Goal: Obtain resource: Download file/media

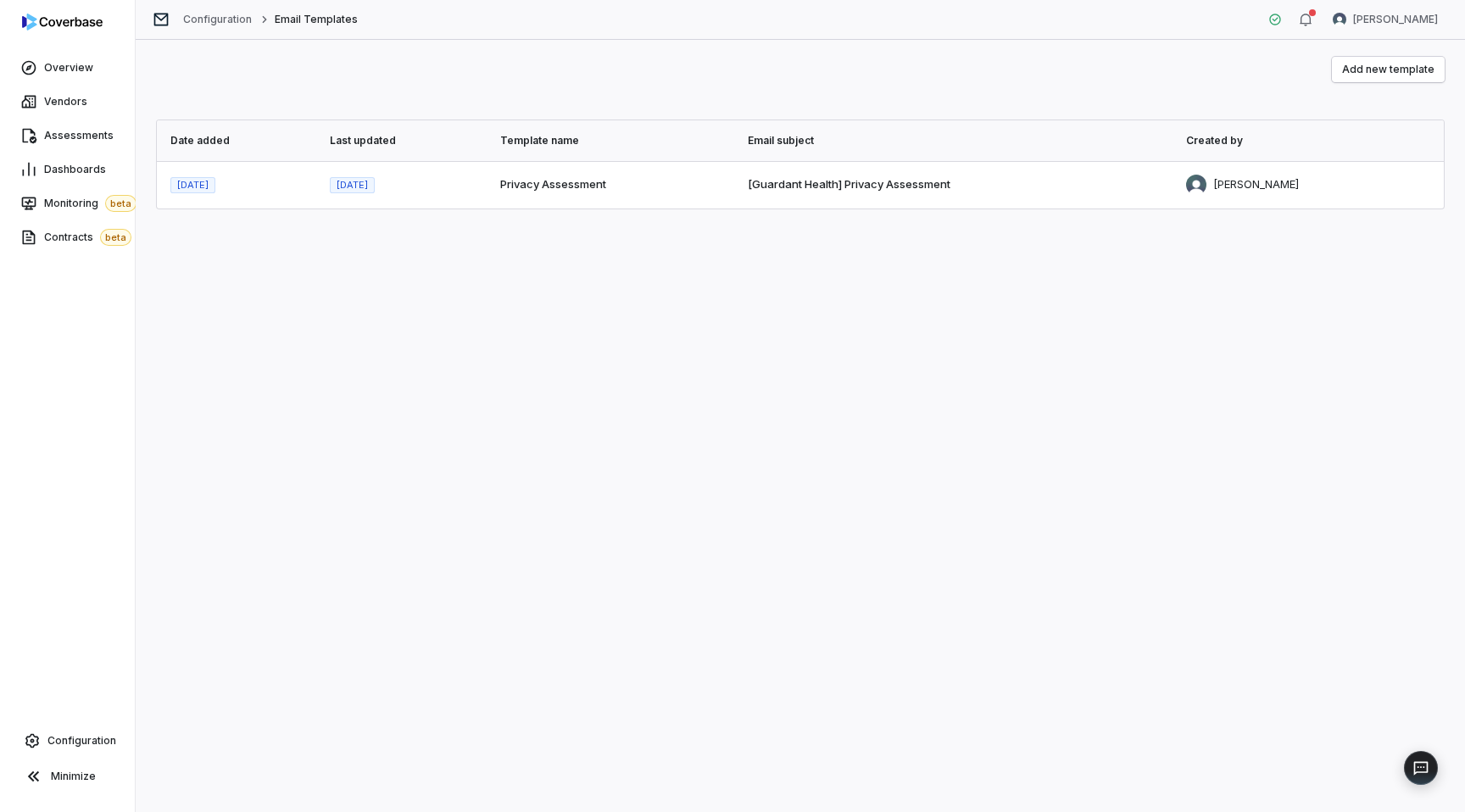
click at [521, 186] on td "Privacy Assessment" at bounding box center [614, 185] width 248 height 47
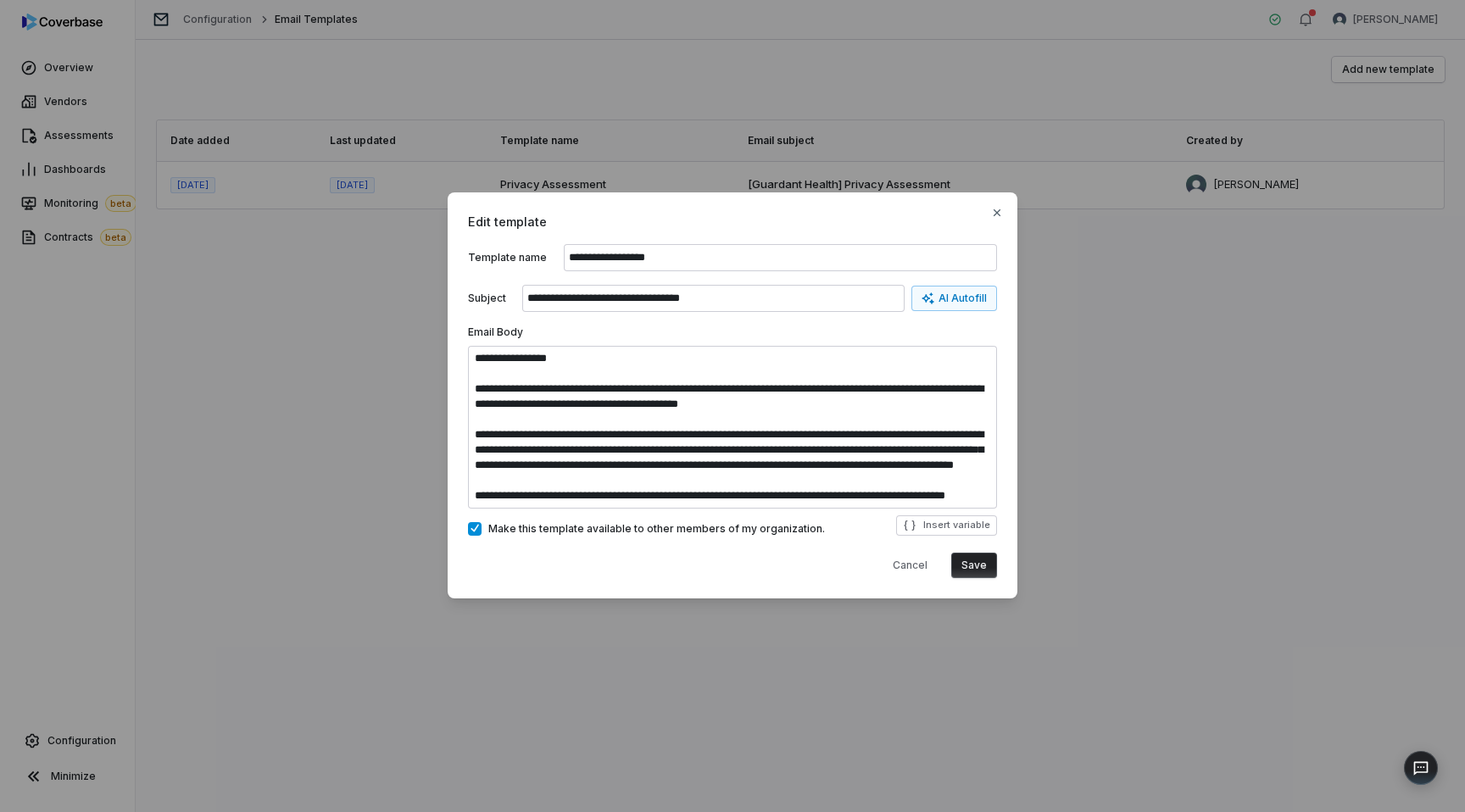
click at [321, 235] on div "**********" at bounding box center [732, 406] width 1465 height 481
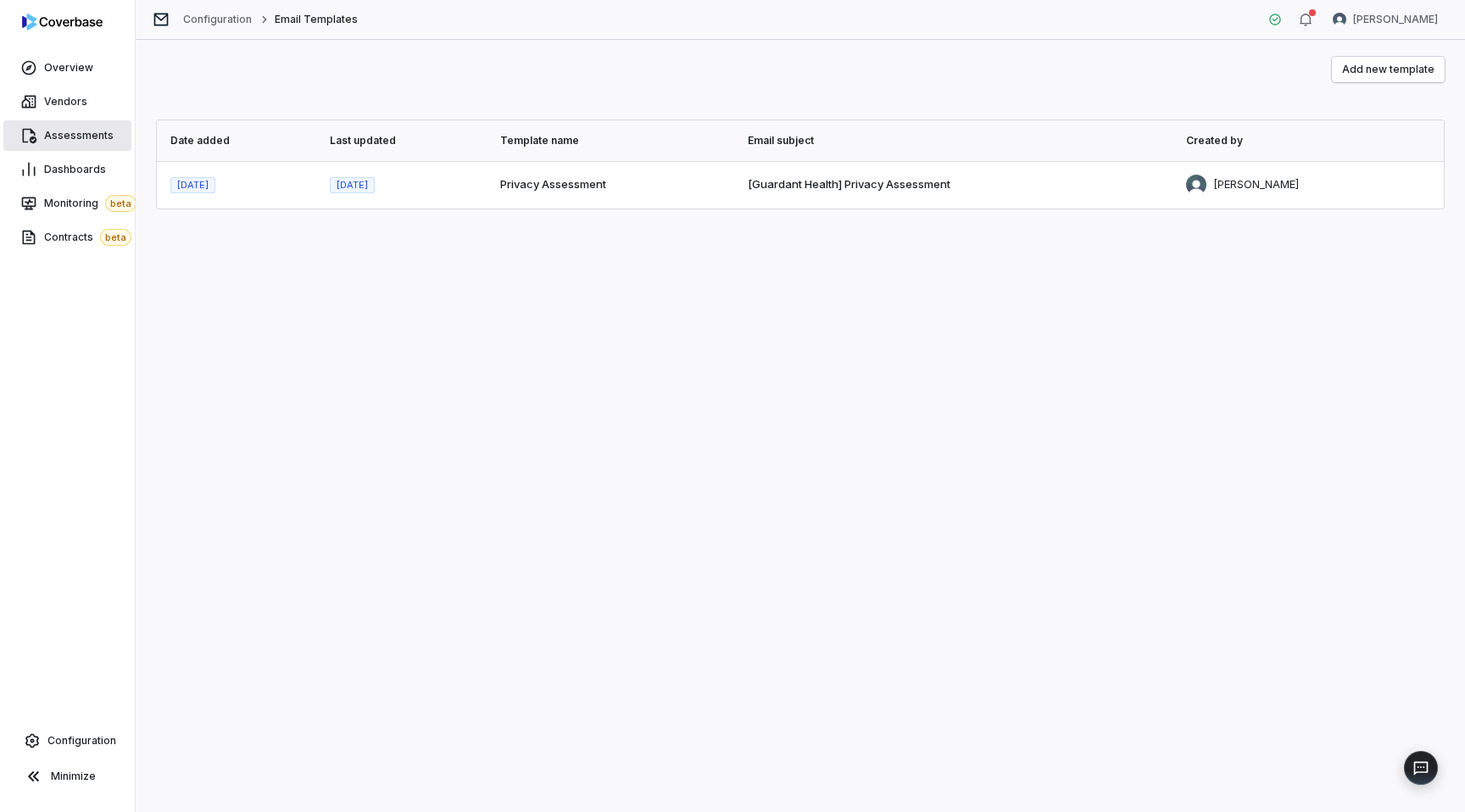
click at [56, 140] on span "Assessments" at bounding box center [79, 136] width 70 height 14
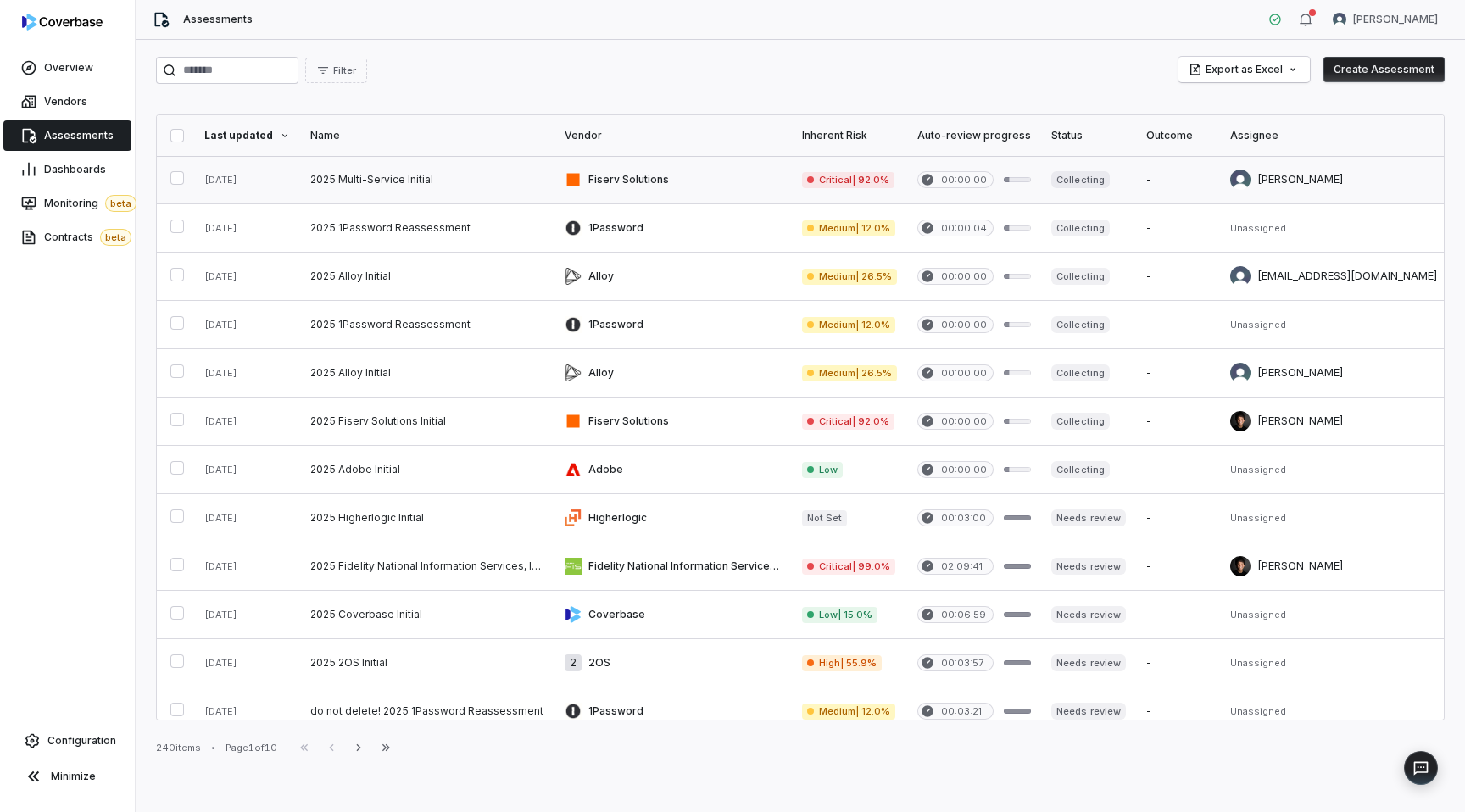
click at [432, 186] on link at bounding box center [427, 179] width 254 height 47
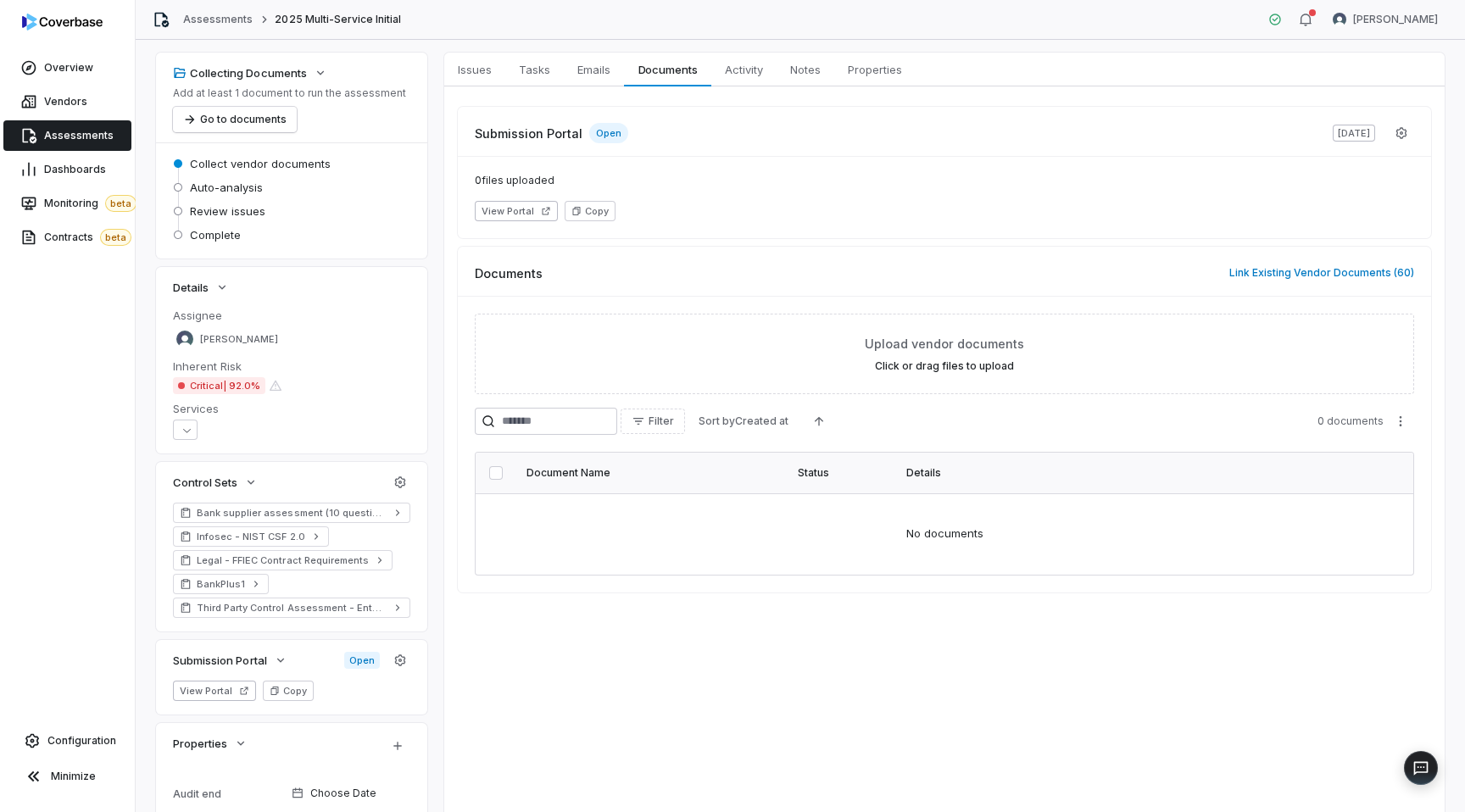
scroll to position [70, 0]
click at [407, 655] on button "button" at bounding box center [400, 658] width 31 height 31
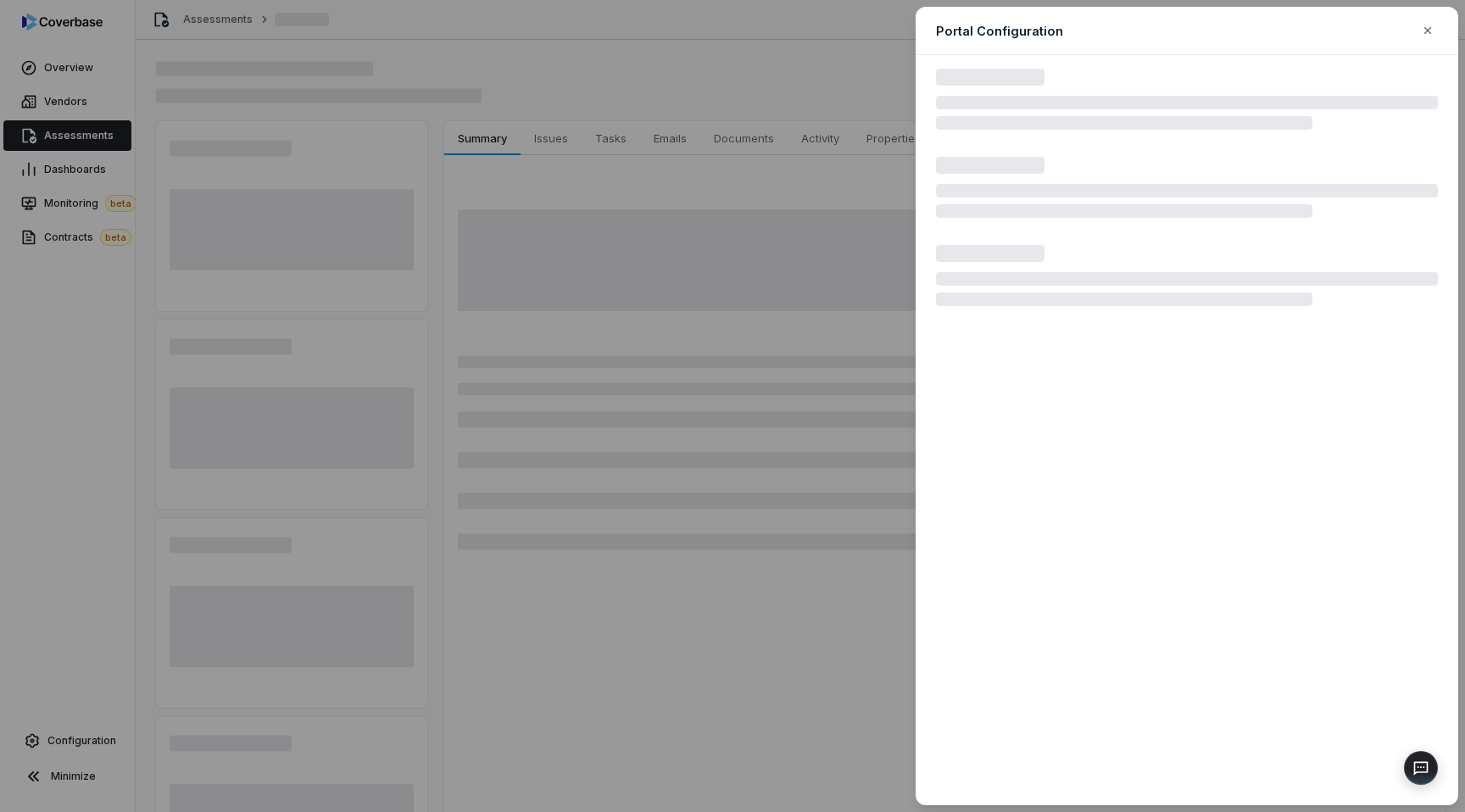
type textarea "*"
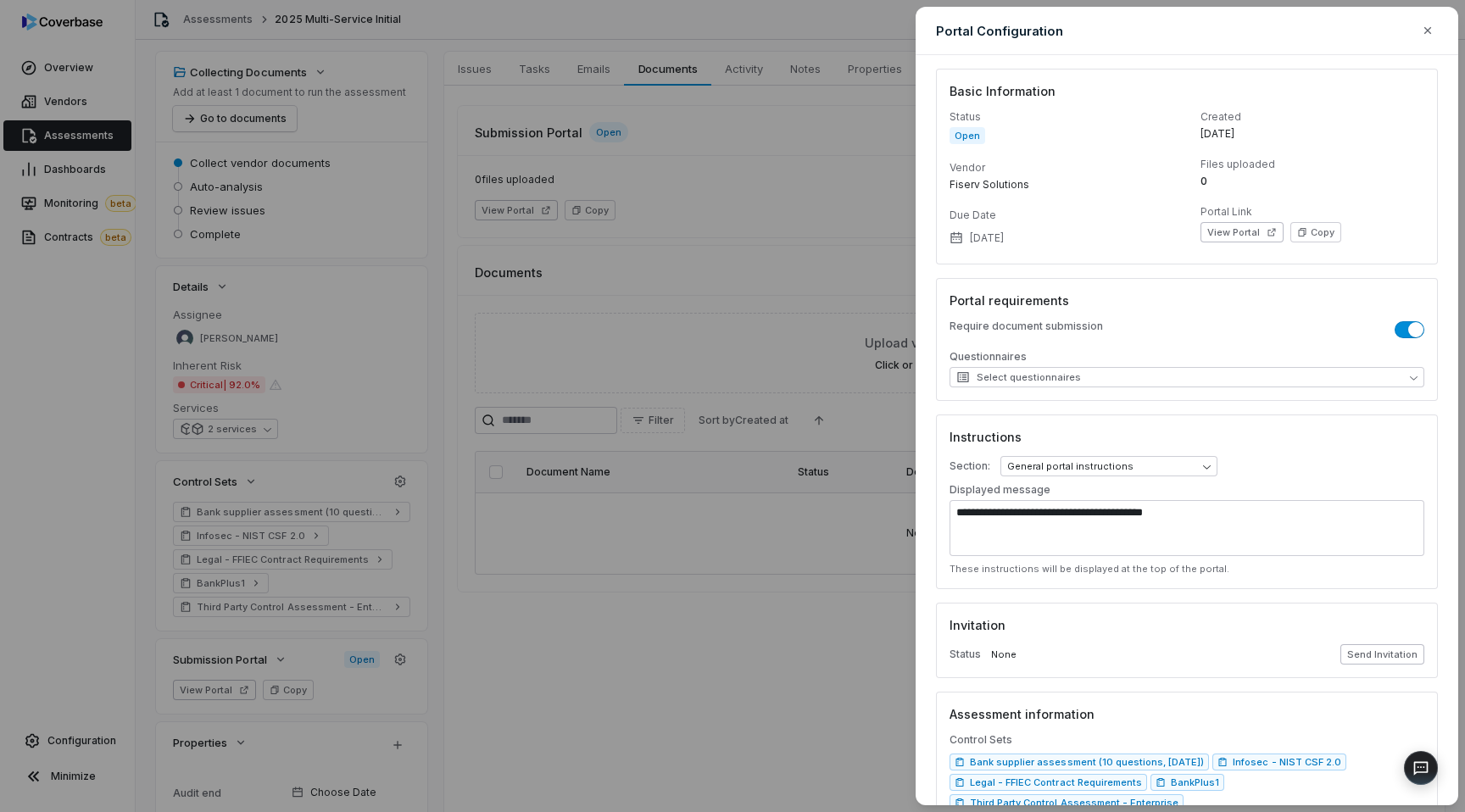
click at [1385, 653] on button "Send Invitation" at bounding box center [1381, 654] width 84 height 21
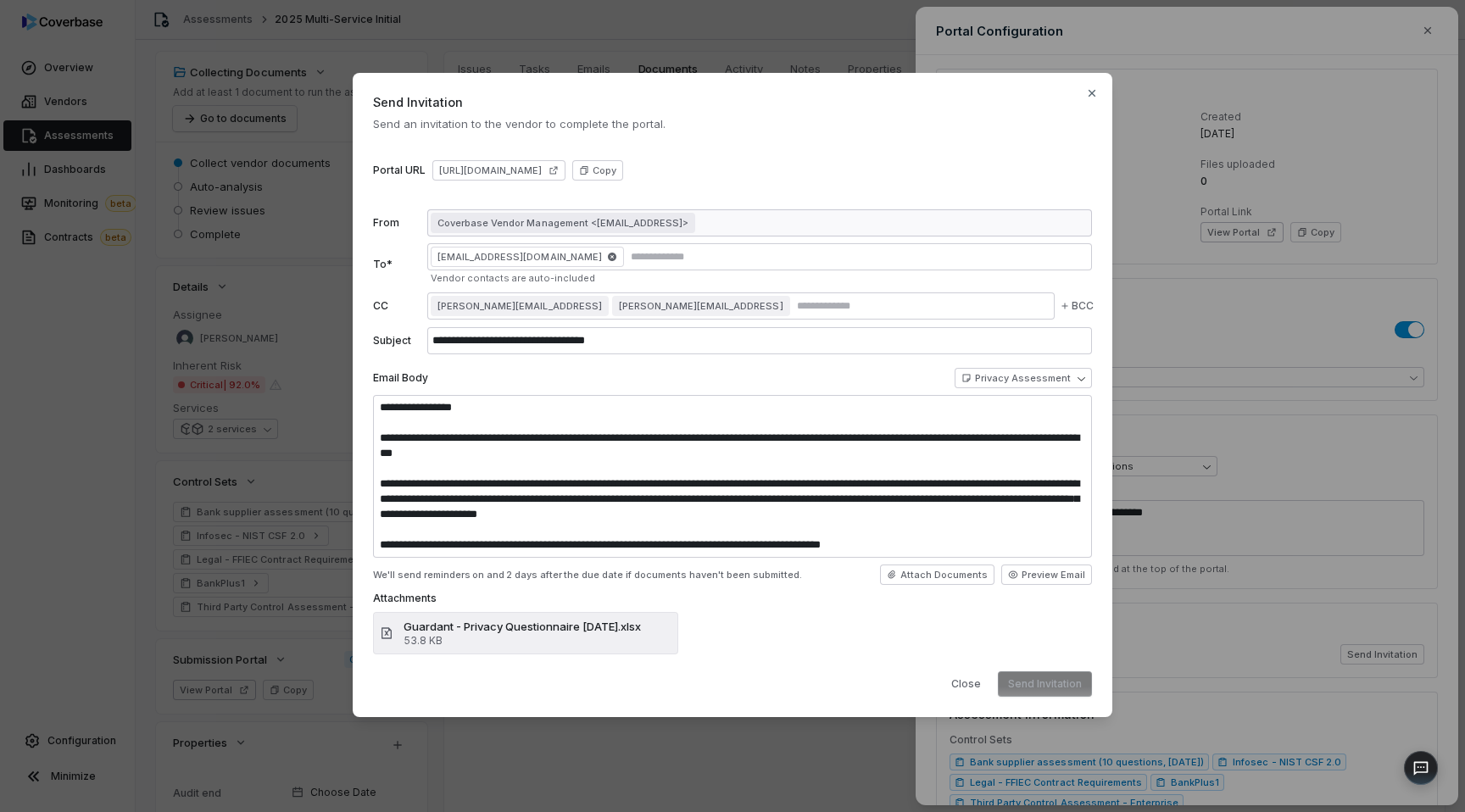
type textarea "**********"
click at [1041, 383] on body "**********" at bounding box center [732, 406] width 1465 height 812
click at [815, 379] on div "**********" at bounding box center [732, 405] width 1465 height 719
type textarea "*"
click at [1028, 387] on body "**********" at bounding box center [732, 406] width 1465 height 812
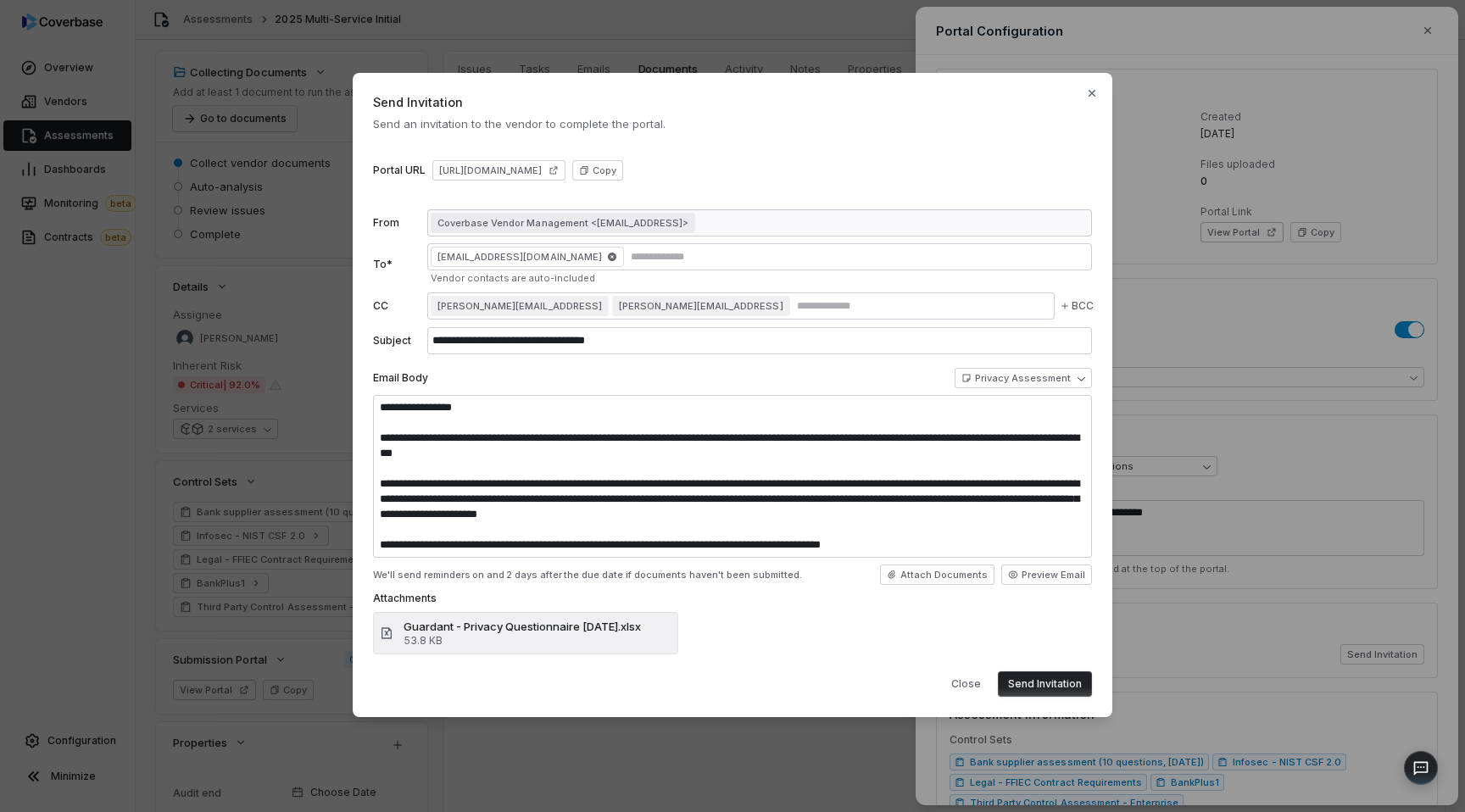
type textarea "*"
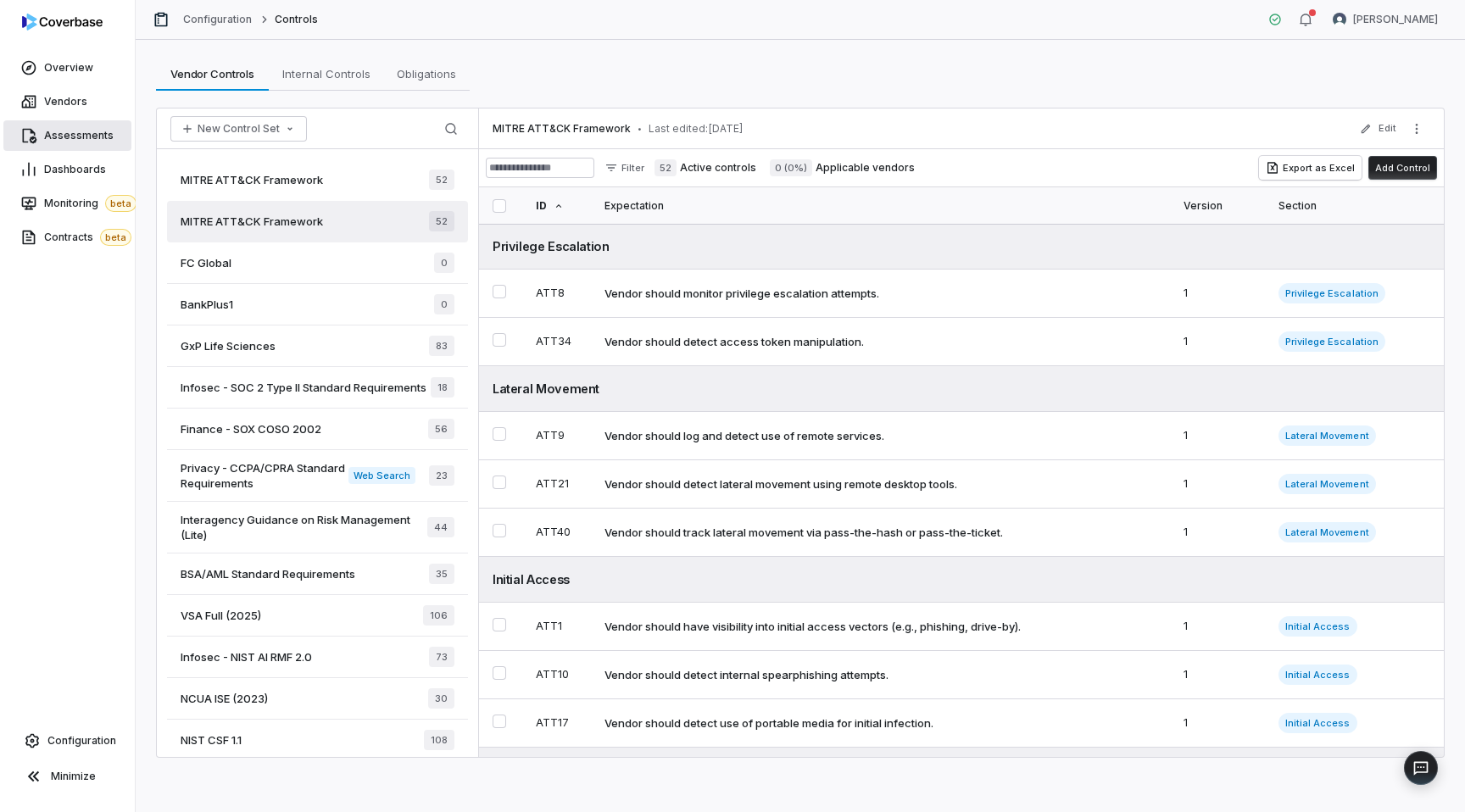
click at [46, 146] on link "Assessments" at bounding box center [67, 135] width 128 height 31
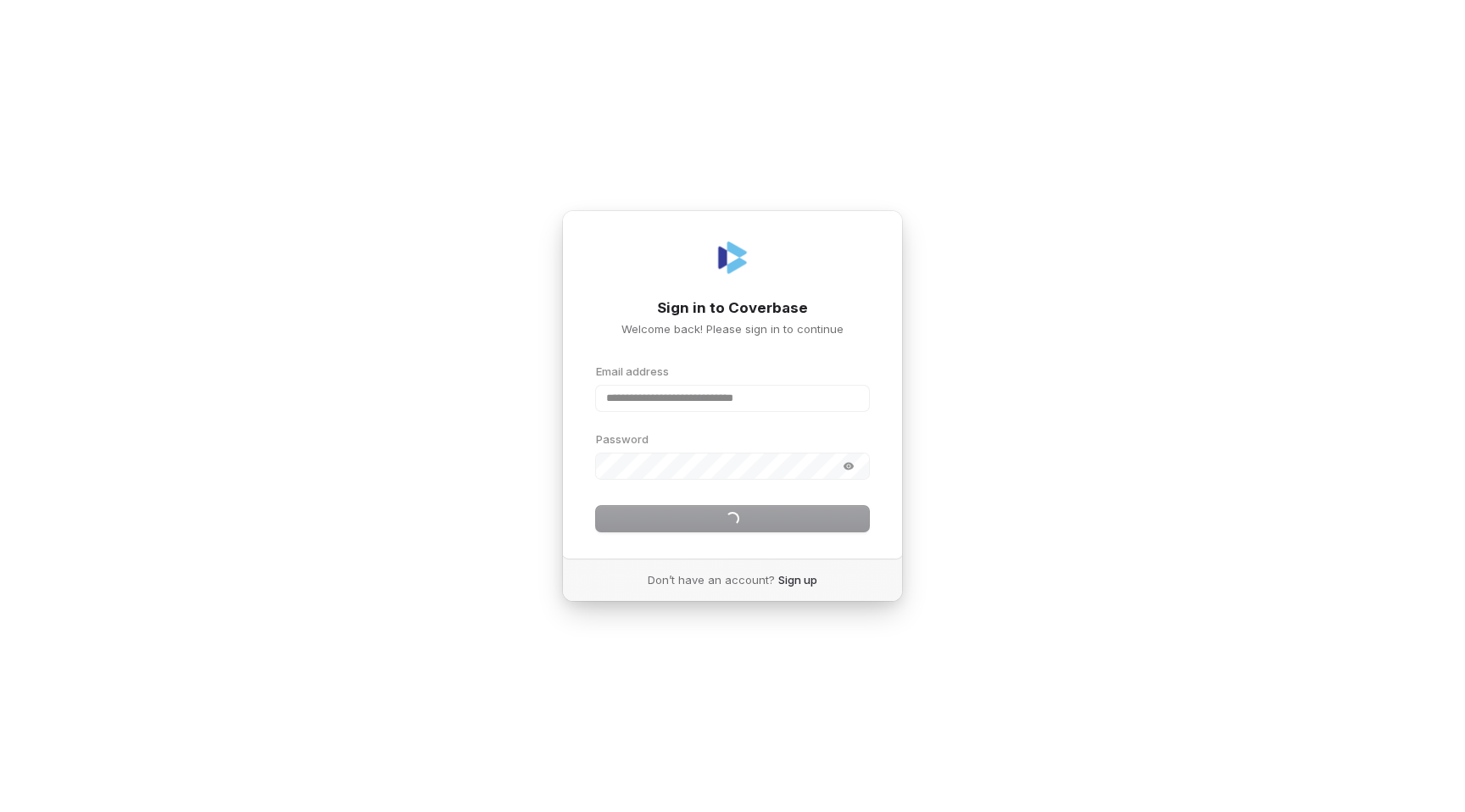
type input "**********"
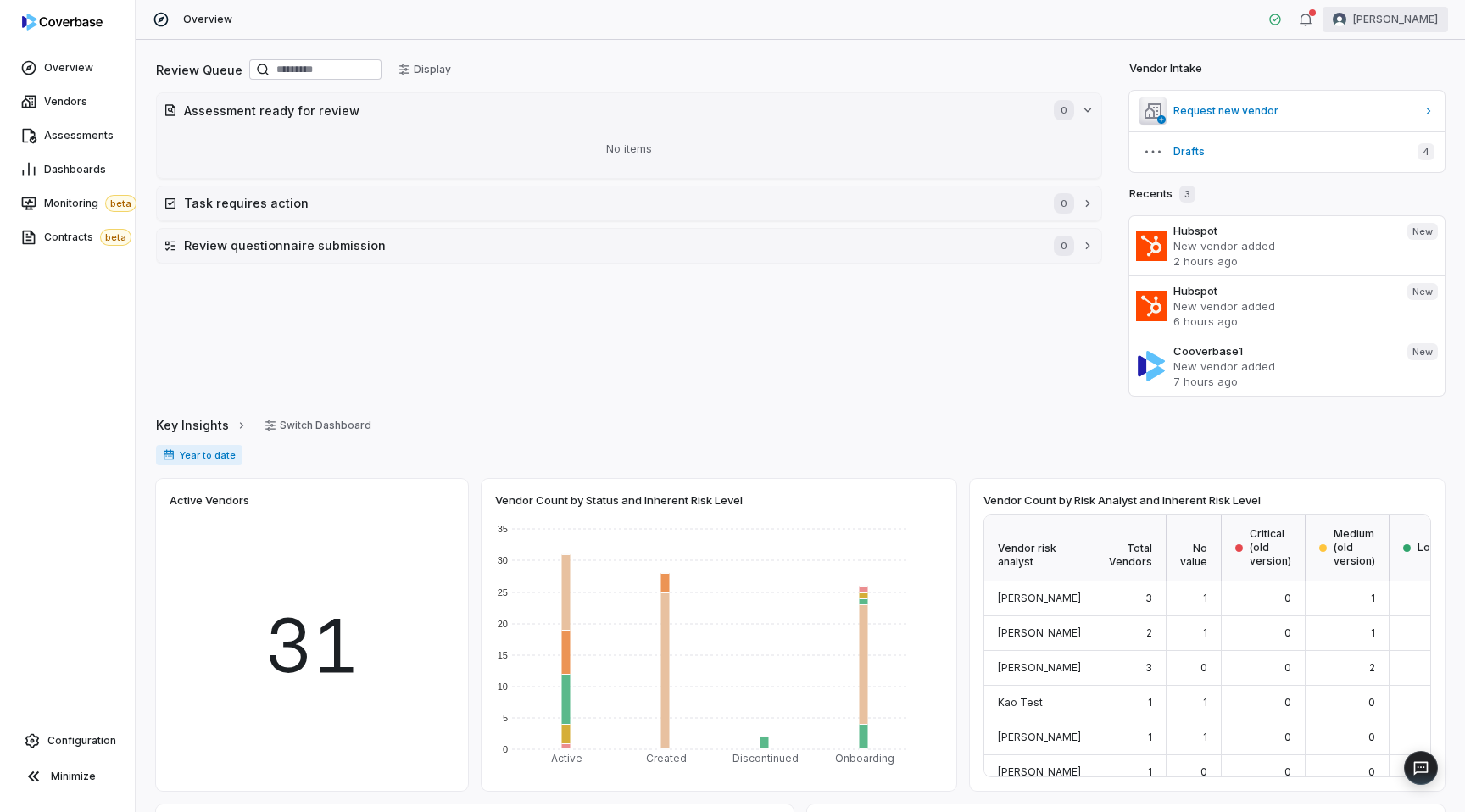
click at [1402, 19] on html "Overview Vendors Assessments Dashboards Monitoring beta Contracts beta Configur…" at bounding box center [732, 406] width 1465 height 812
click at [1381, 155] on div "Log out" at bounding box center [1376, 156] width 130 height 28
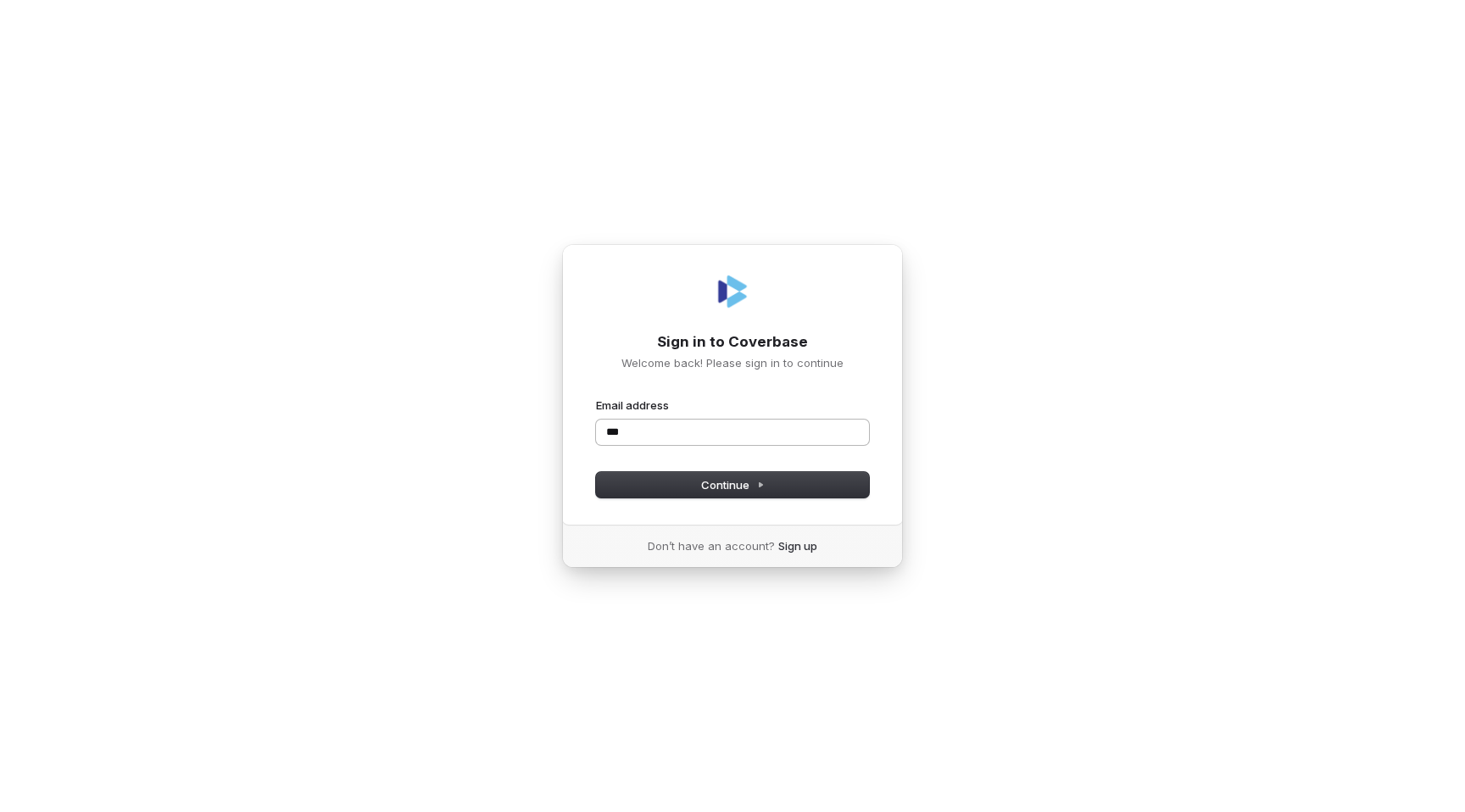
type input "****"
type input "**********"
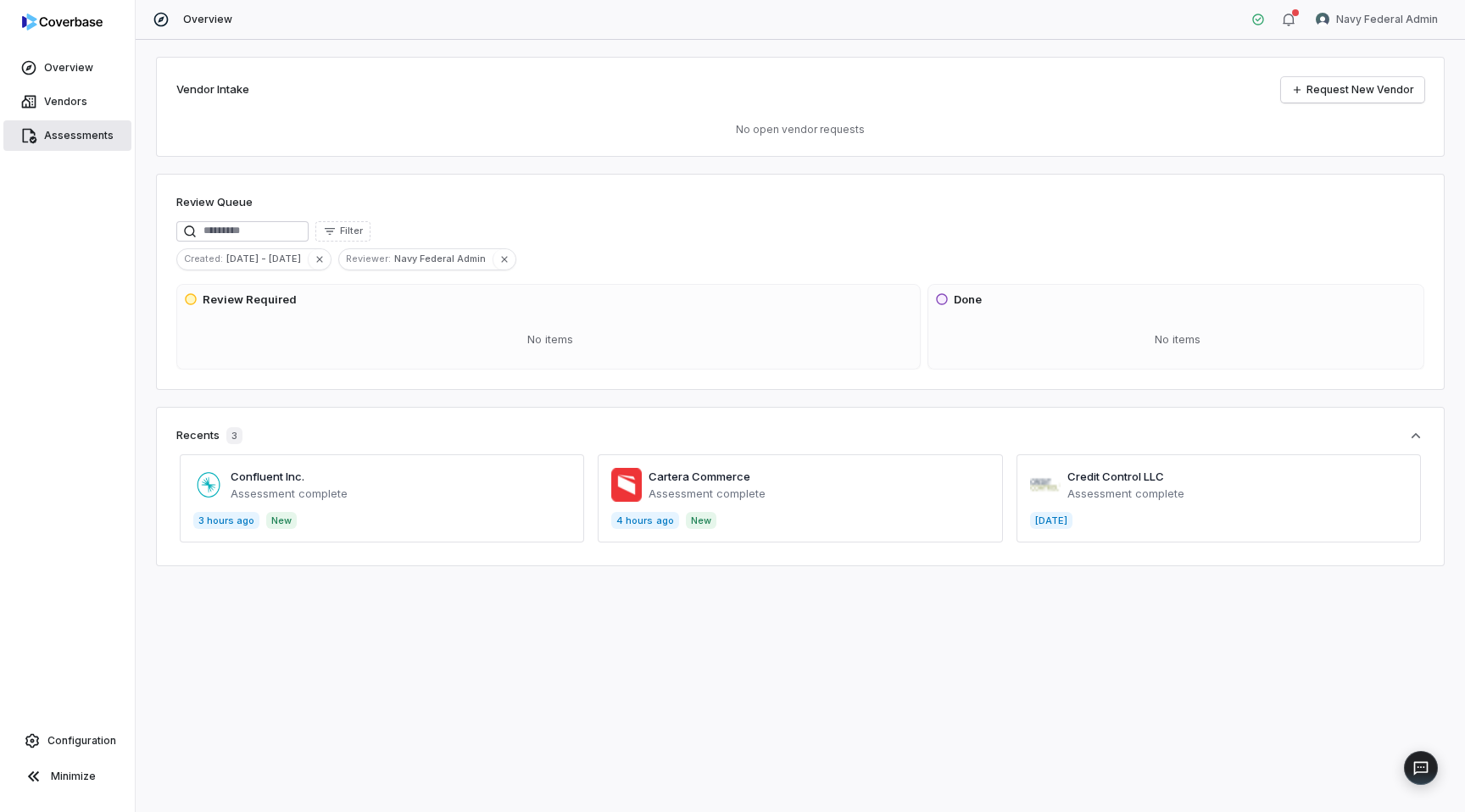
click at [76, 126] on link "Assessments" at bounding box center [67, 135] width 128 height 31
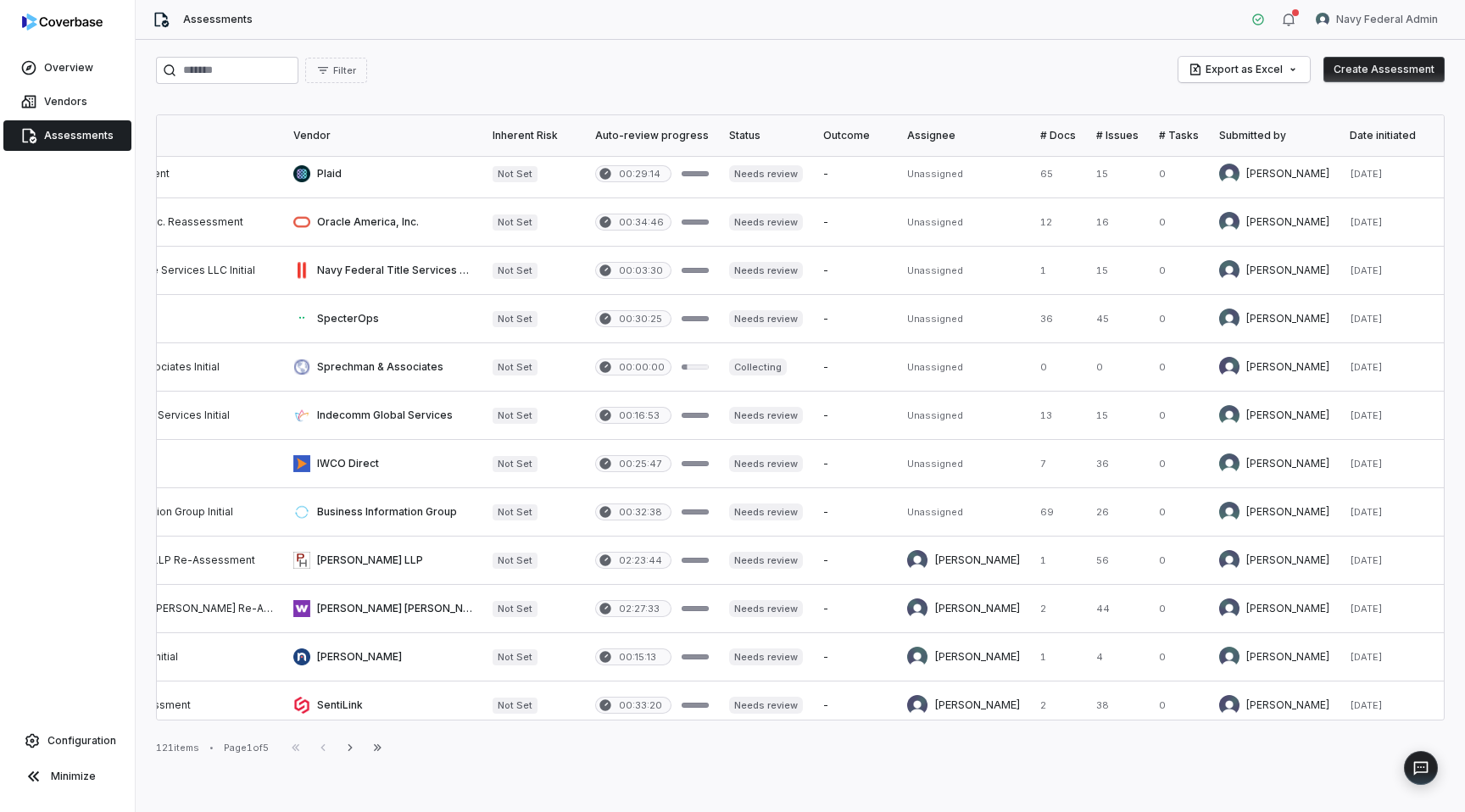
scroll to position [0, 272]
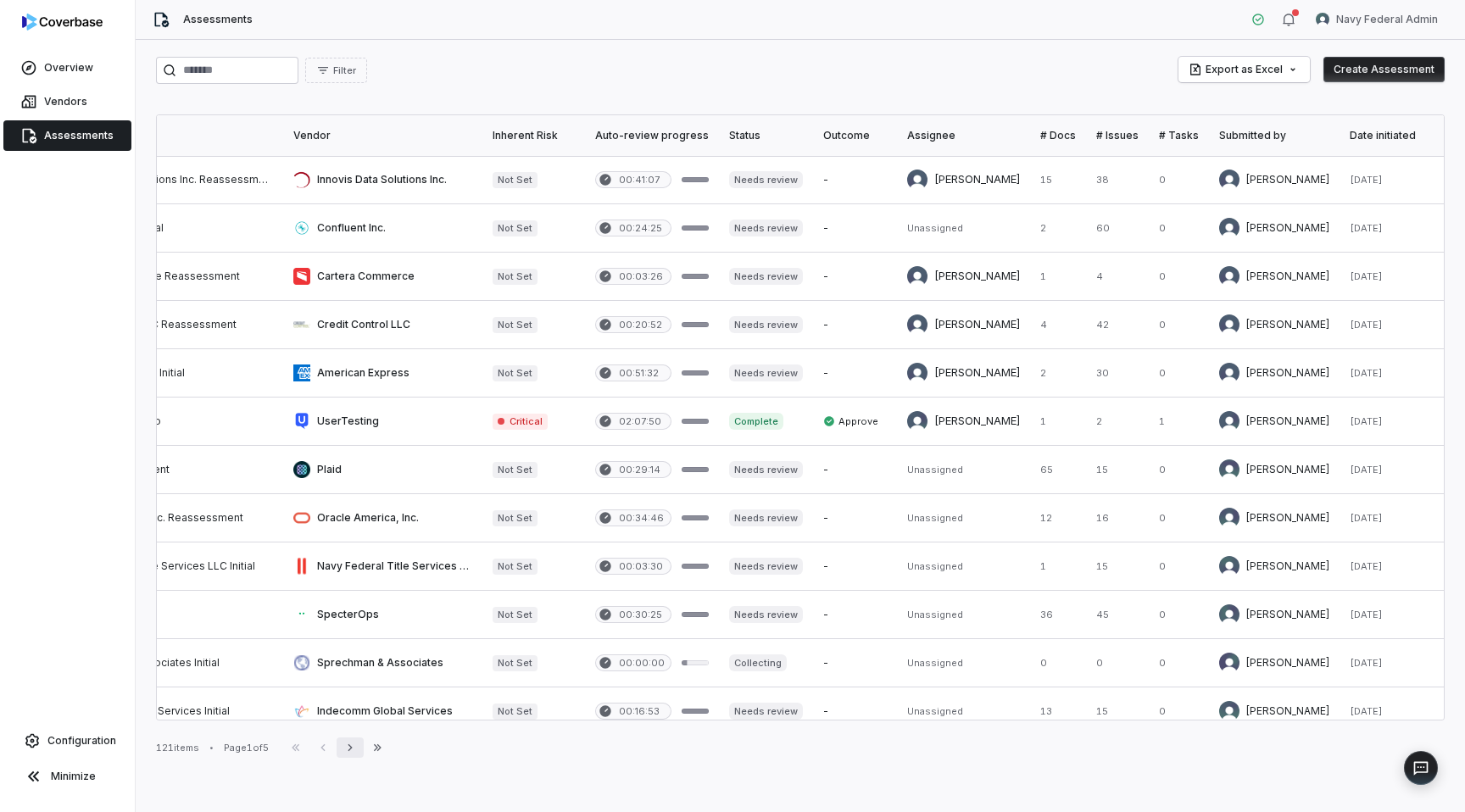
click at [357, 742] on icon "button" at bounding box center [350, 748] width 14 height 14
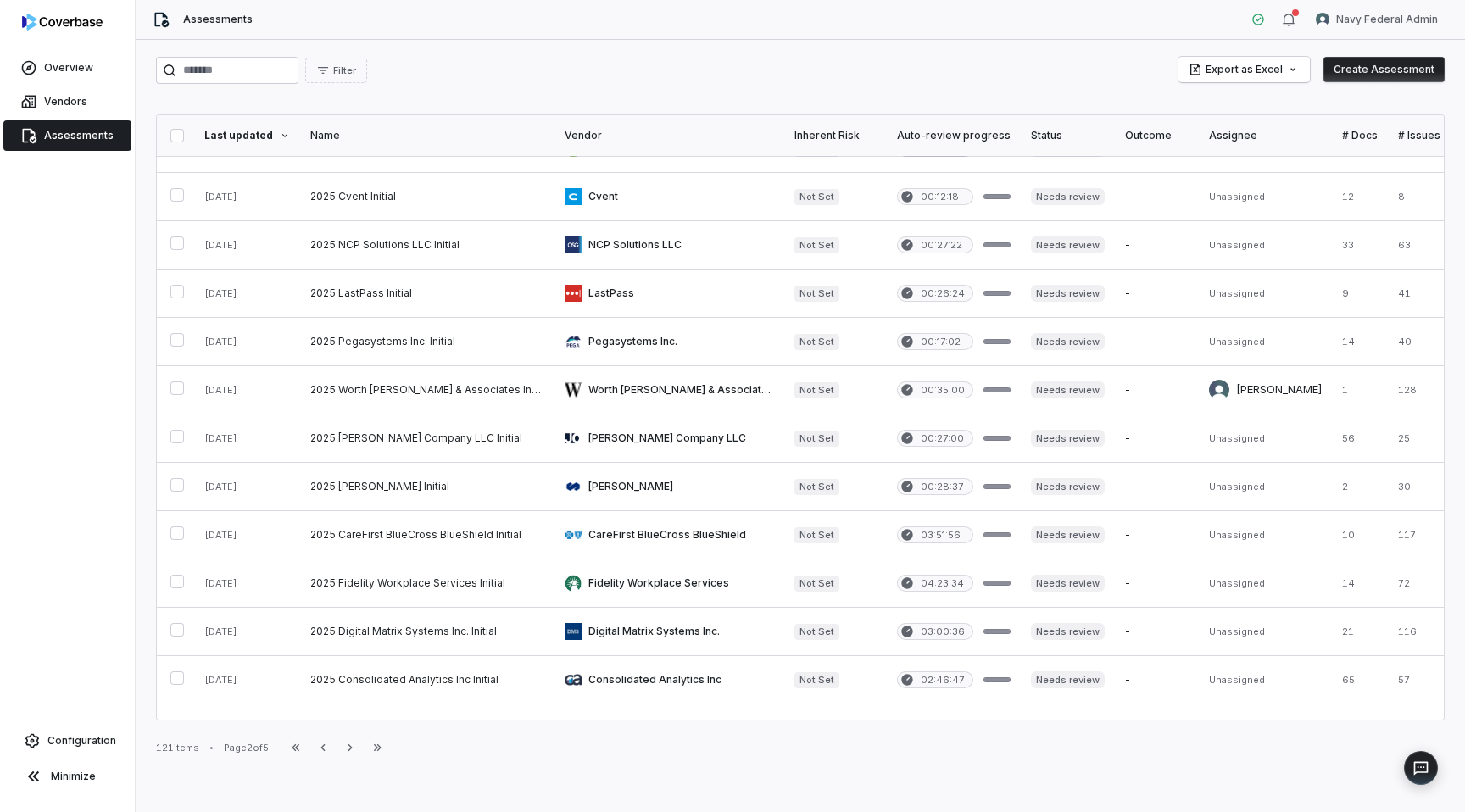
scroll to position [594, 0]
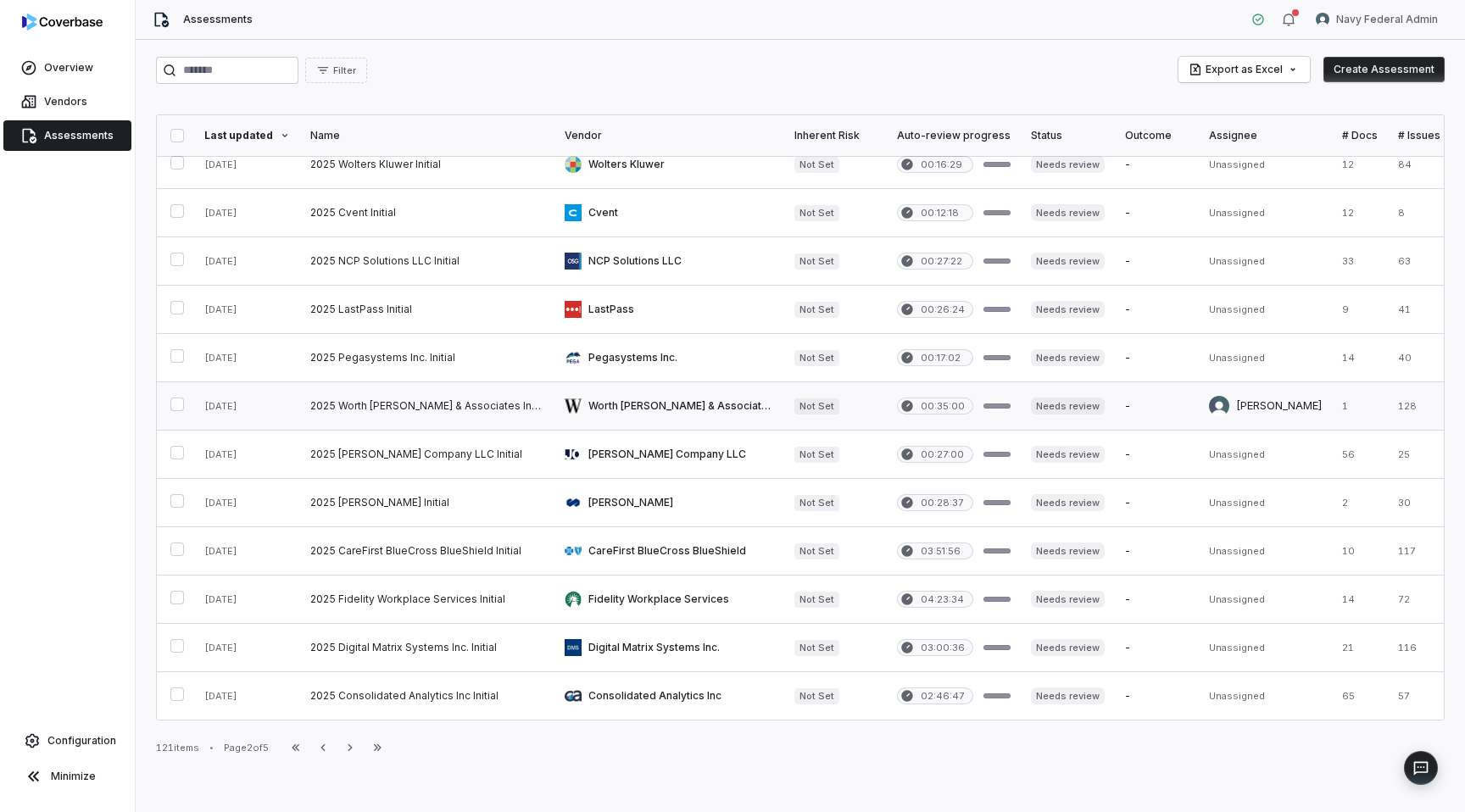
click at [672, 406] on link at bounding box center [669, 406] width 229 height 47
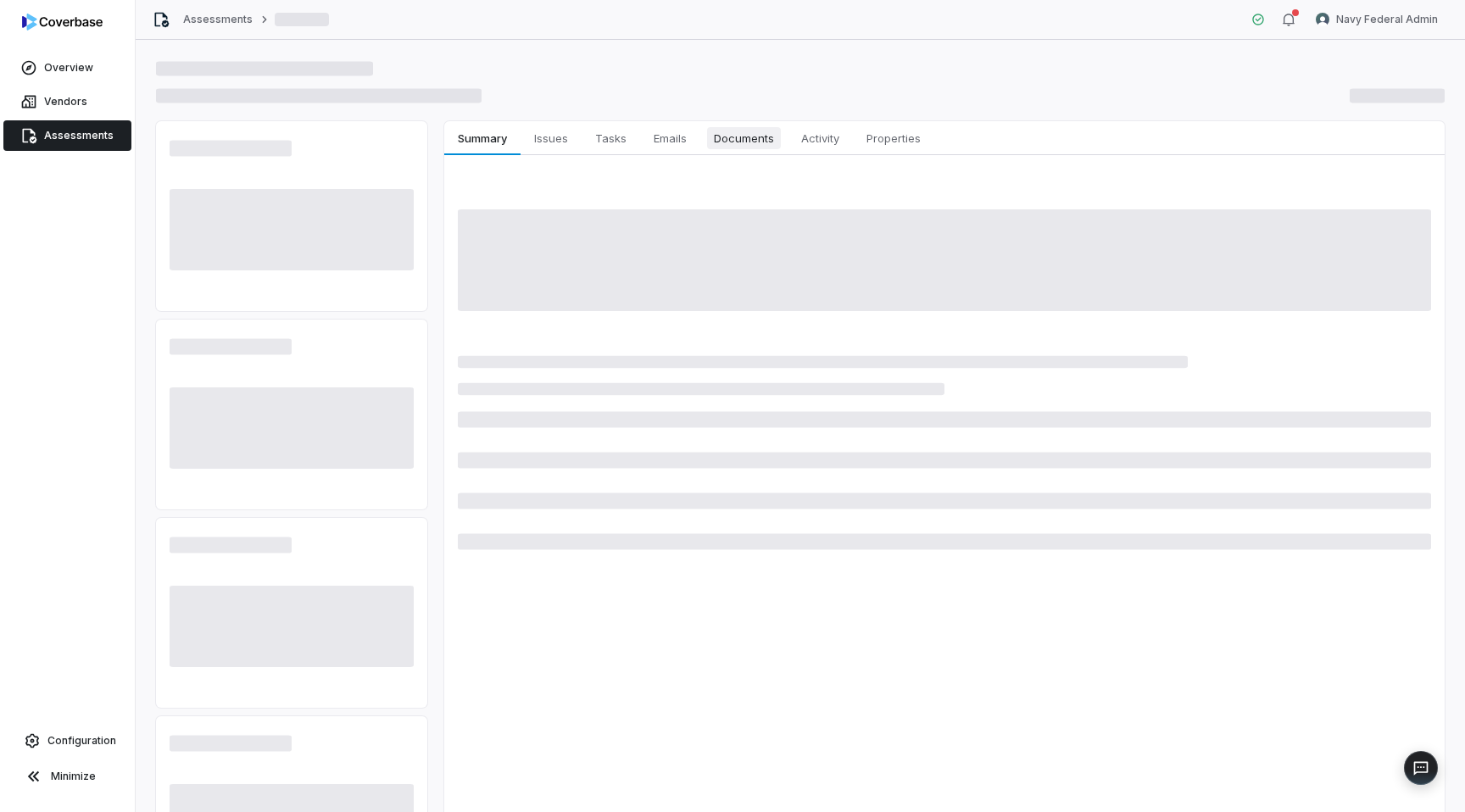
click at [747, 136] on span "Documents" at bounding box center [743, 138] width 74 height 22
click at [736, 138] on span "Documents" at bounding box center [743, 138] width 74 height 22
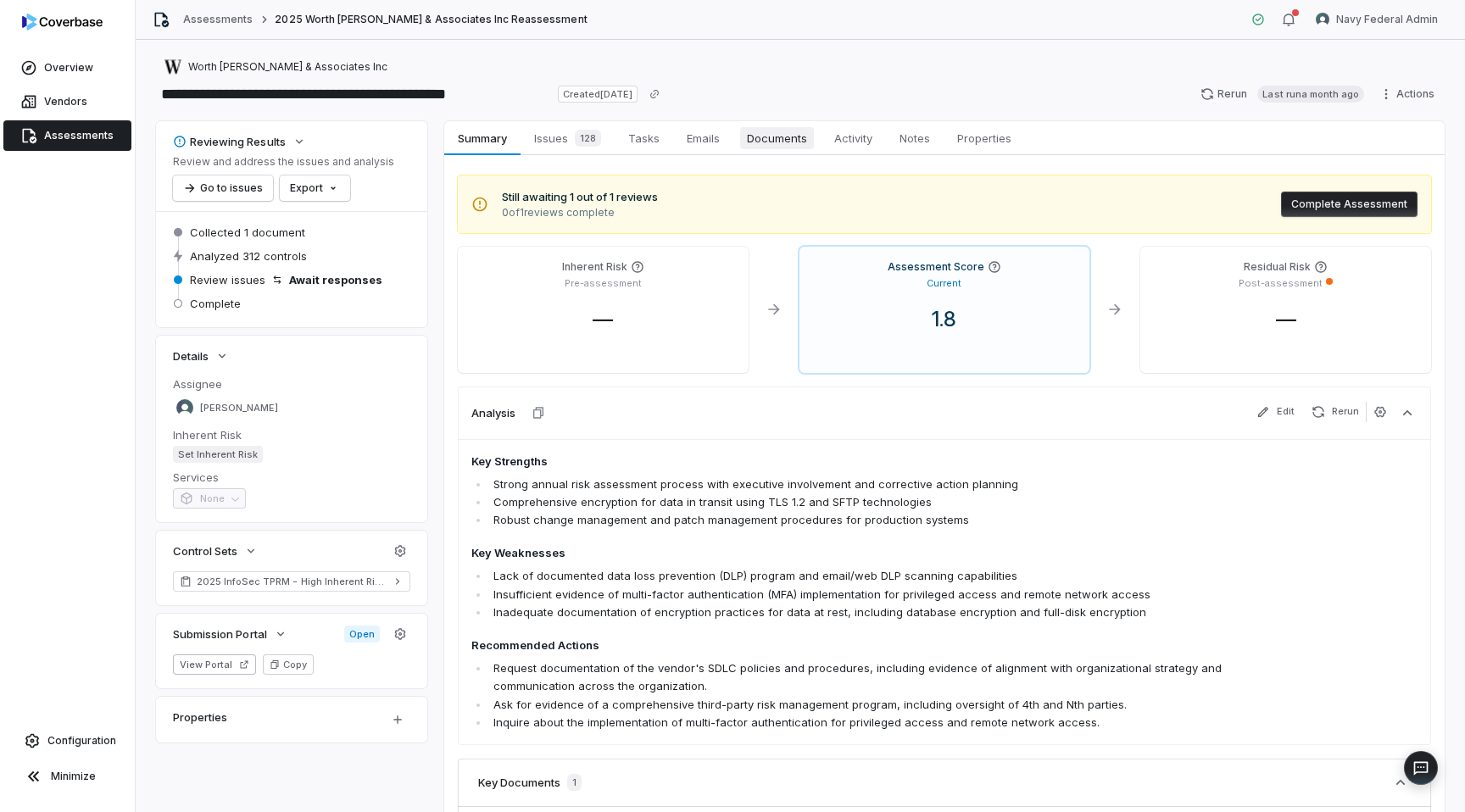
click at [781, 141] on span "Documents" at bounding box center [777, 138] width 74 height 22
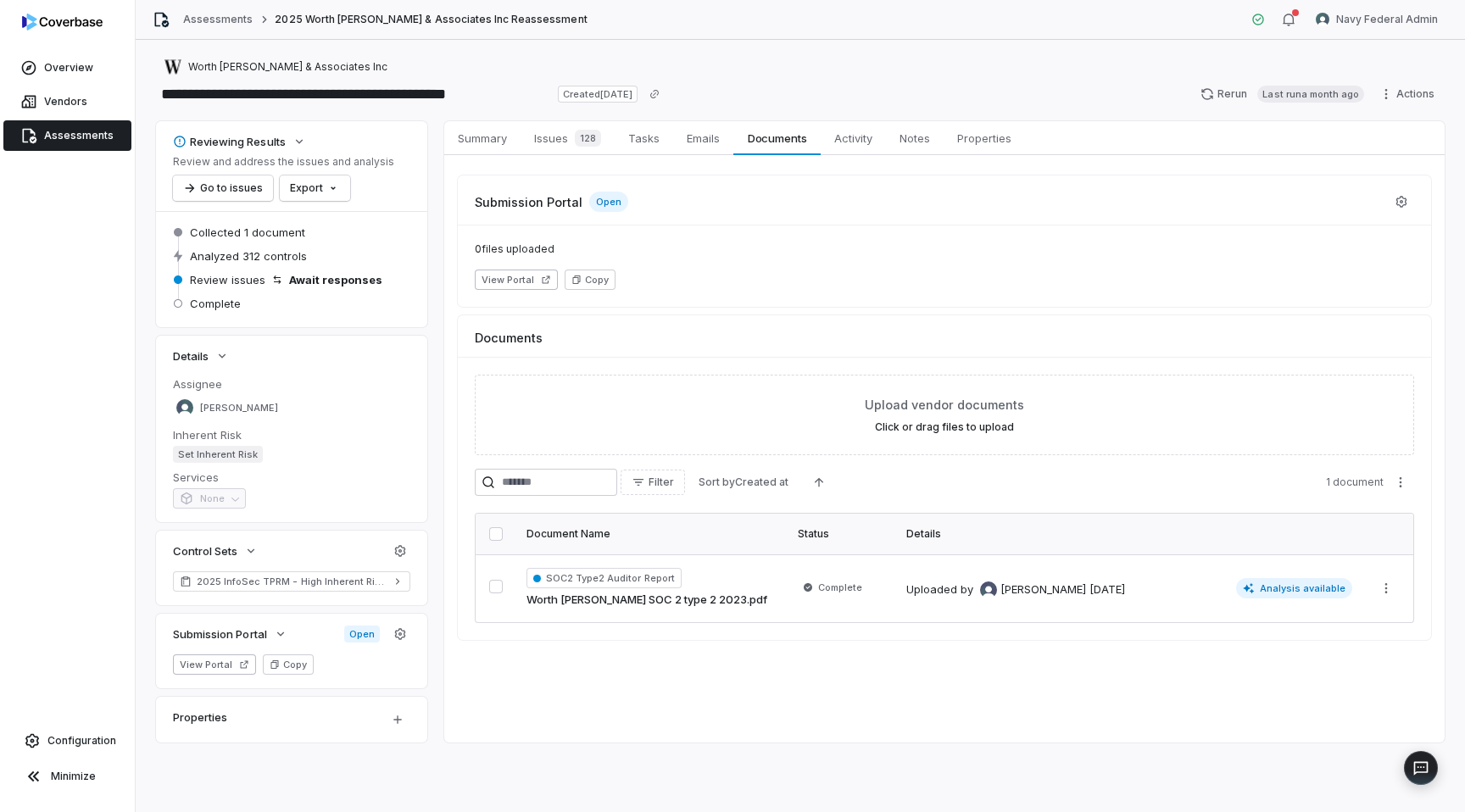
click at [52, 137] on span "Assessments" at bounding box center [79, 136] width 70 height 14
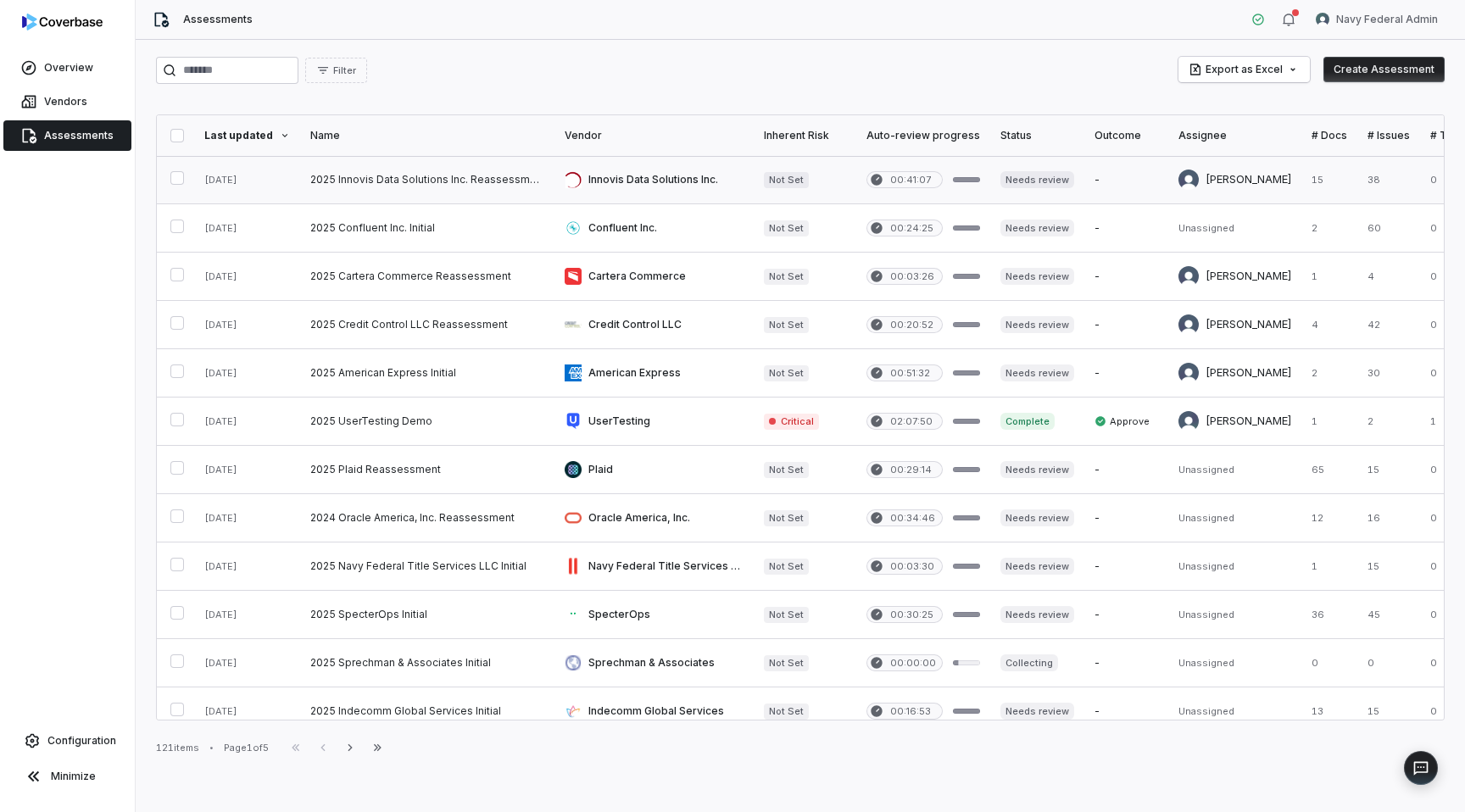
click at [667, 180] on link at bounding box center [654, 179] width 199 height 47
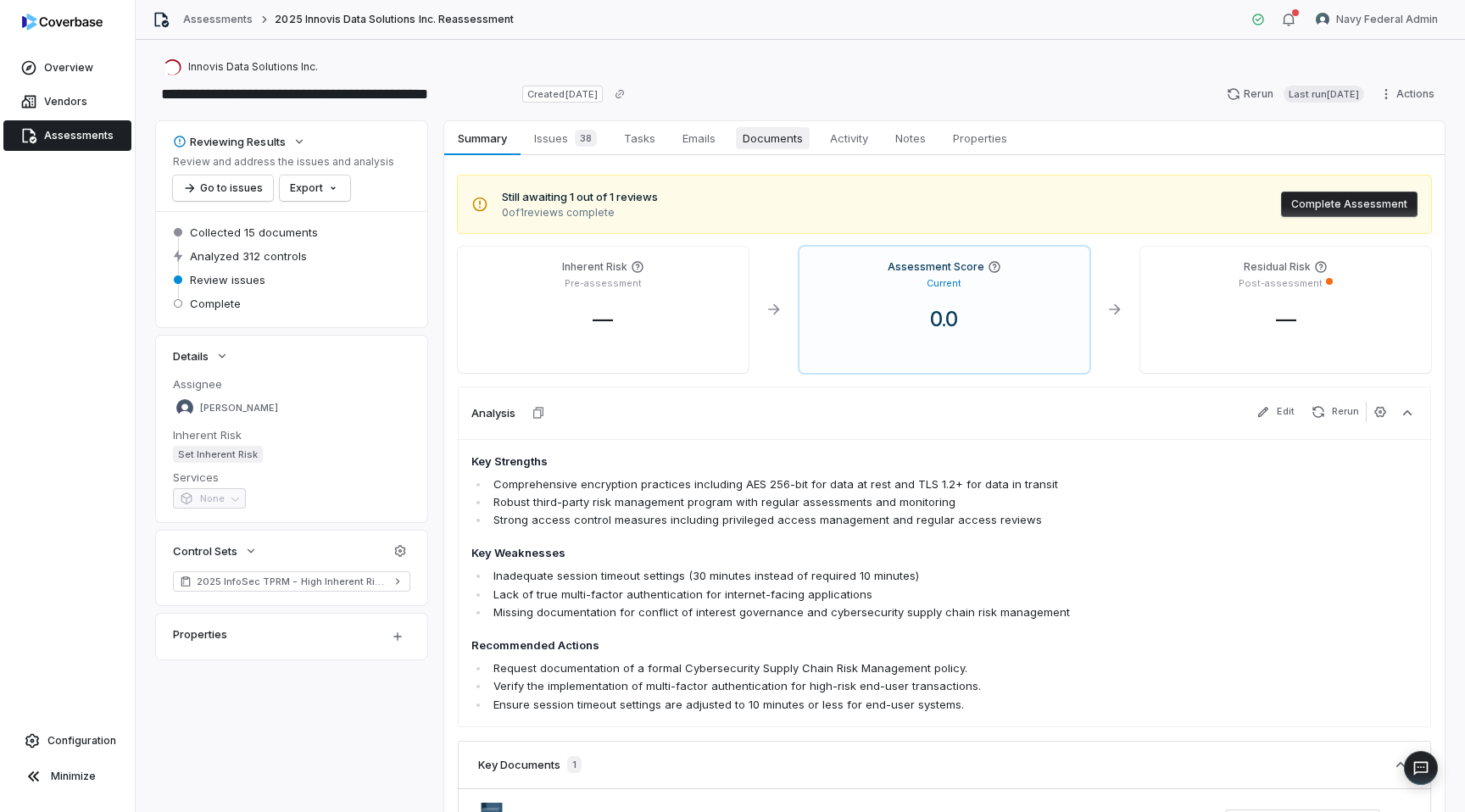
click at [798, 142] on span "Documents" at bounding box center [772, 138] width 74 height 22
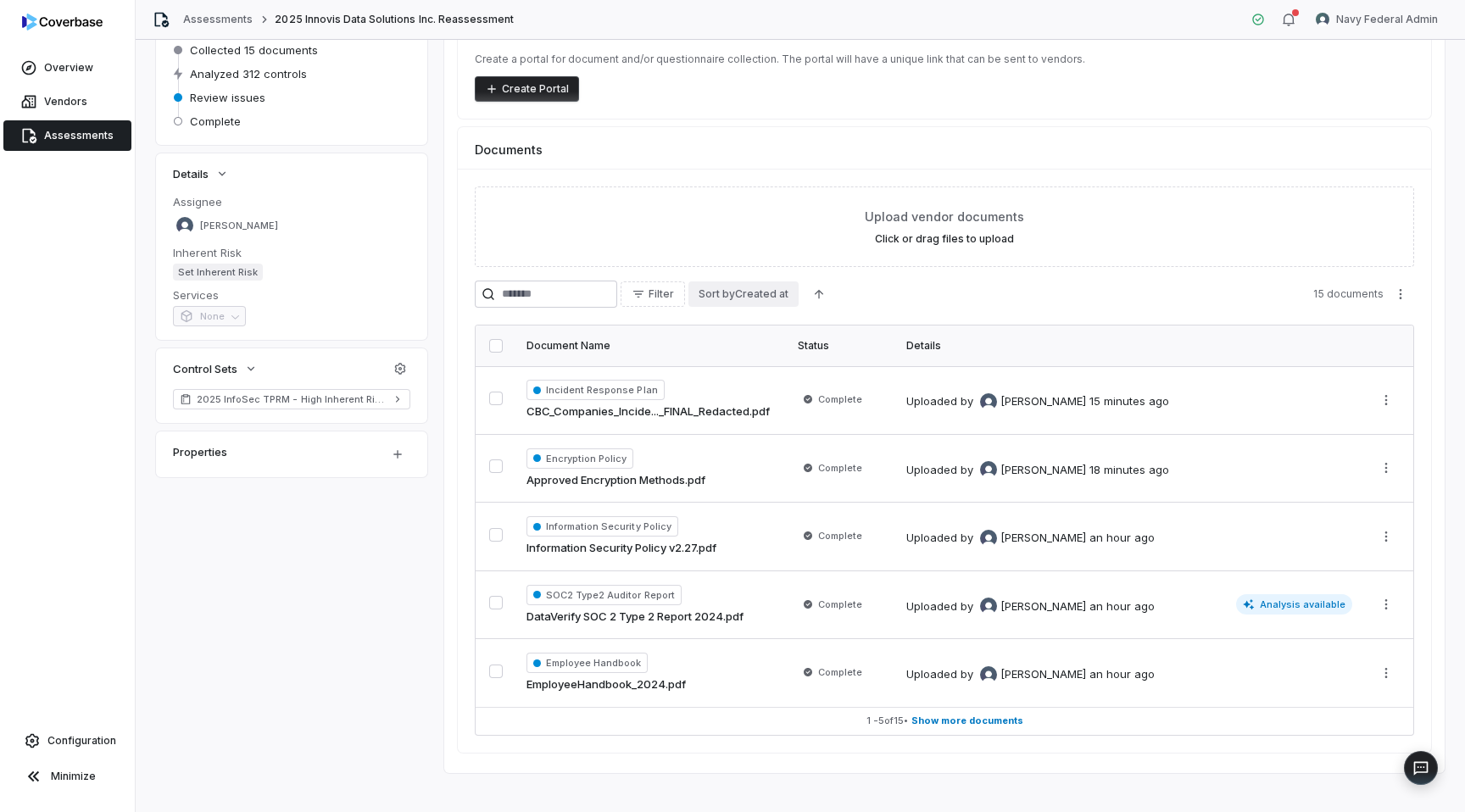
scroll to position [197, 0]
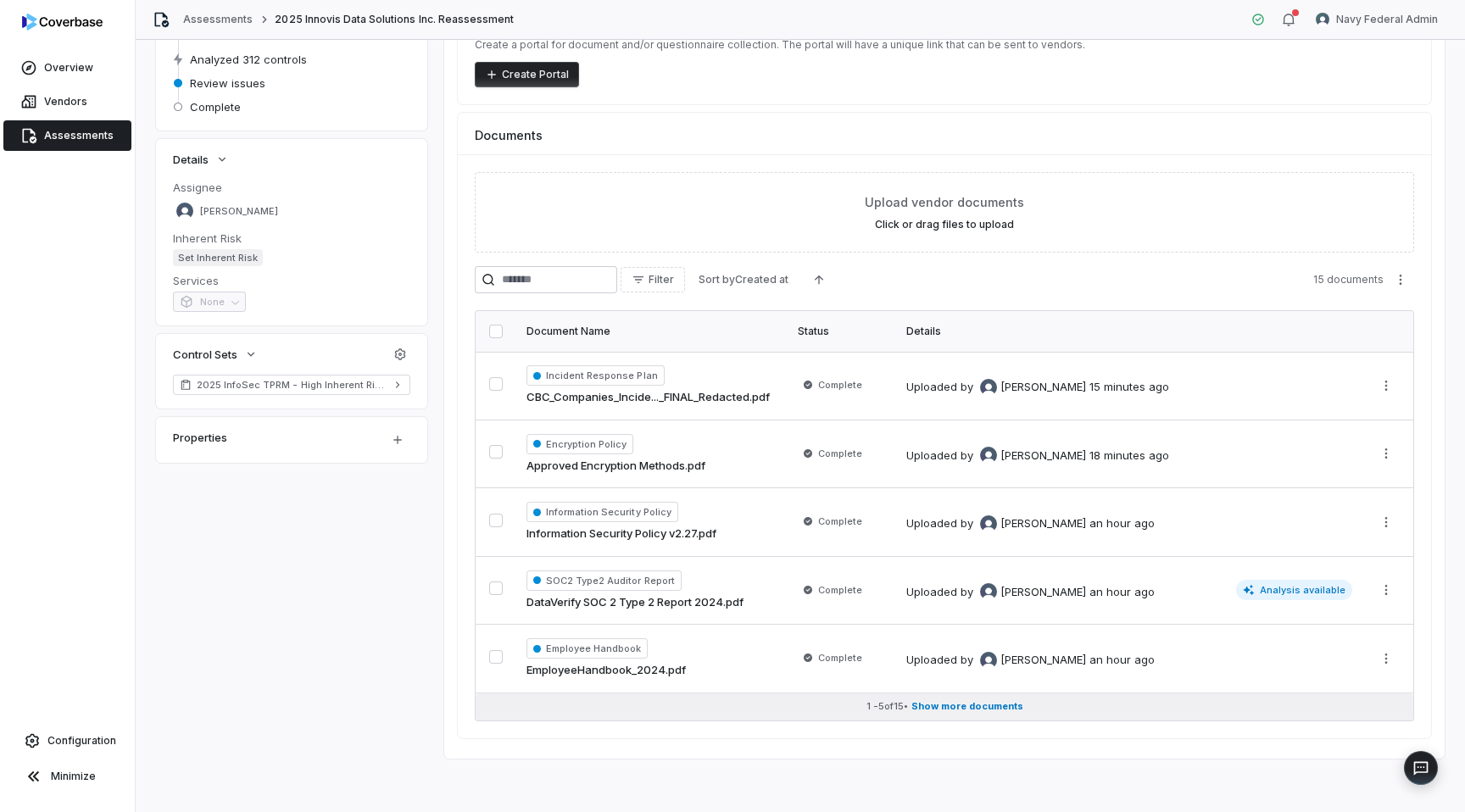
click at [993, 706] on span "Show more documents" at bounding box center [968, 706] width 112 height 13
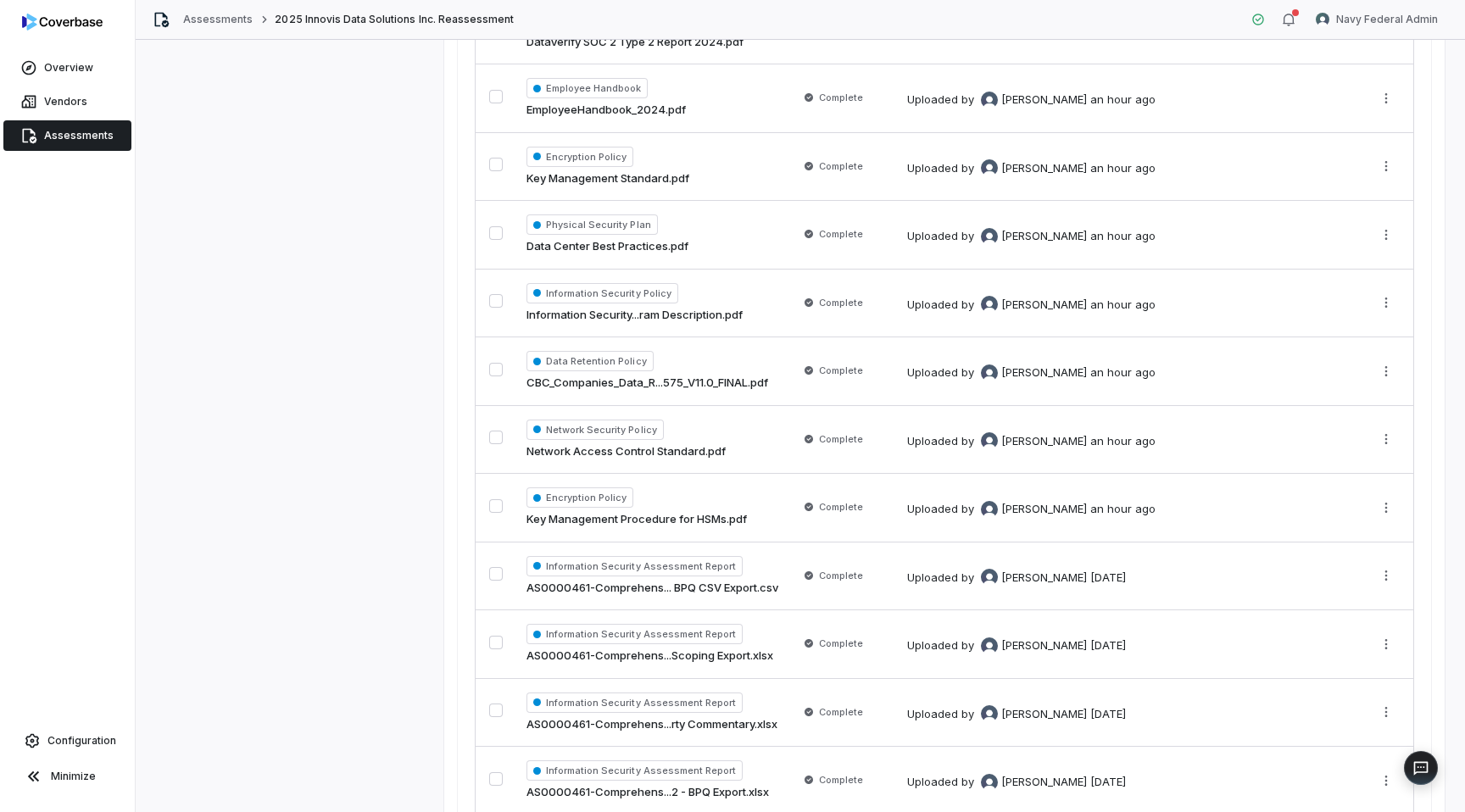
scroll to position [879, 0]
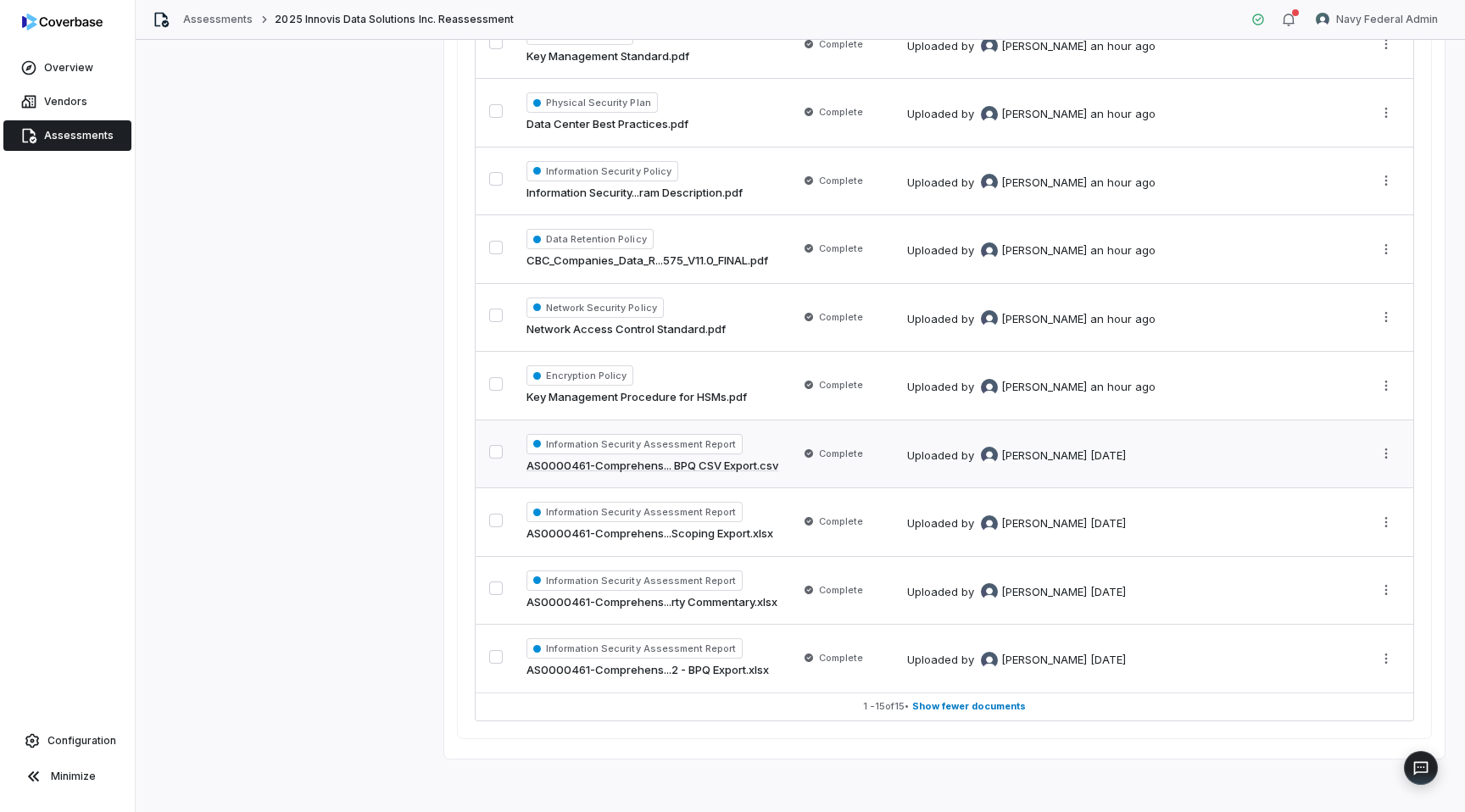
click at [863, 455] on span "Complete" at bounding box center [841, 454] width 44 height 14
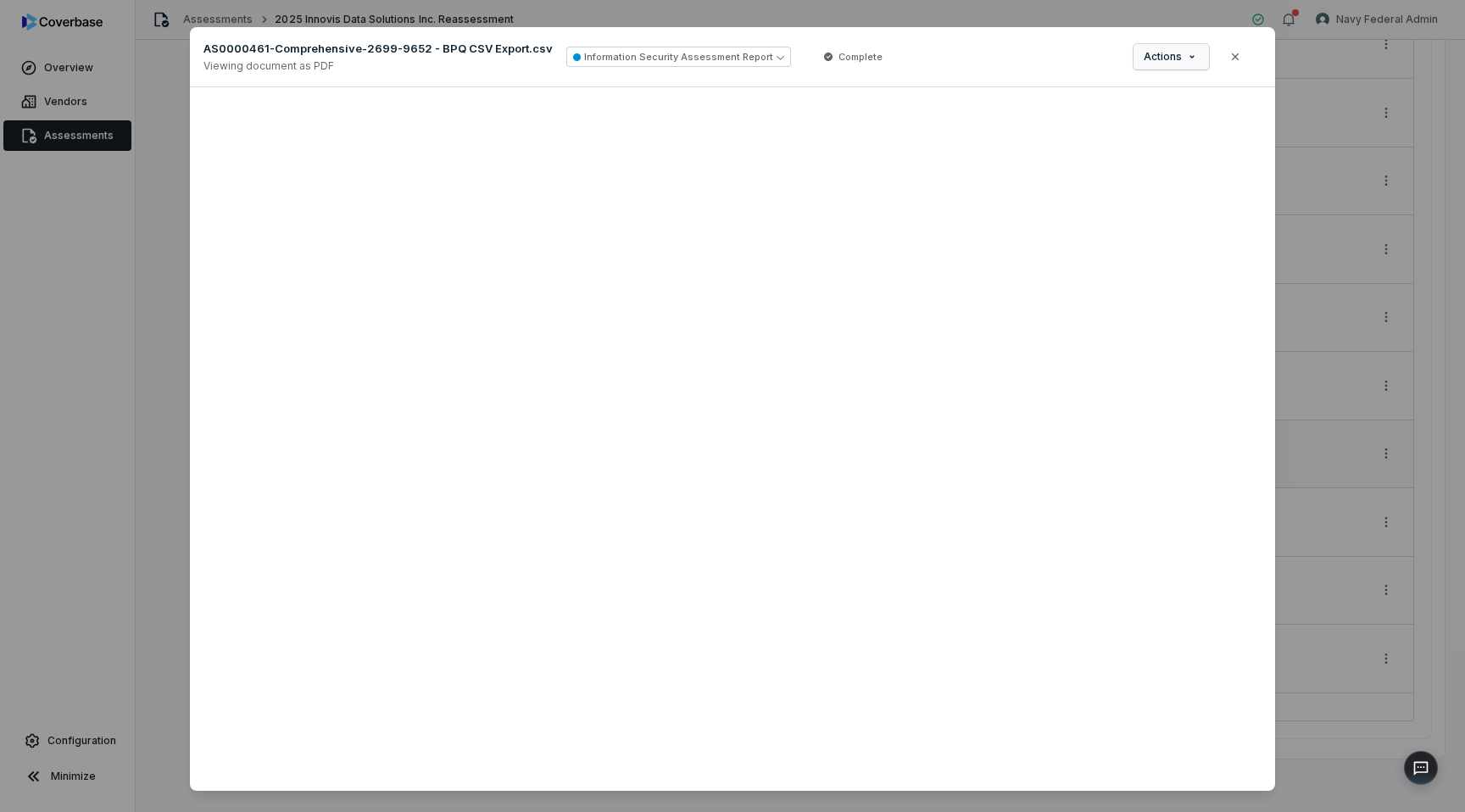
click at [1143, 53] on div "Document Preview AS0000461-Comprehensive-2699-9652 - BPQ CSV Export.csv Viewing…" at bounding box center [732, 419] width 1465 height 839
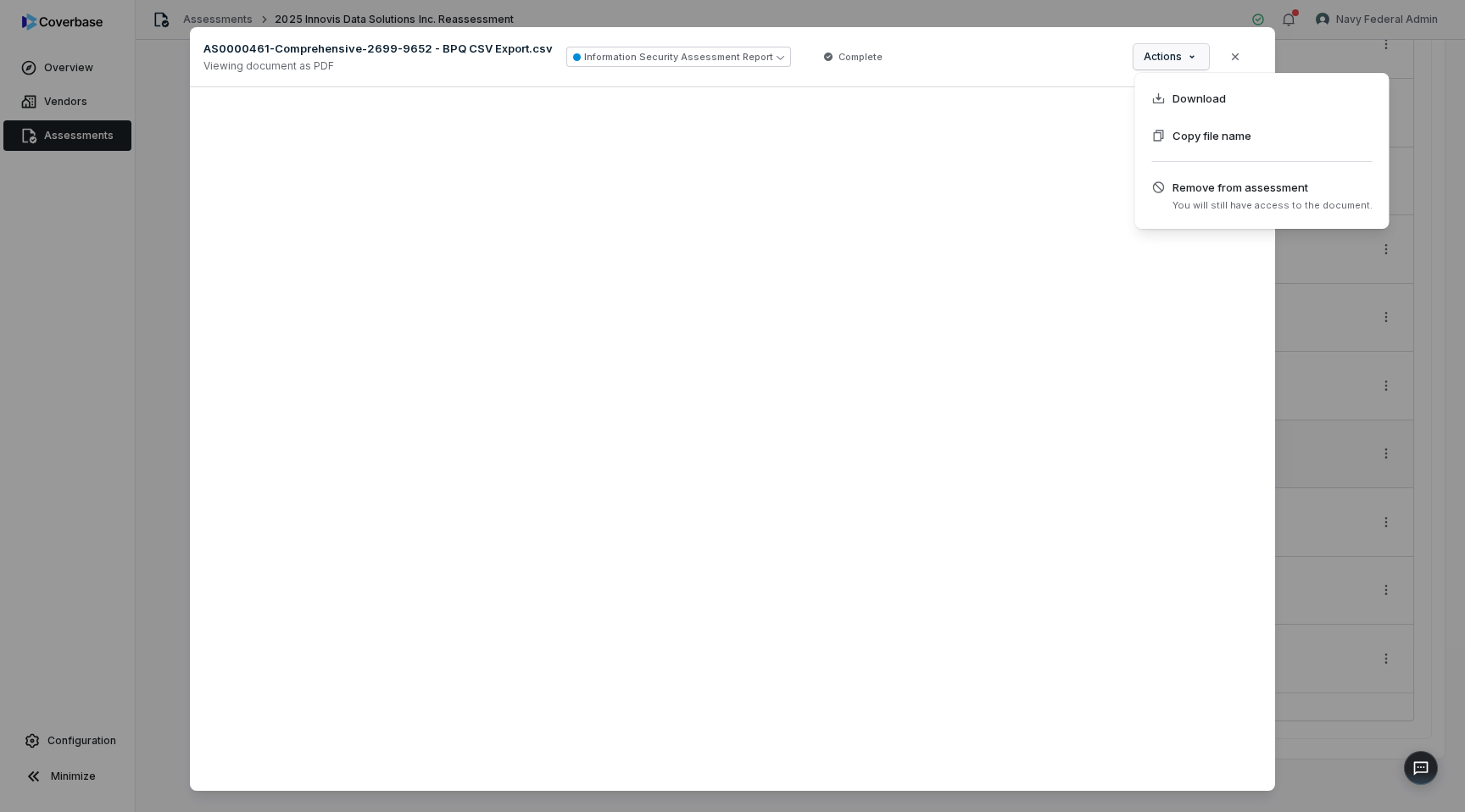
click at [1089, 74] on div "Document Preview AS0000461-Comprehensive-2699-9652 - BPQ CSV Export.csv Viewing…" at bounding box center [732, 419] width 1465 height 839
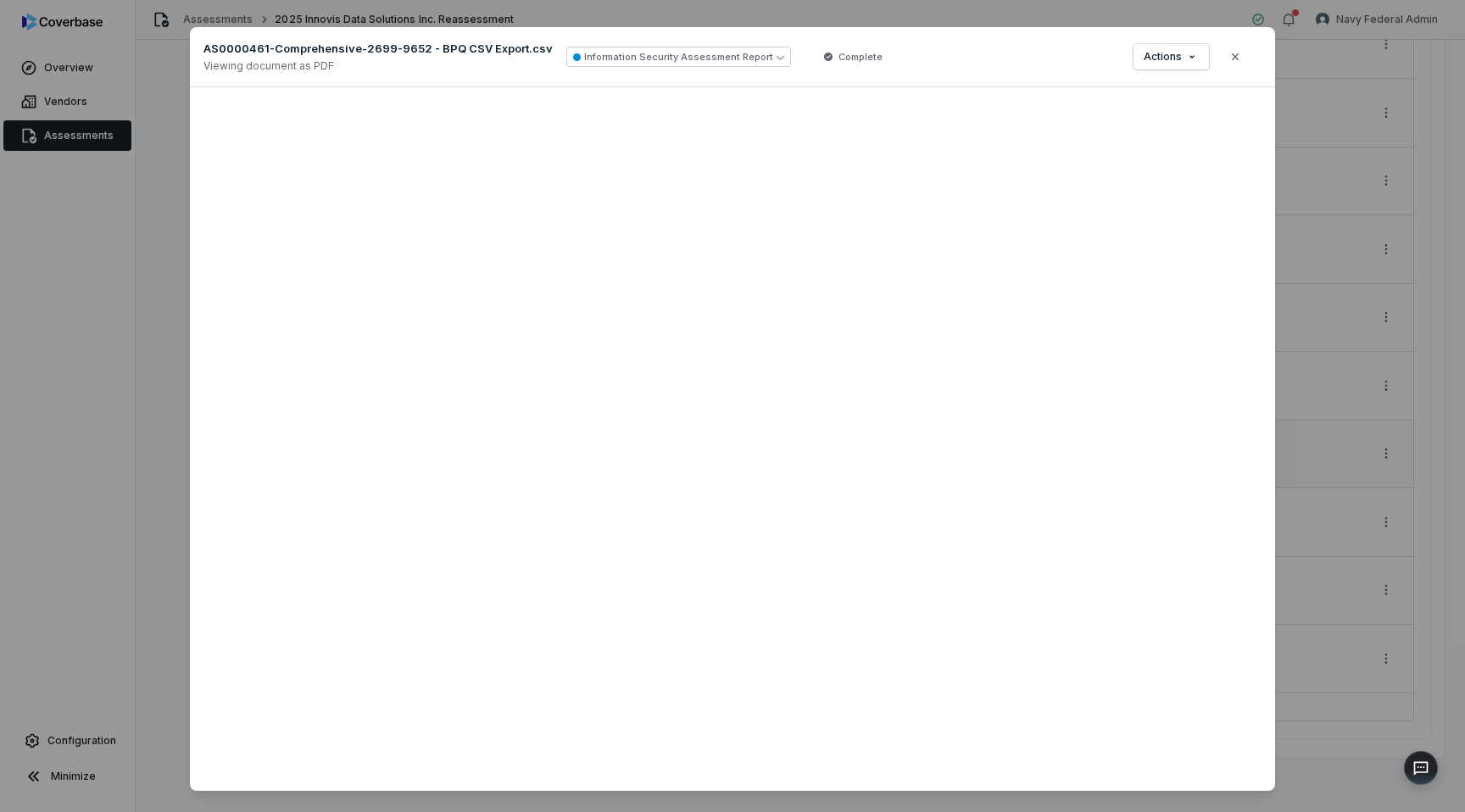
click at [57, 314] on div "Document Preview AS0000461-Comprehensive-2699-9652 - BPQ CSV Export.csv Viewing…" at bounding box center [732, 419] width 1465 height 839
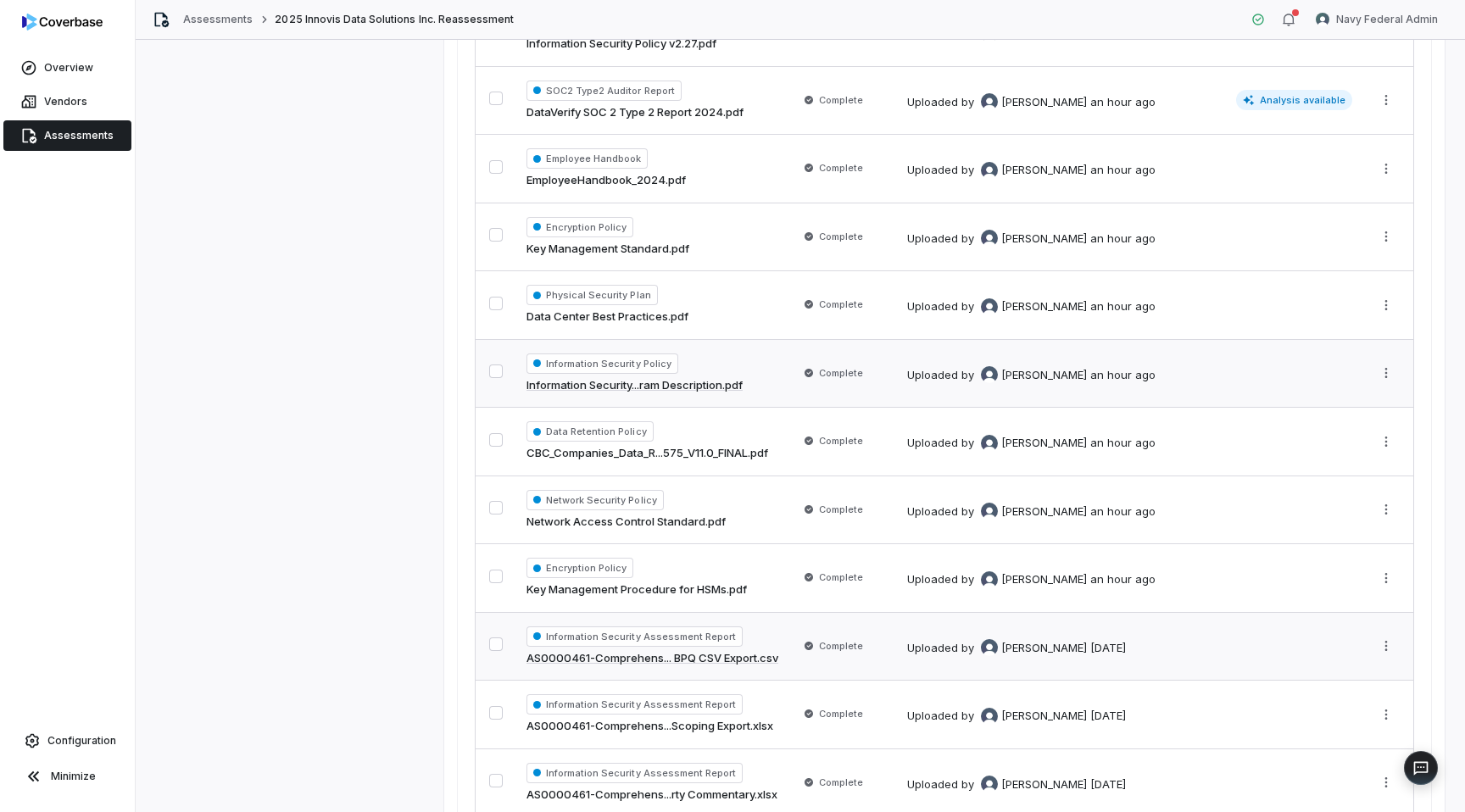
scroll to position [879, 0]
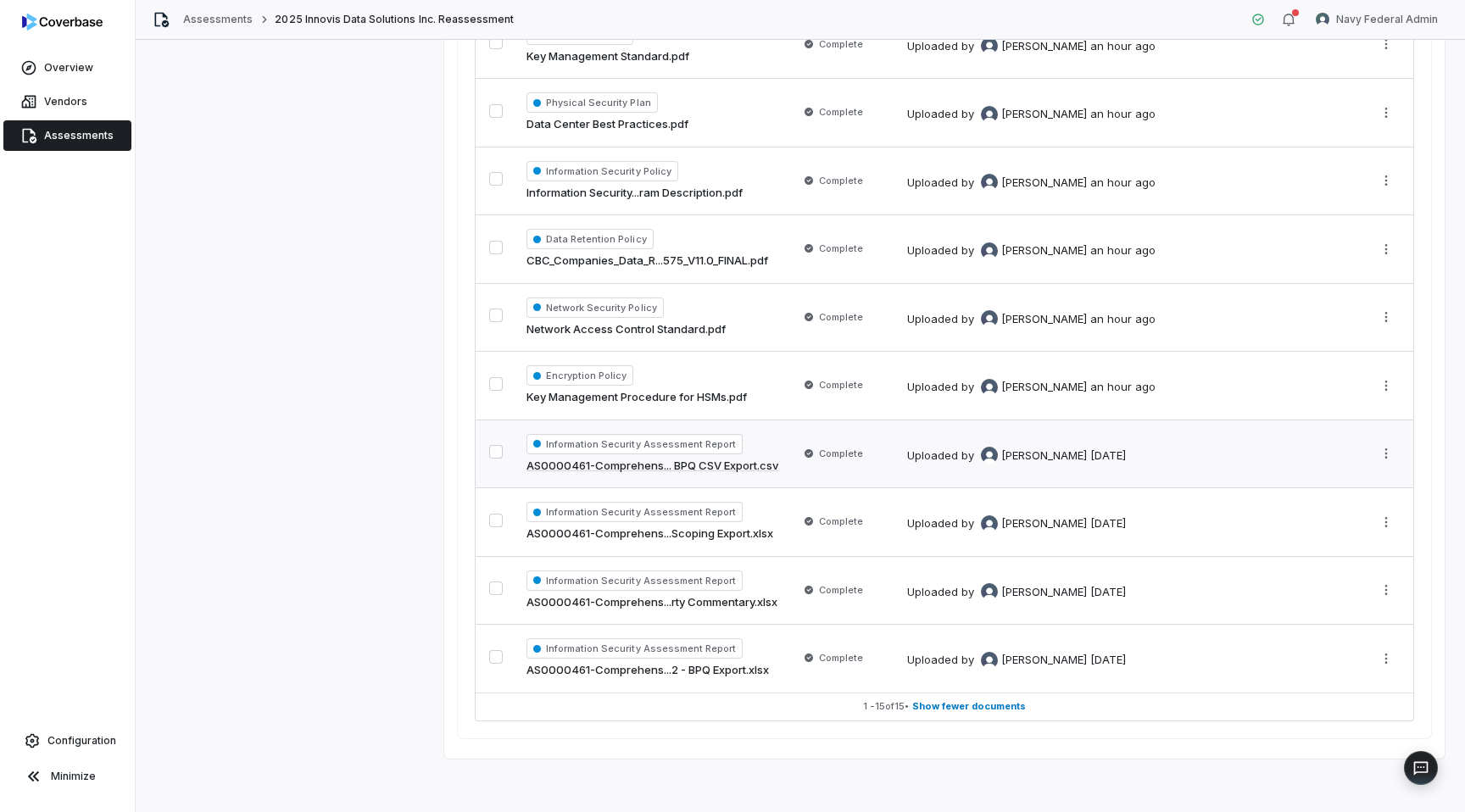
click at [659, 473] on td "Information Security Assessment Report AS0000461-Comprehens... BPQ CSV Export.c…" at bounding box center [652, 454] width 272 height 69
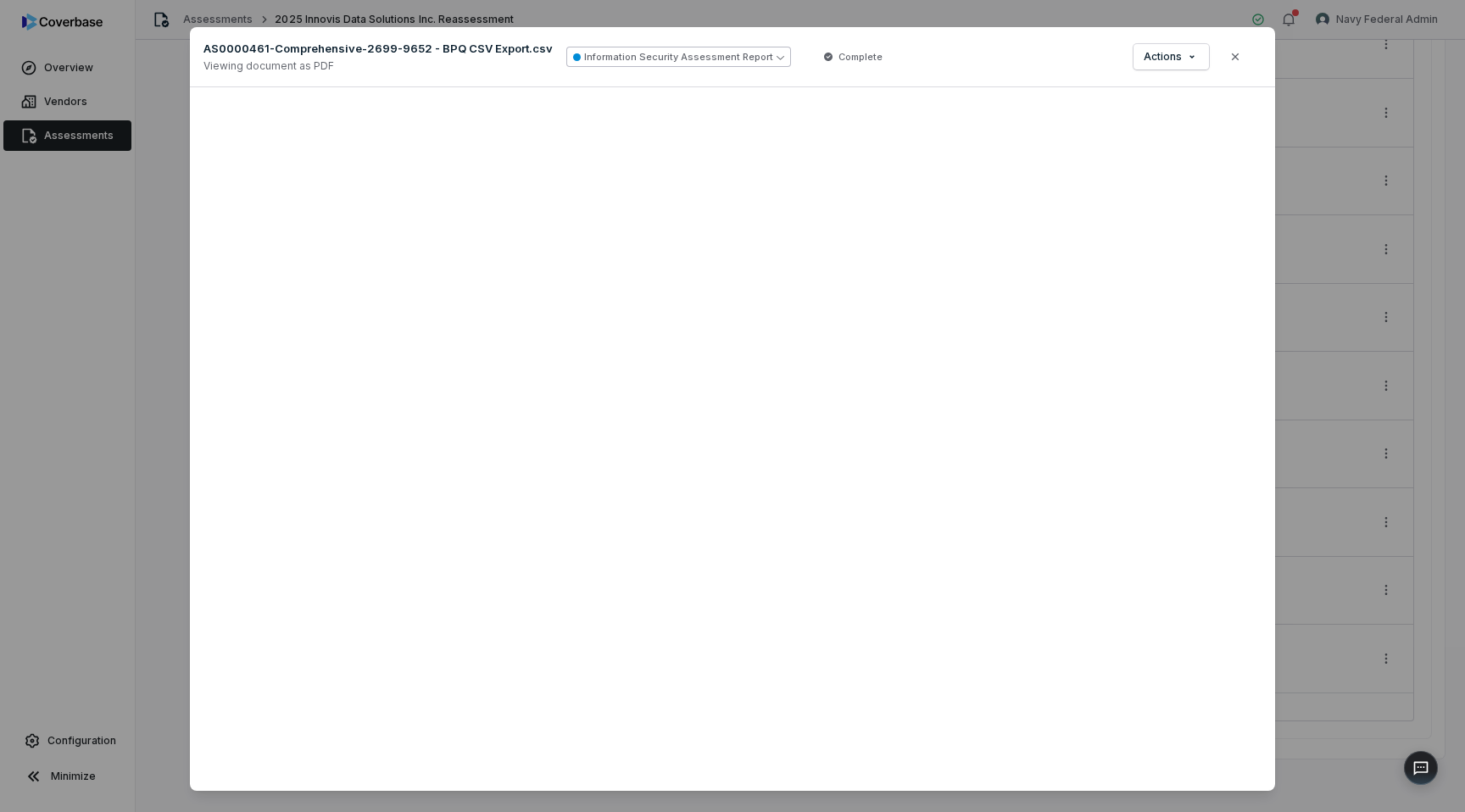
click at [669, 52] on button "Information Security Assessment Report" at bounding box center [678, 56] width 224 height 21
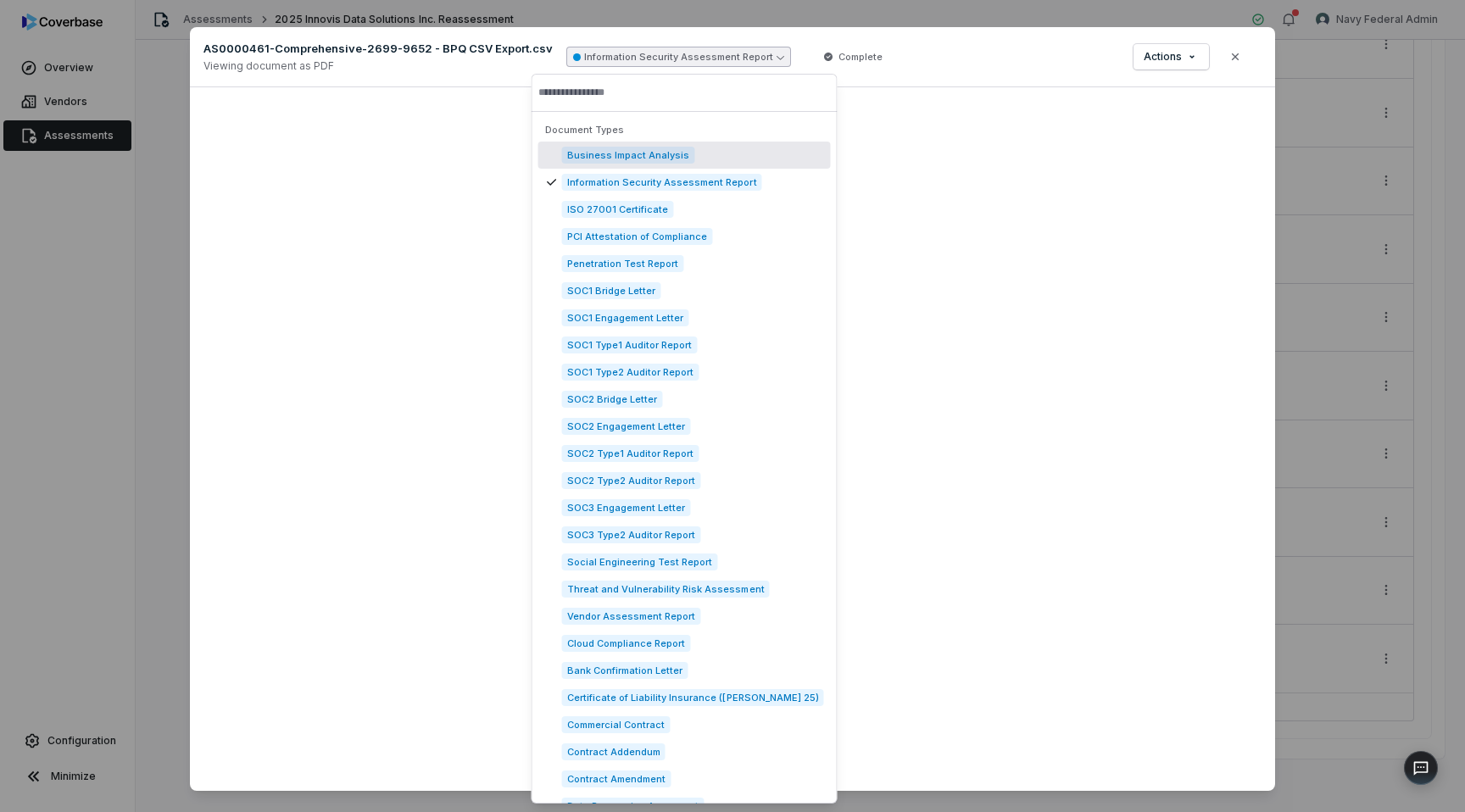
click at [669, 52] on button "Information Security Assessment Report" at bounding box center [678, 56] width 224 height 21
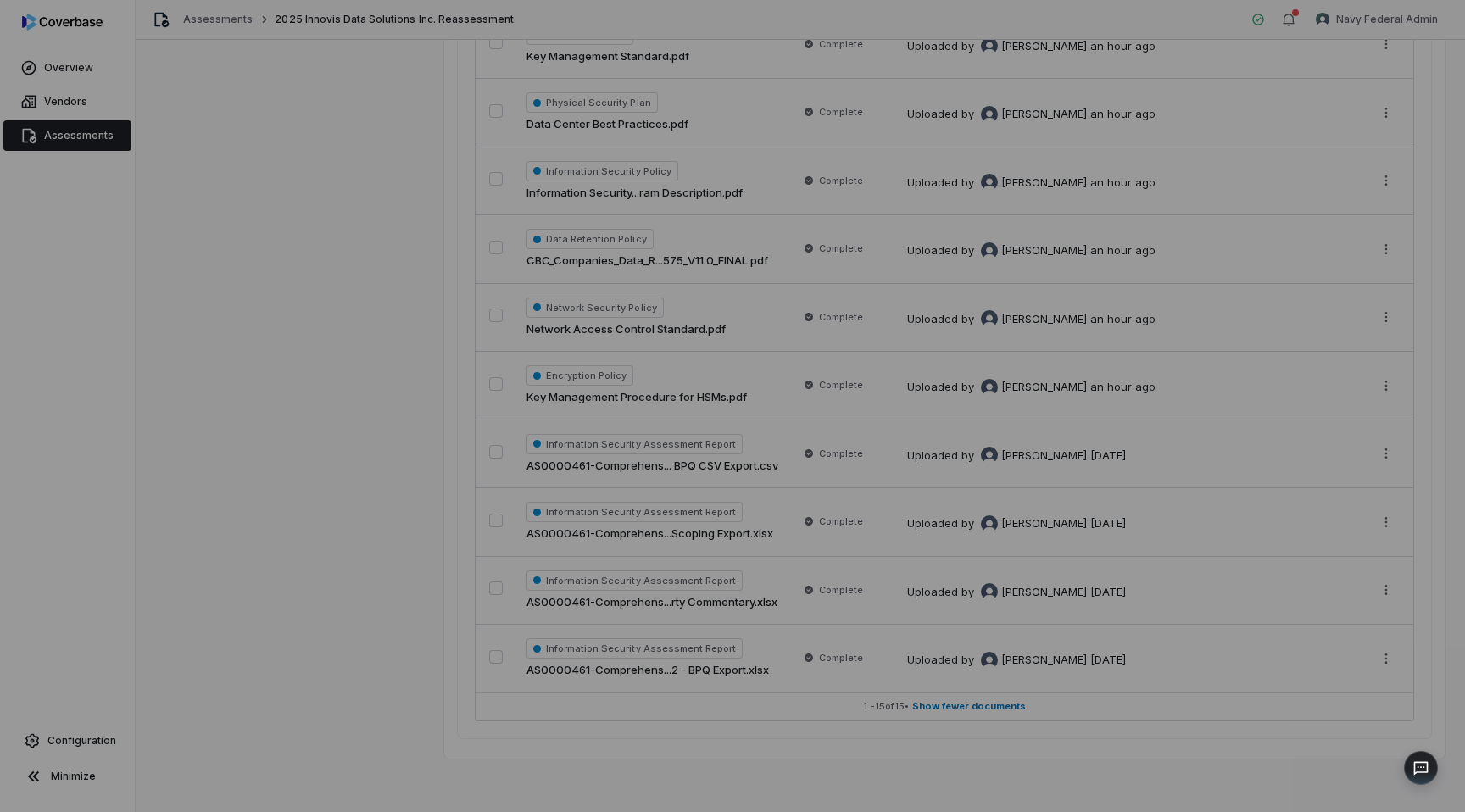
click at [105, 540] on div "Document Preview" at bounding box center [732, 406] width 1465 height 812
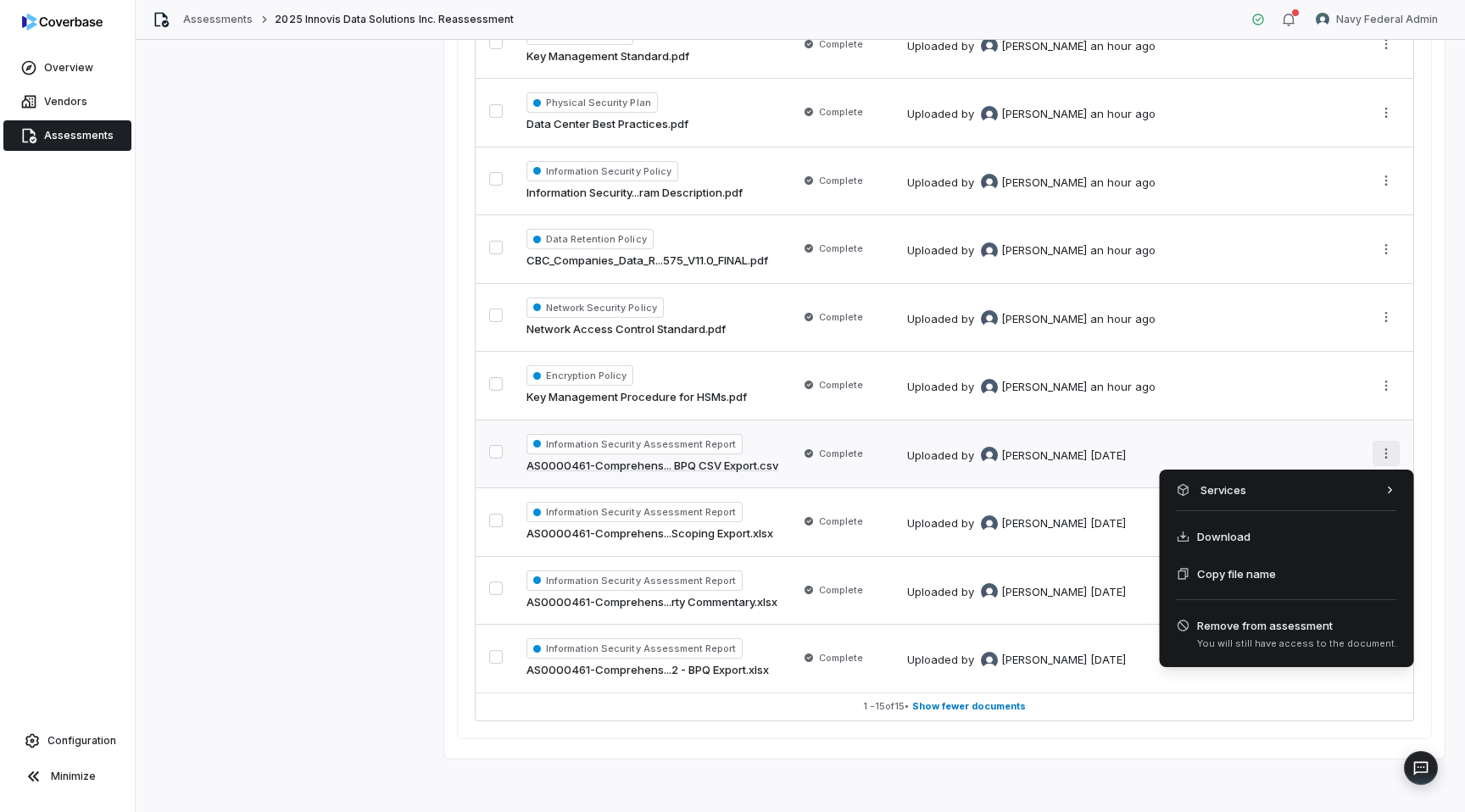
click at [1382, 449] on html "**********" at bounding box center [732, 406] width 1465 height 812
click at [1235, 549] on div "Download" at bounding box center [1287, 536] width 241 height 37
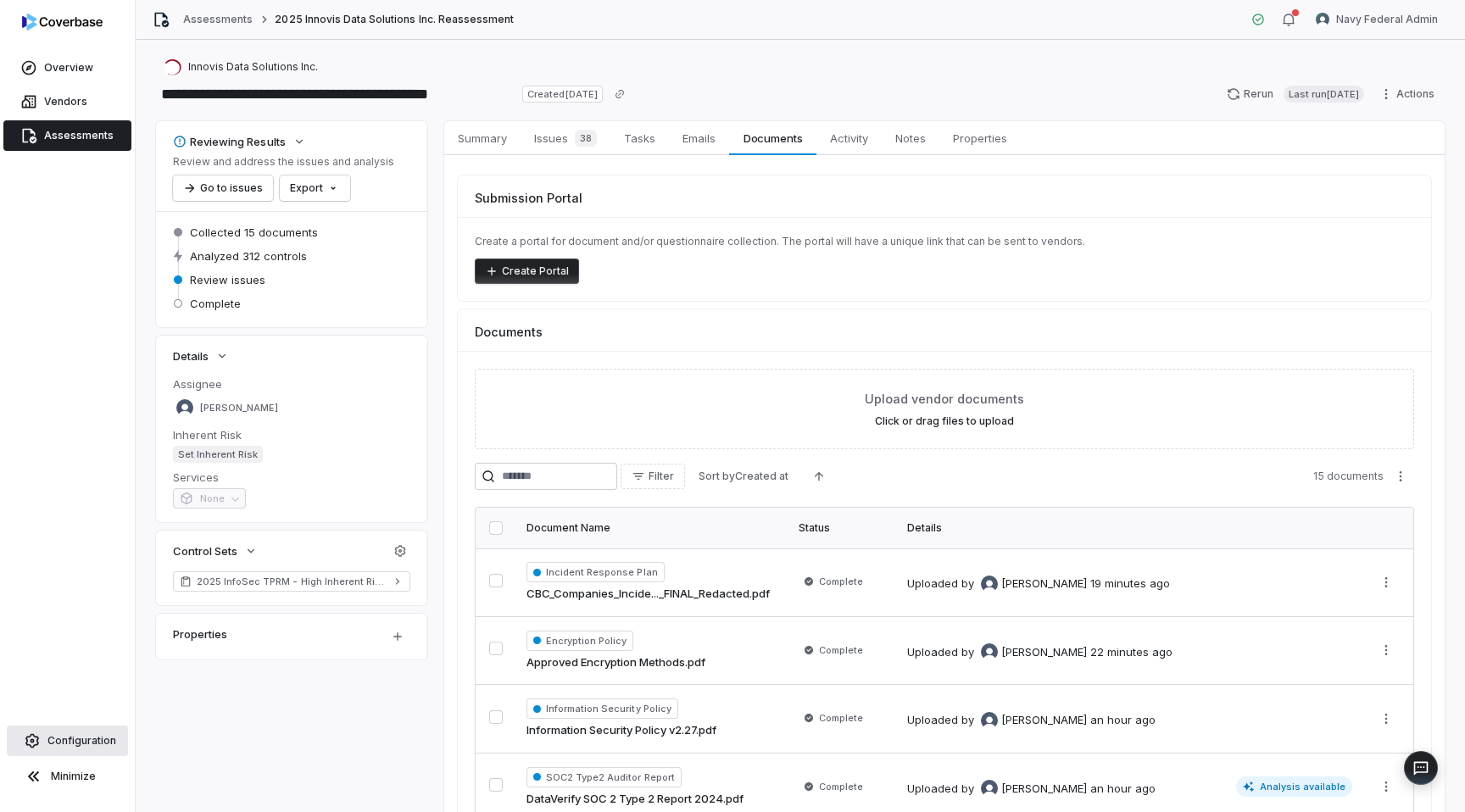
click at [64, 745] on span "Configuration" at bounding box center [82, 741] width 69 height 14
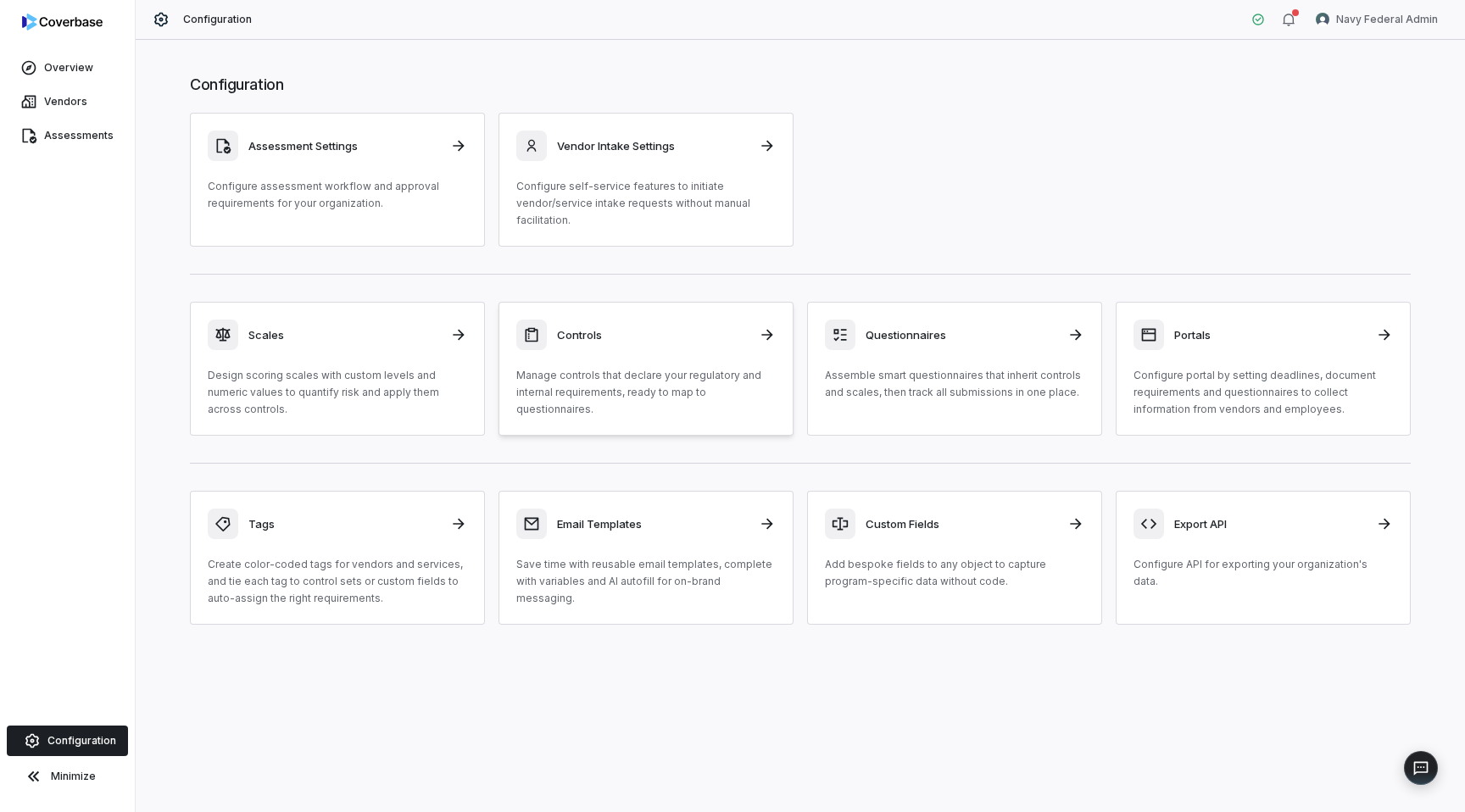
click at [693, 369] on p "Manage controls that declare your regulatory and internal requirements, ready t…" at bounding box center [645, 393] width 259 height 51
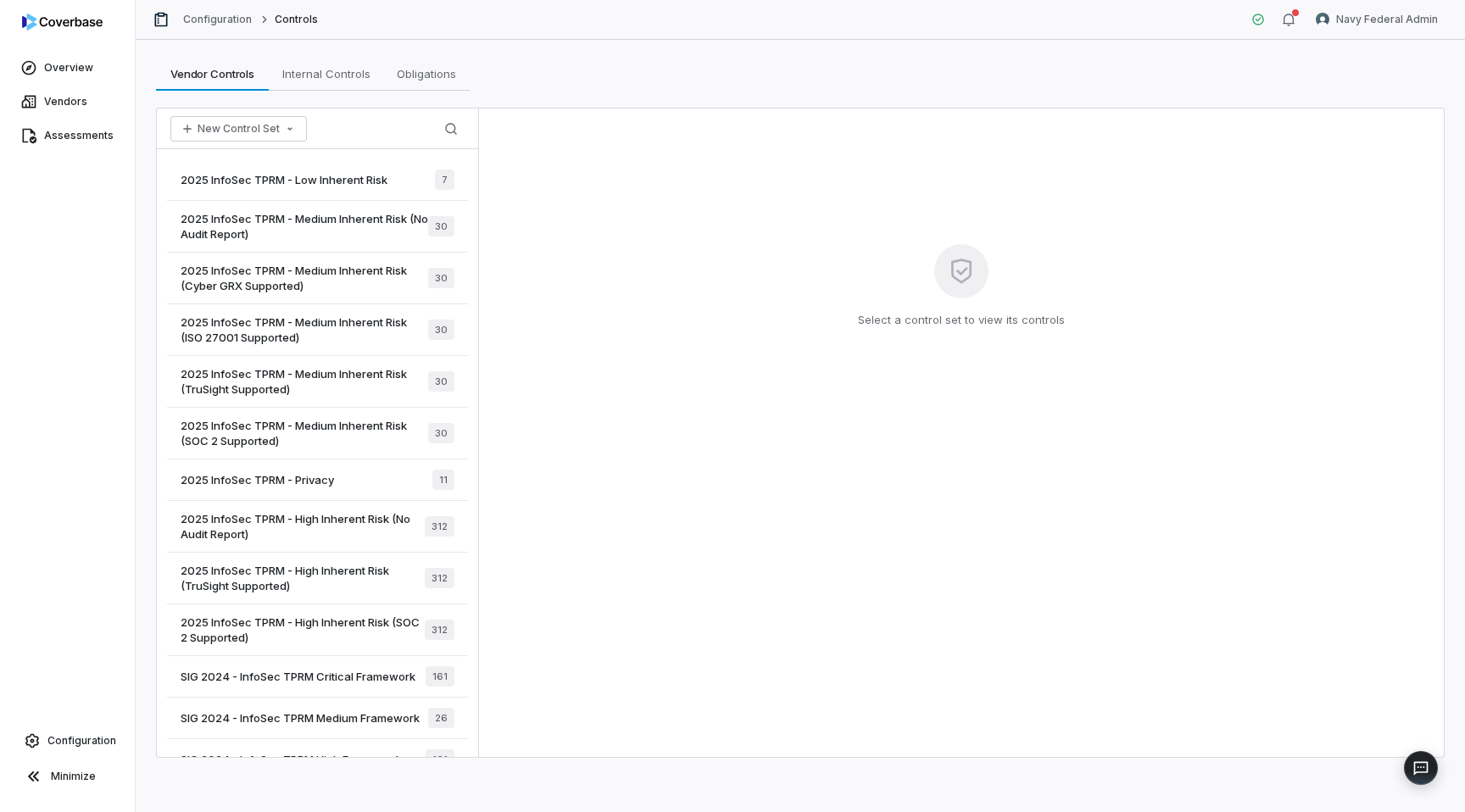
click at [296, 172] on span "2025 InfoSec TPRM - Low Inherent Risk" at bounding box center [284, 179] width 207 height 15
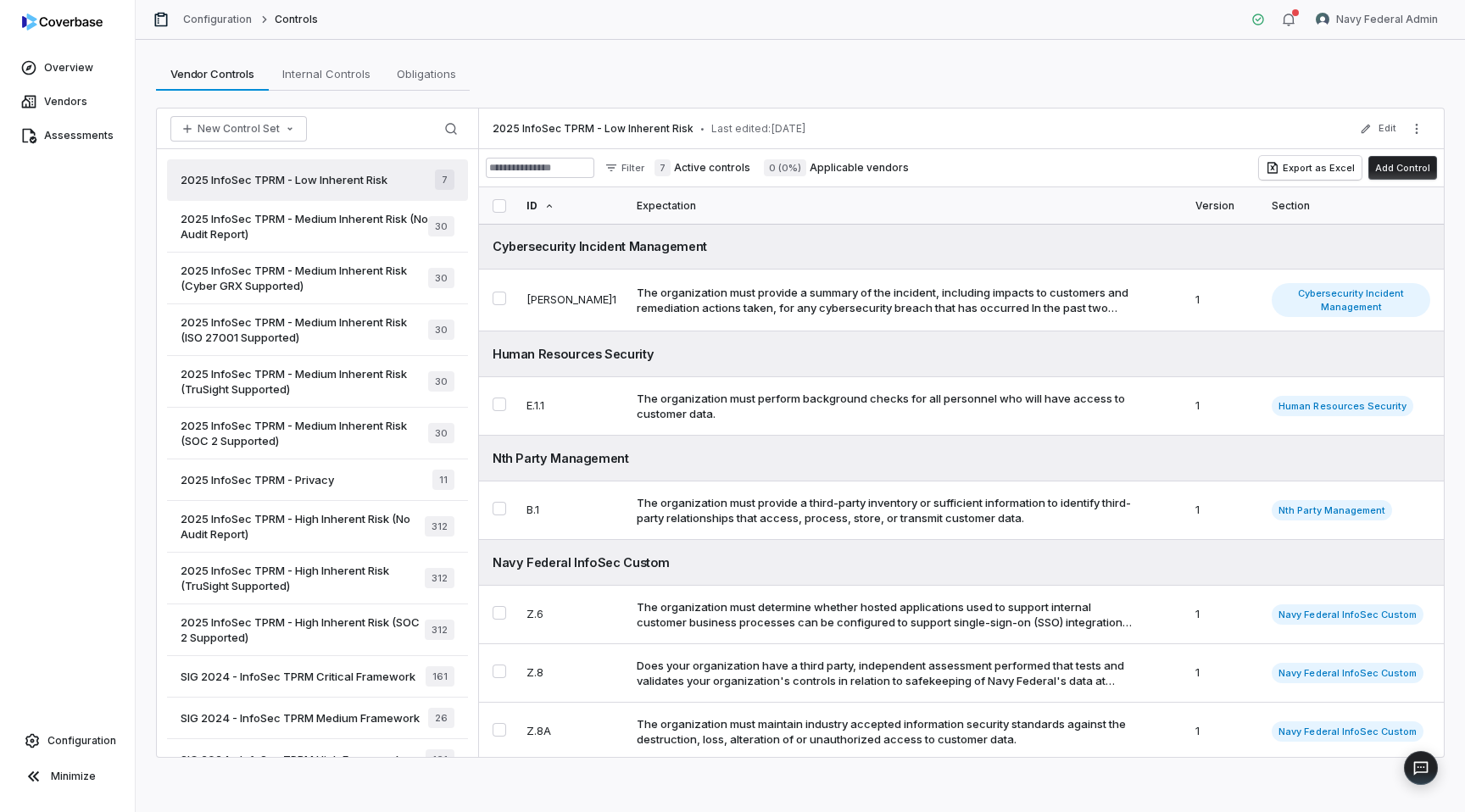
click at [333, 571] on span "2025 InfoSec TPRM - High Inherent Risk (TruSight Supported)" at bounding box center [302, 578] width 244 height 31
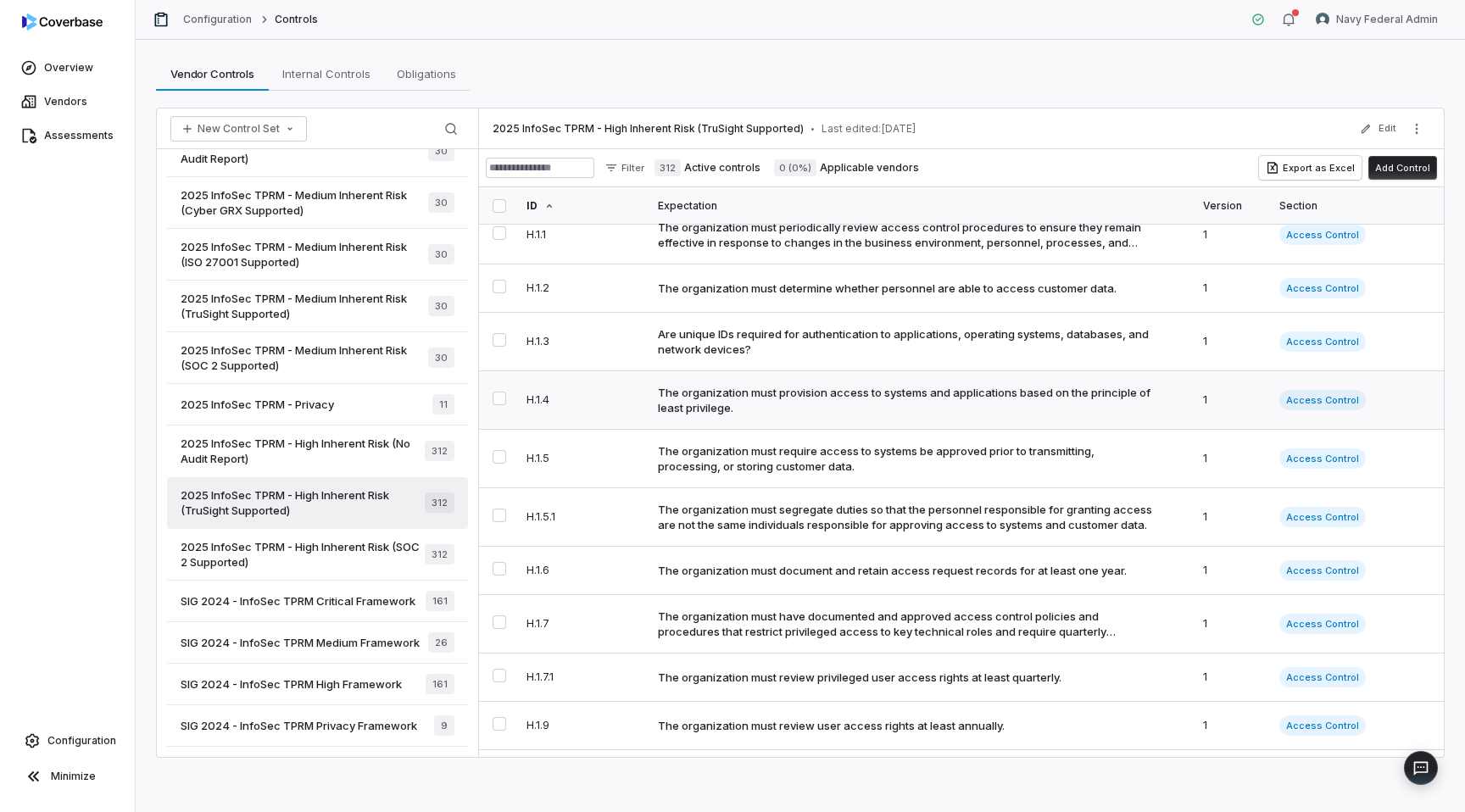
scroll to position [139, 0]
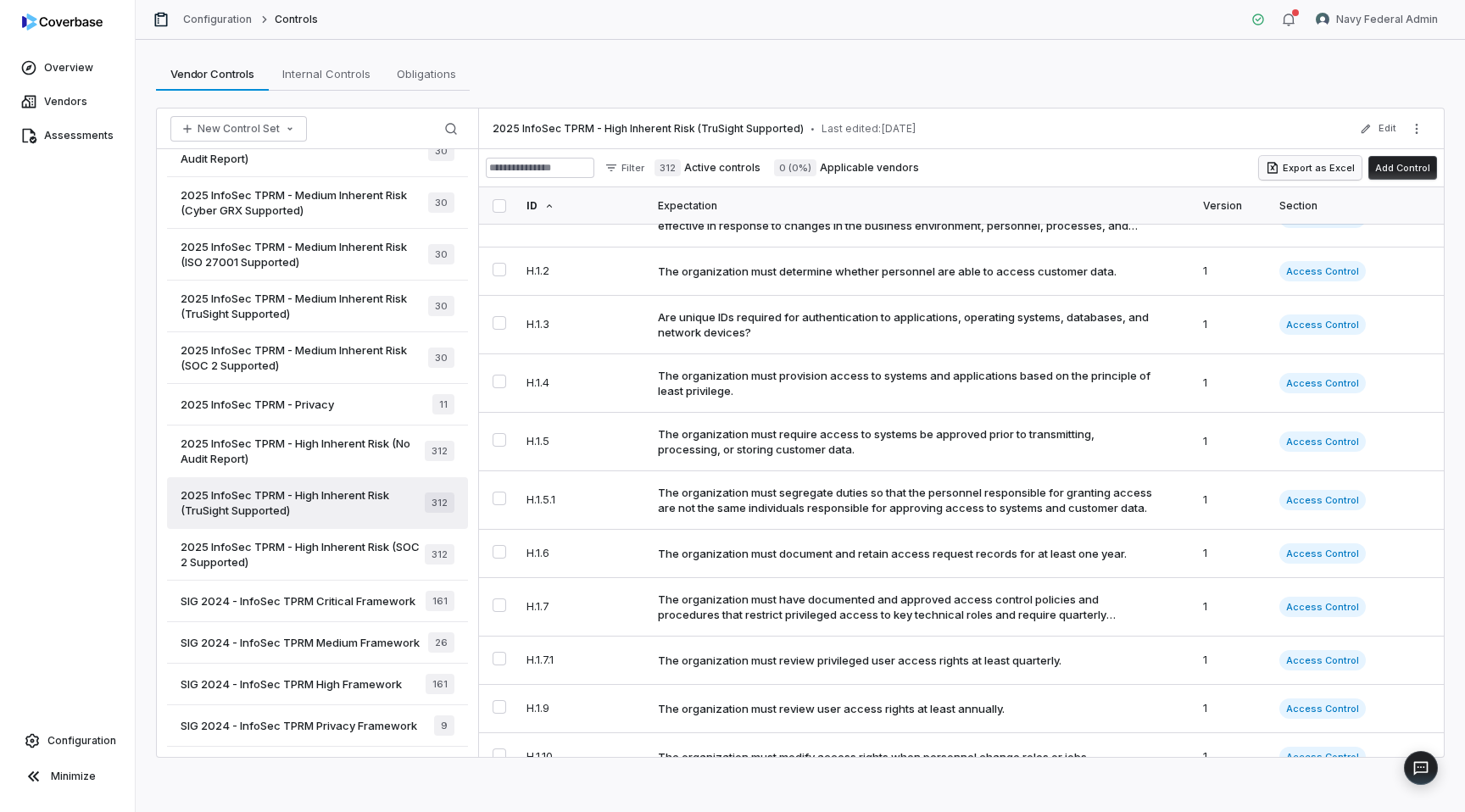
click at [1309, 178] on button "Export as Excel" at bounding box center [1310, 167] width 102 height 24
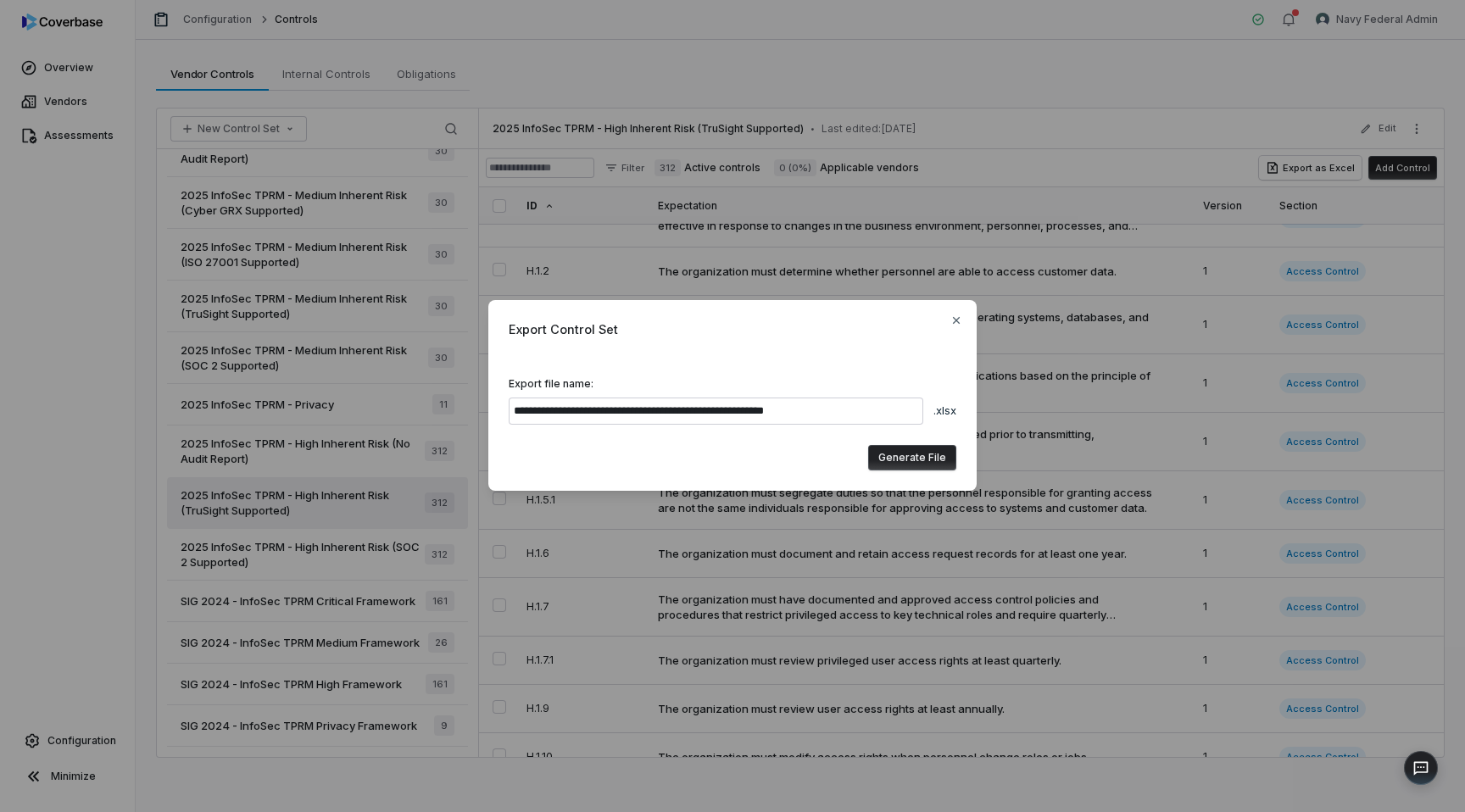
click at [899, 456] on button "Generate File" at bounding box center [913, 458] width 89 height 26
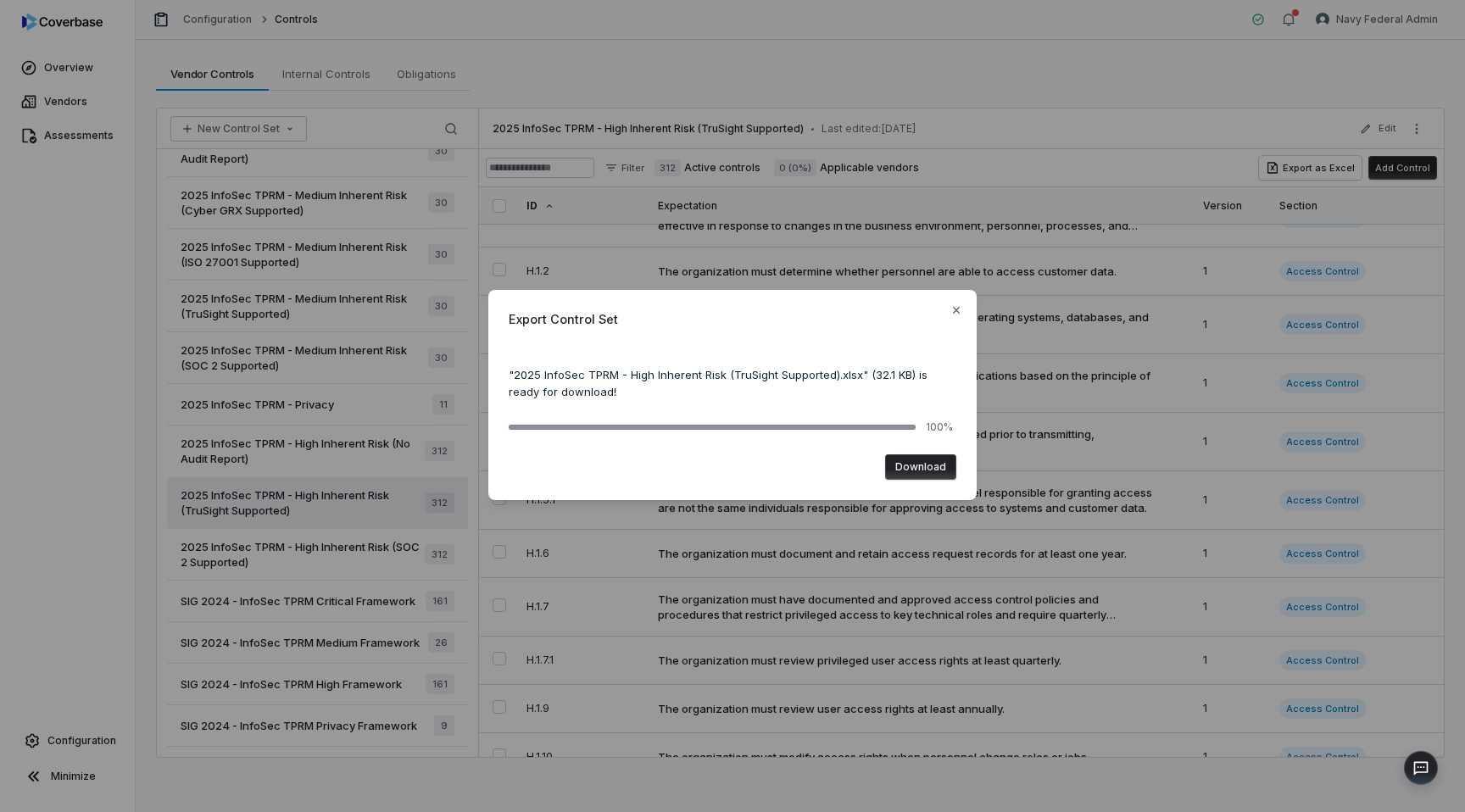
click at [920, 466] on button "Download" at bounding box center [921, 468] width 71 height 26
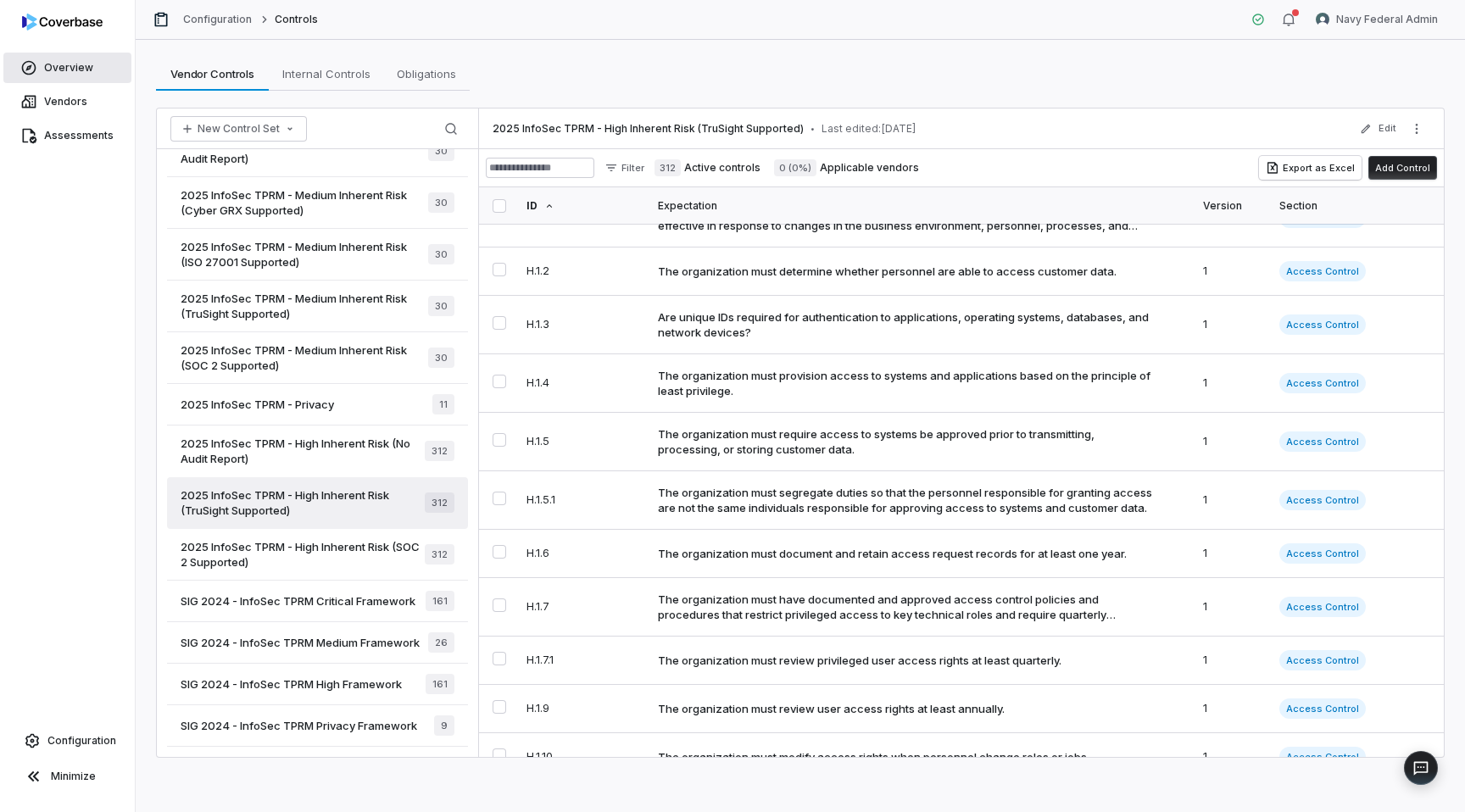
click at [48, 56] on link "Overview" at bounding box center [67, 67] width 128 height 31
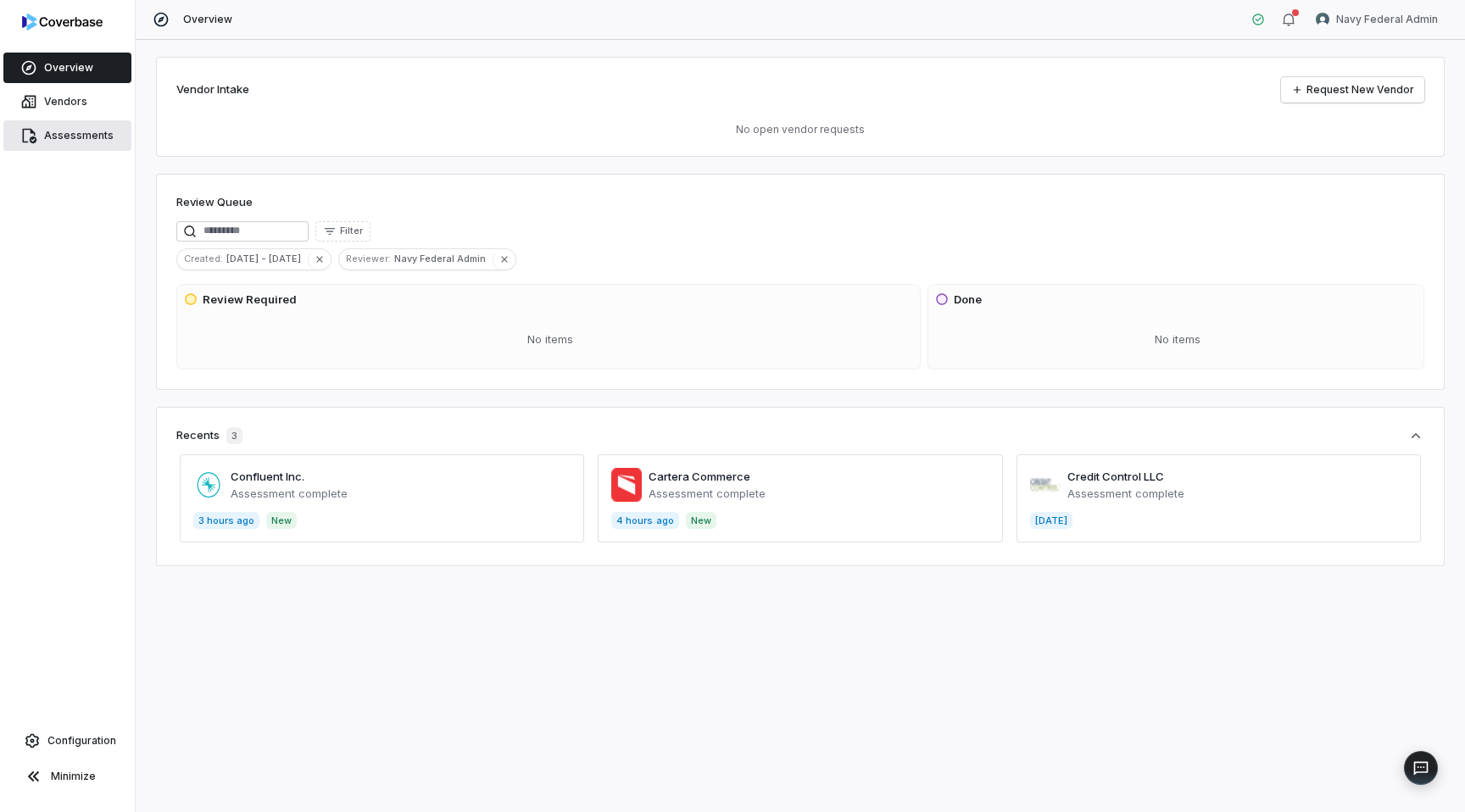
click at [52, 130] on span "Assessments" at bounding box center [79, 136] width 70 height 14
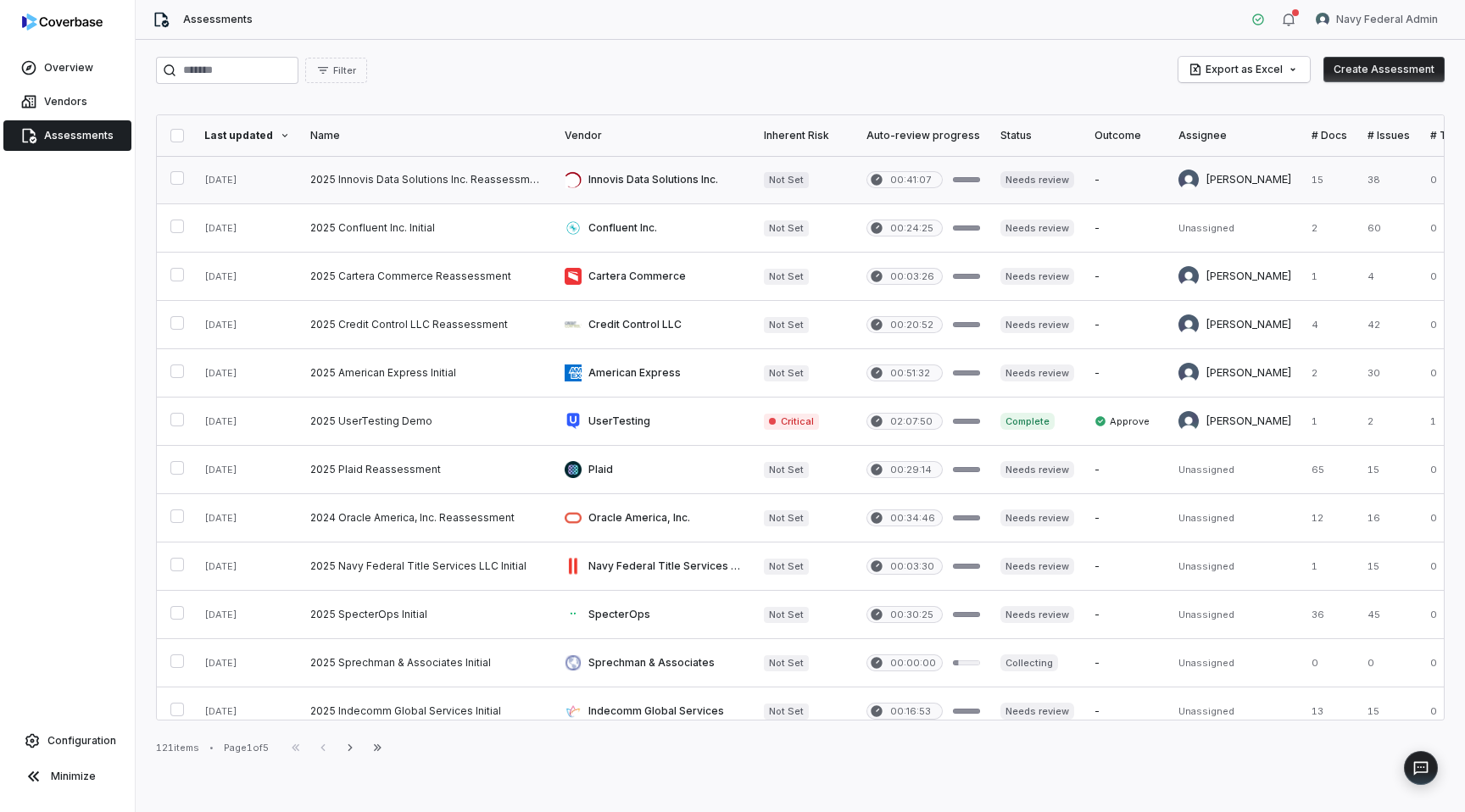
click at [656, 181] on link at bounding box center [654, 179] width 199 height 47
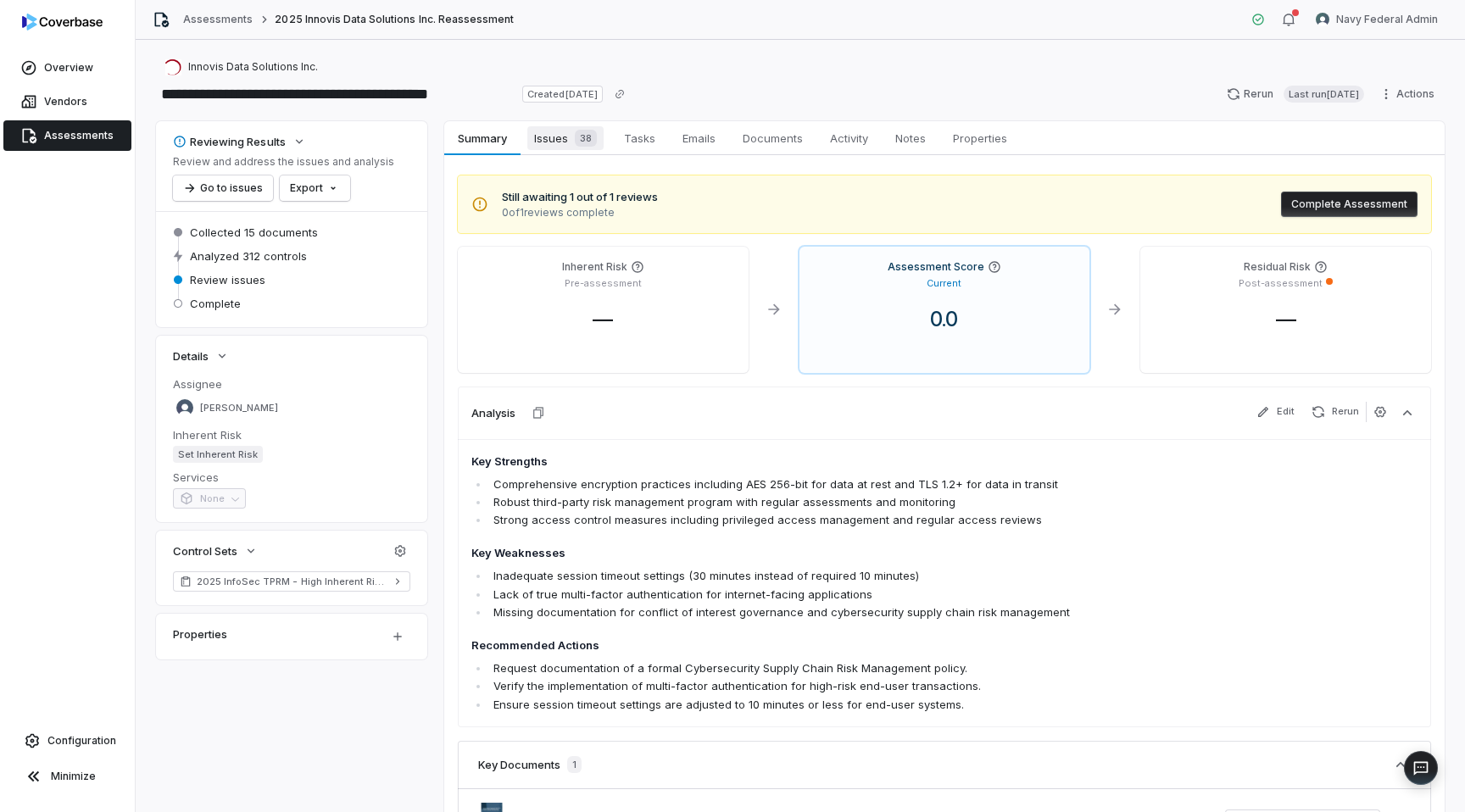
click at [548, 142] on span "Issues 38" at bounding box center [565, 138] width 76 height 24
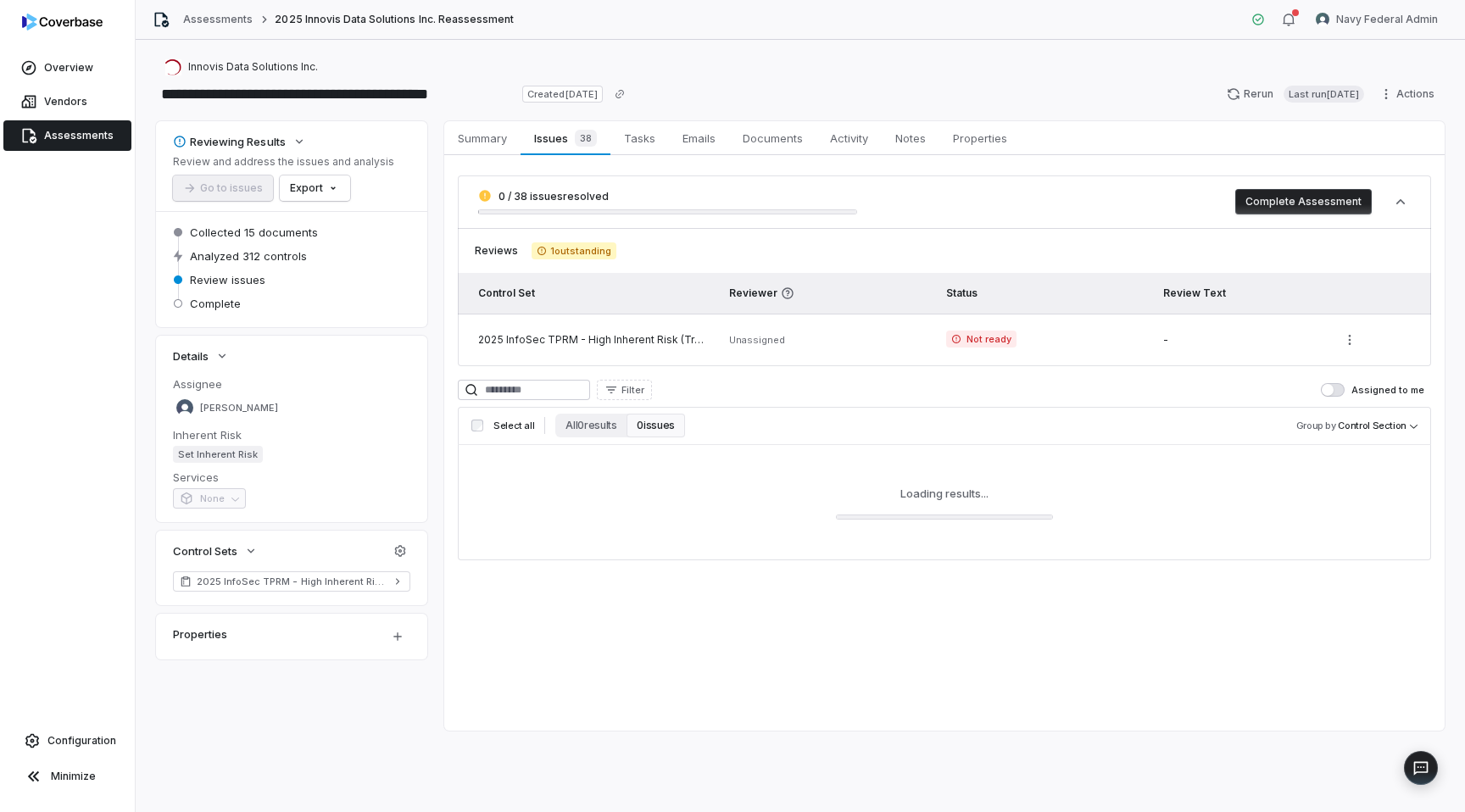
click at [502, 379] on div "0 / 38 issues resolved Complete Assessment Reviews 1 outstanding Control Set Re…" at bounding box center [944, 367] width 974 height 385
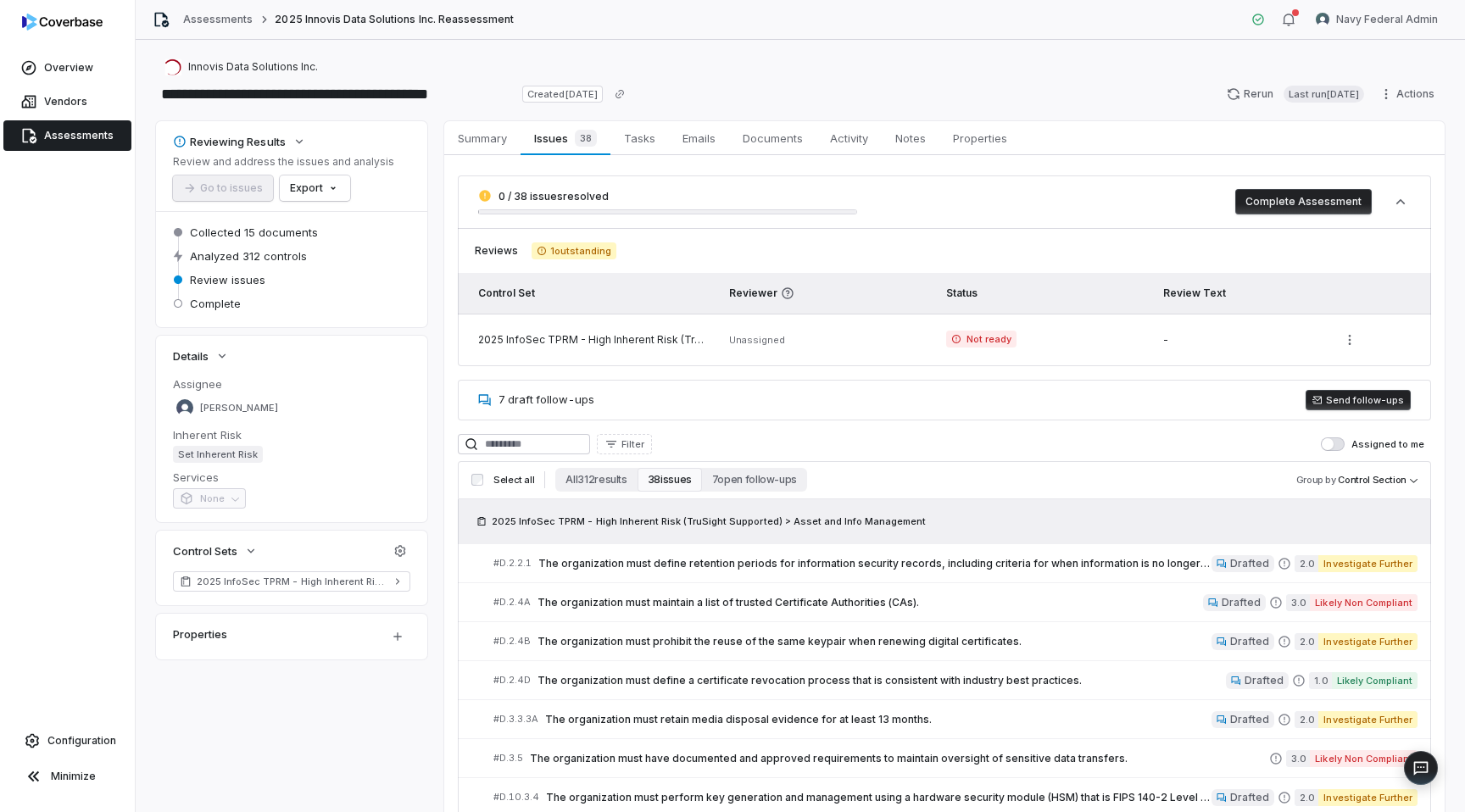
click at [517, 393] on span "7 draft follow-ups" at bounding box center [545, 400] width 96 height 17
click at [521, 450] on input at bounding box center [524, 444] width 132 height 21
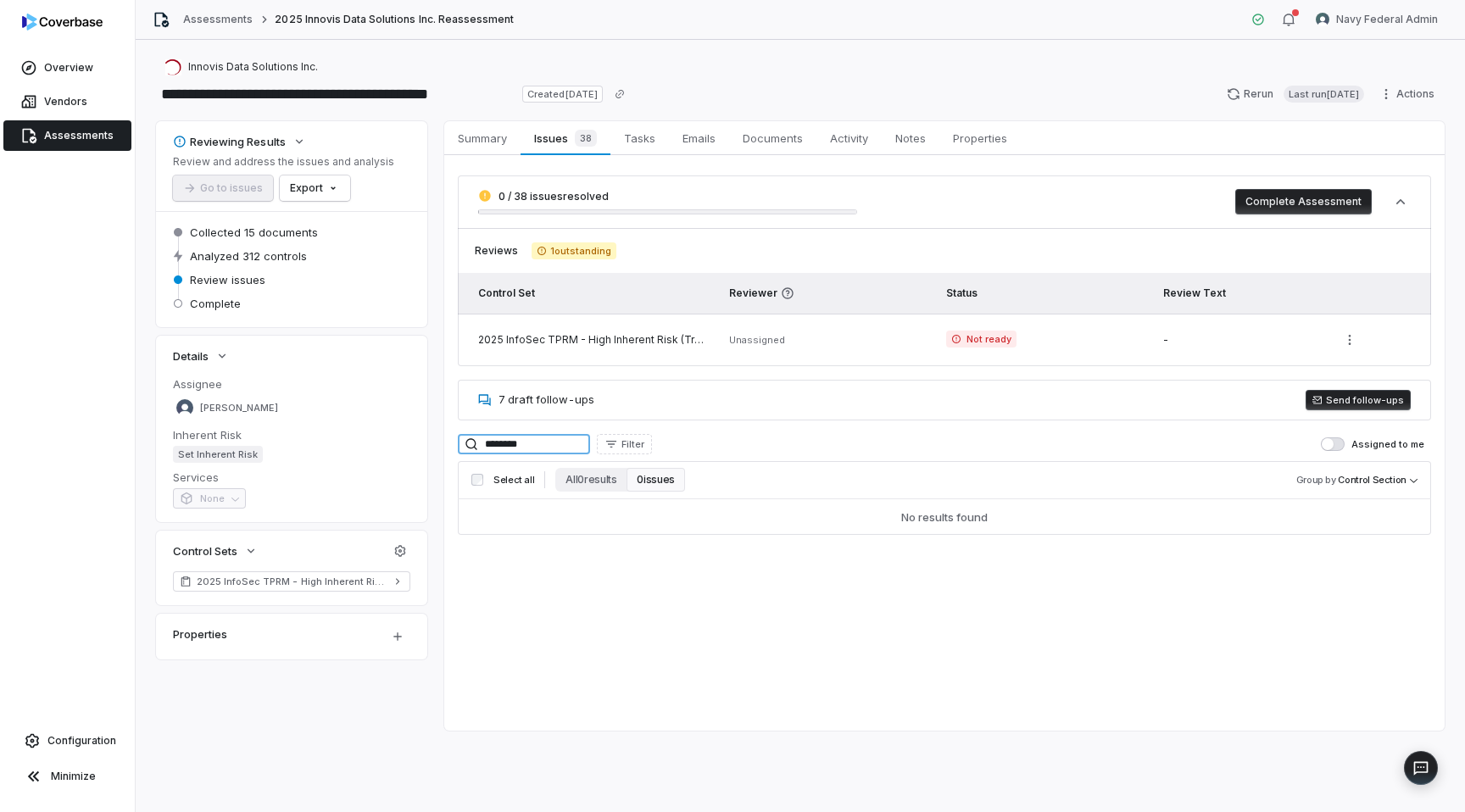
type input "********"
click at [572, 475] on button "All 0 results" at bounding box center [591, 479] width 71 height 24
click at [483, 482] on label "Select all" at bounding box center [503, 479] width 63 height 13
click at [525, 449] on input "********" at bounding box center [524, 444] width 132 height 21
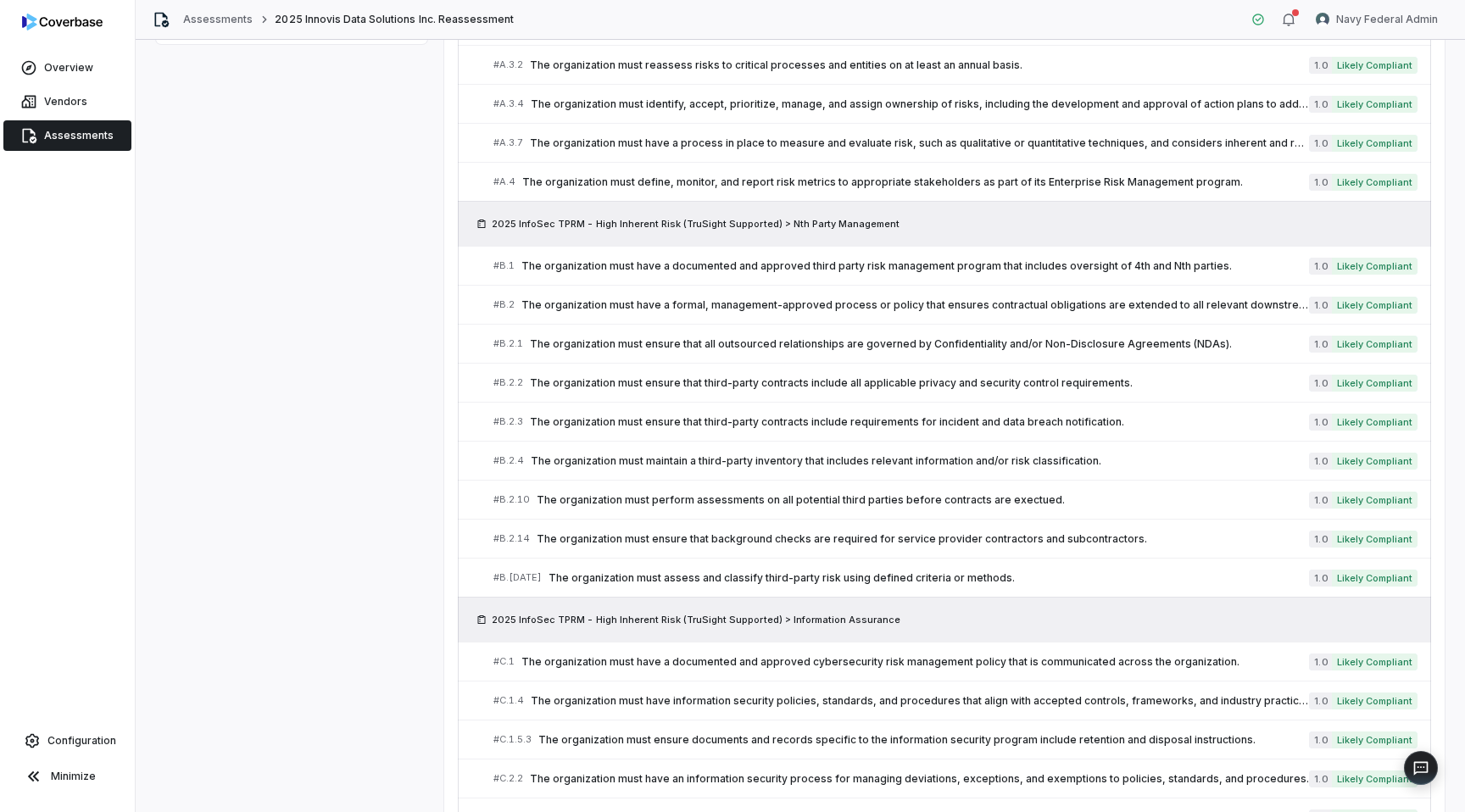
scroll to position [963, 0]
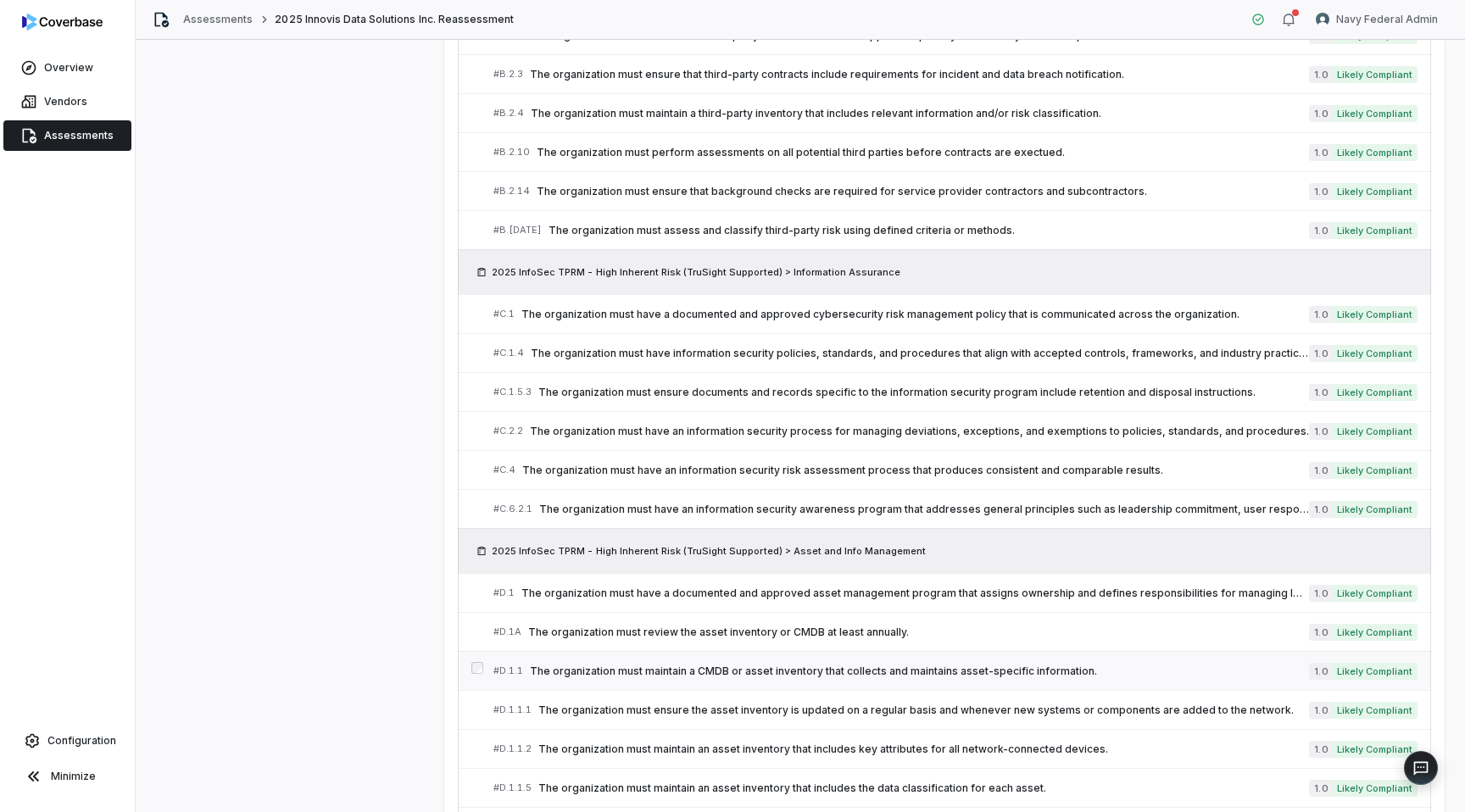
click at [798, 668] on span "The organization must maintain a CMDB or asset inventory that collects and main…" at bounding box center [919, 671] width 779 height 14
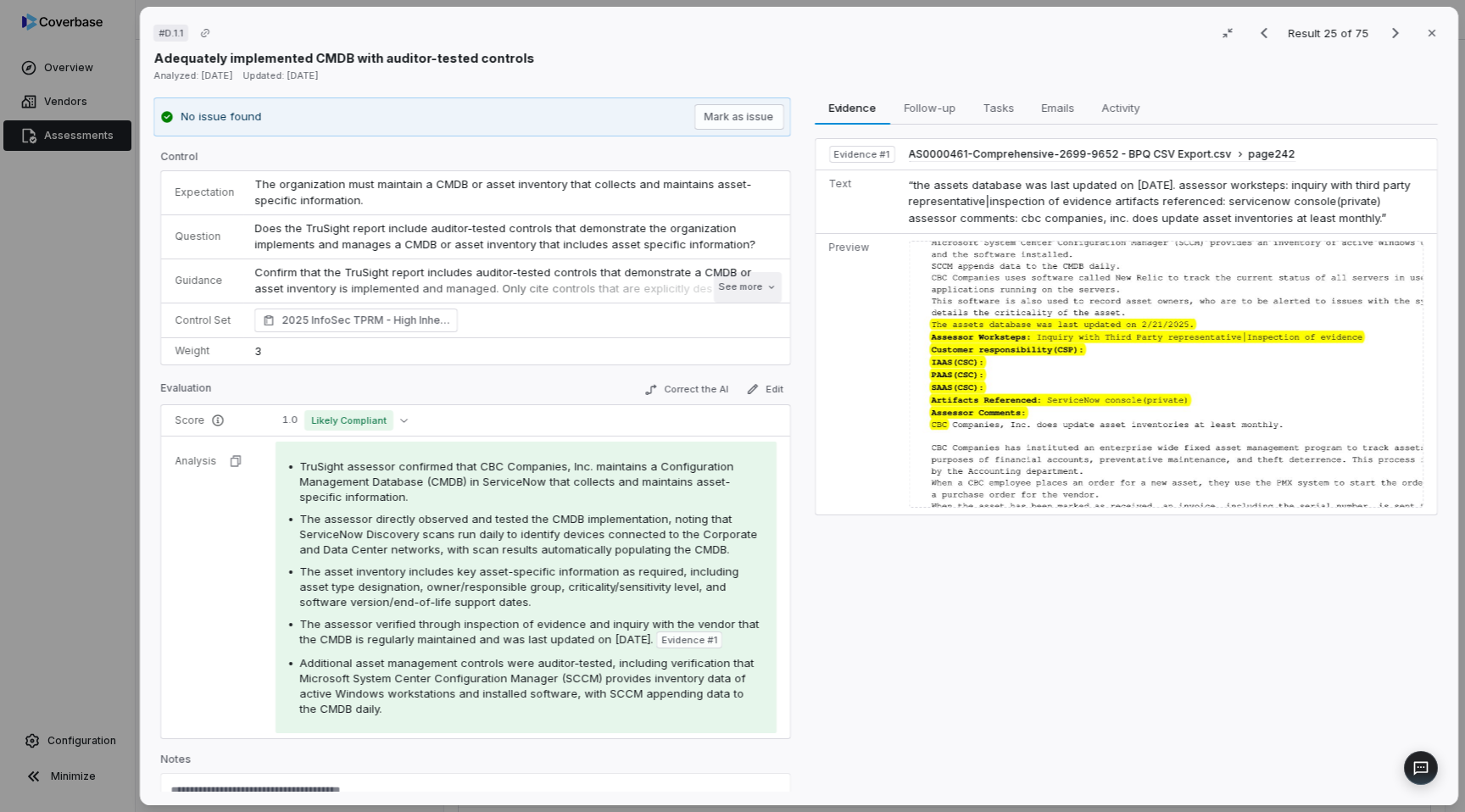
click at [734, 284] on button "See more" at bounding box center [746, 286] width 68 height 31
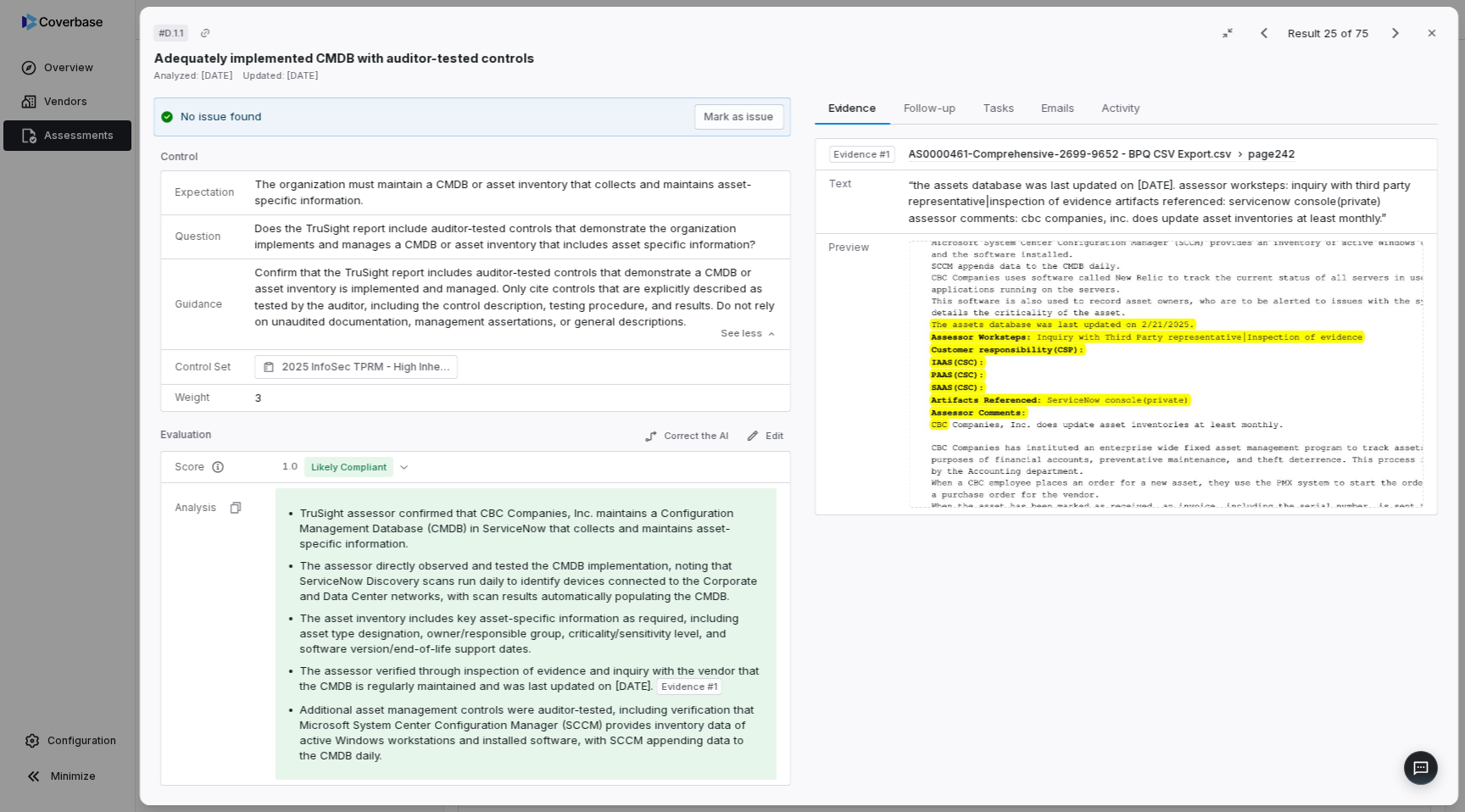
click at [525, 575] on span "The assessor directly observed and tested the CMDB implementation, noting that …" at bounding box center [528, 580] width 458 height 44
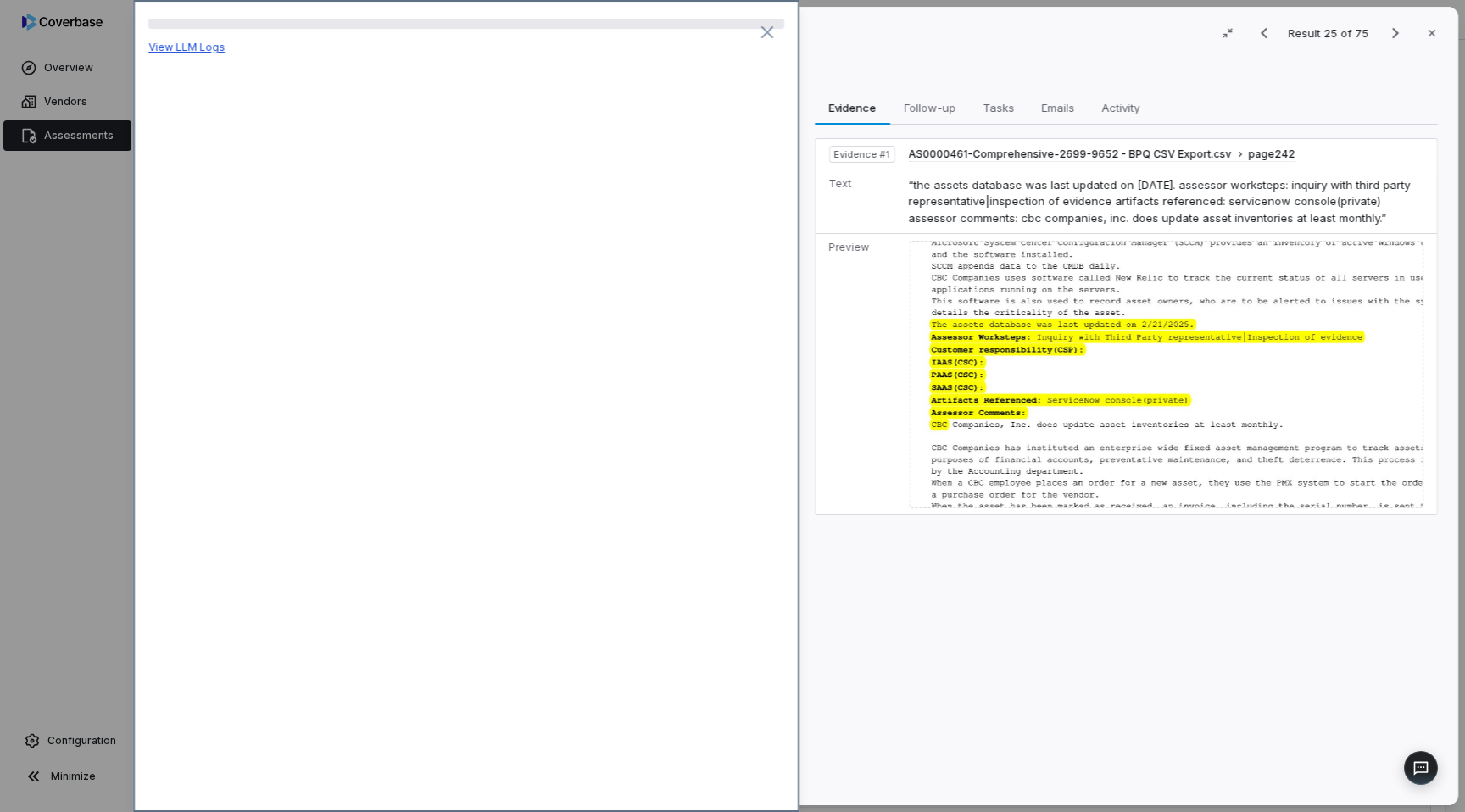
click at [183, 51] on link "View LLM Logs" at bounding box center [186, 46] width 76 height 13
click at [999, 154] on span "AS0000461-Comprehensive-2699-9652 - BPQ CSV Export.csv" at bounding box center [1070, 155] width 323 height 14
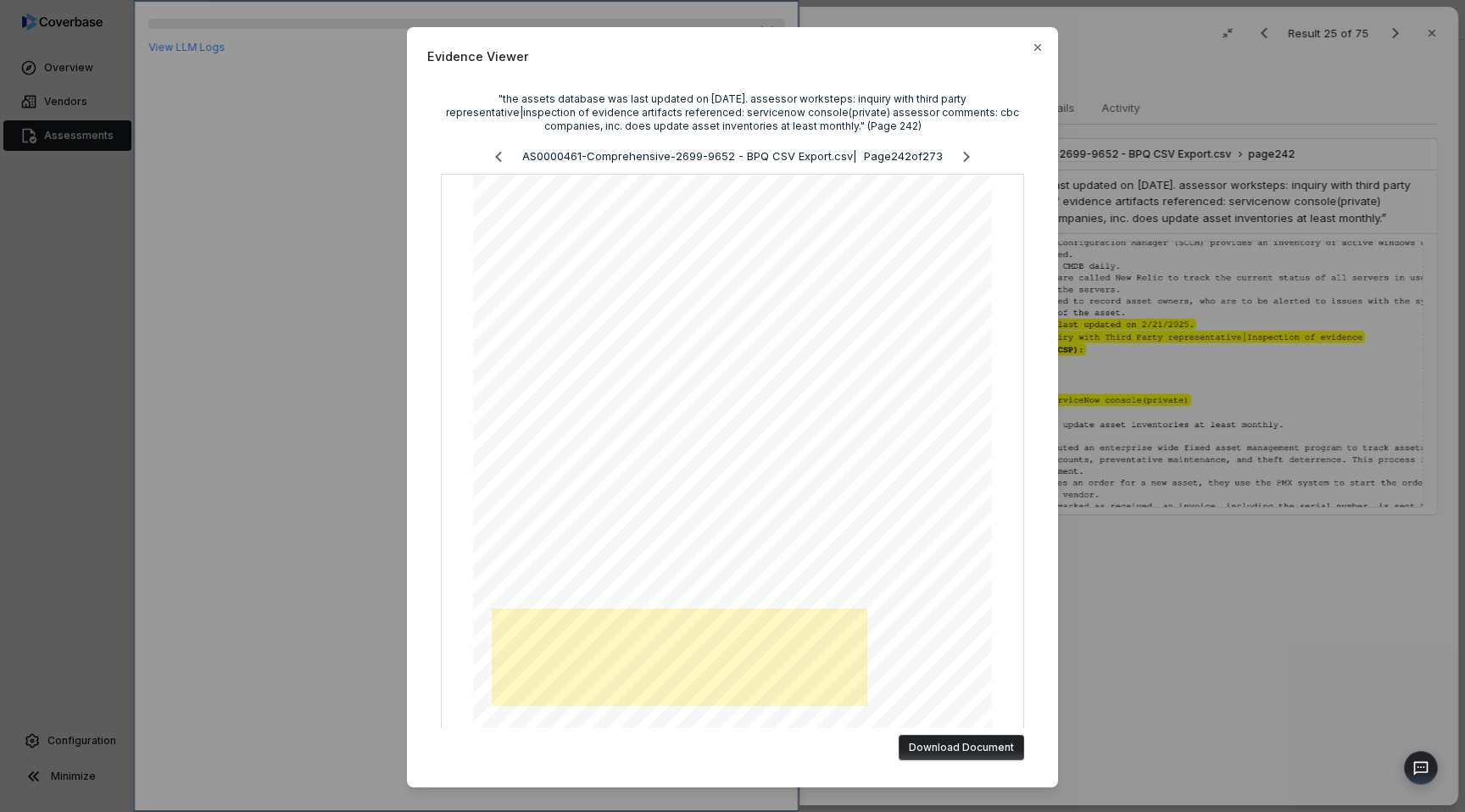
click at [1152, 509] on div "Evidence Viewer "the assets database was last updated on 2/21/2025. assessor wo…" at bounding box center [732, 406] width 1465 height 812
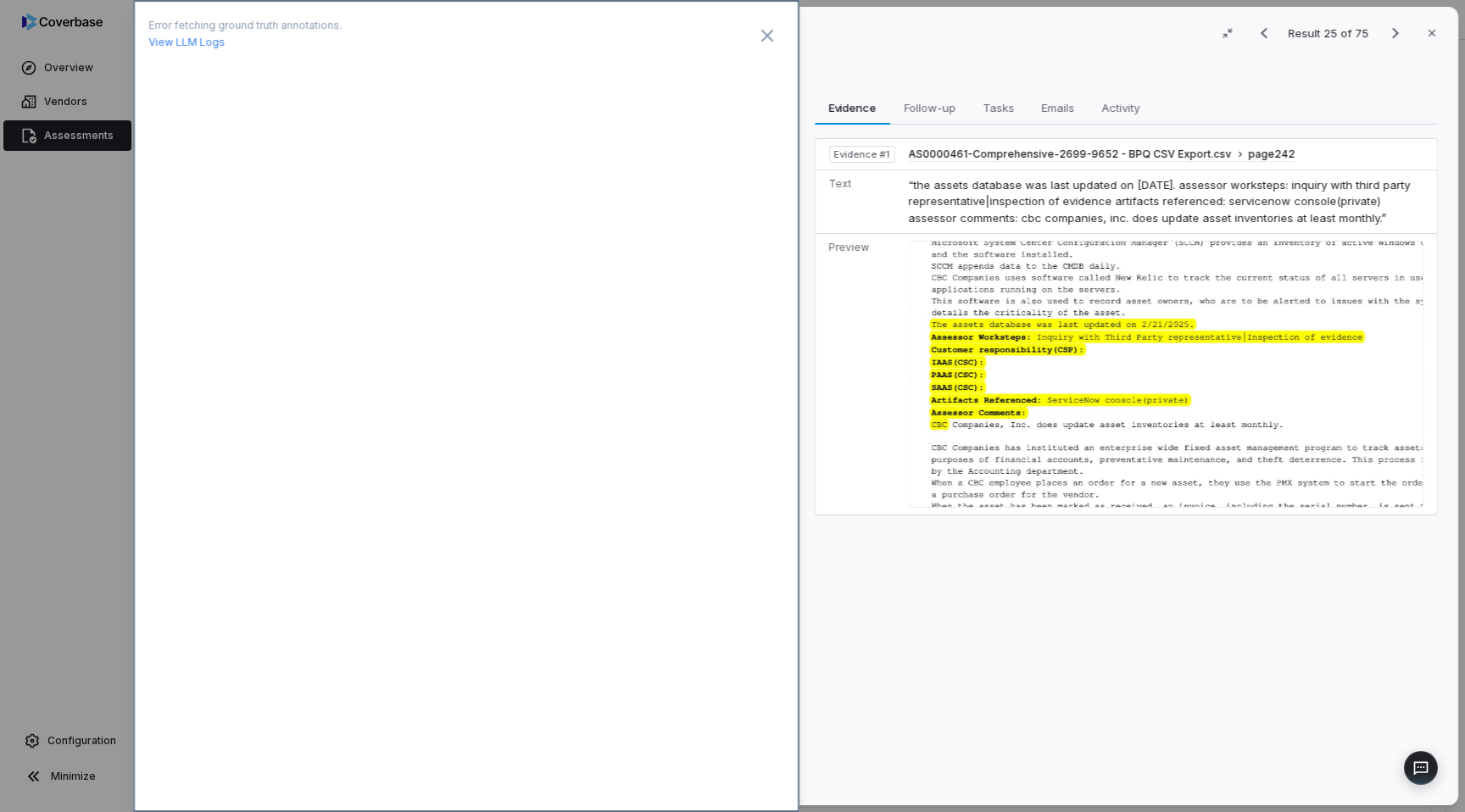
click at [82, 478] on div "# D.1.1 Result 25 of 75 Close Adequately implemented CMDB with auditor-tested c…" at bounding box center [732, 406] width 1465 height 812
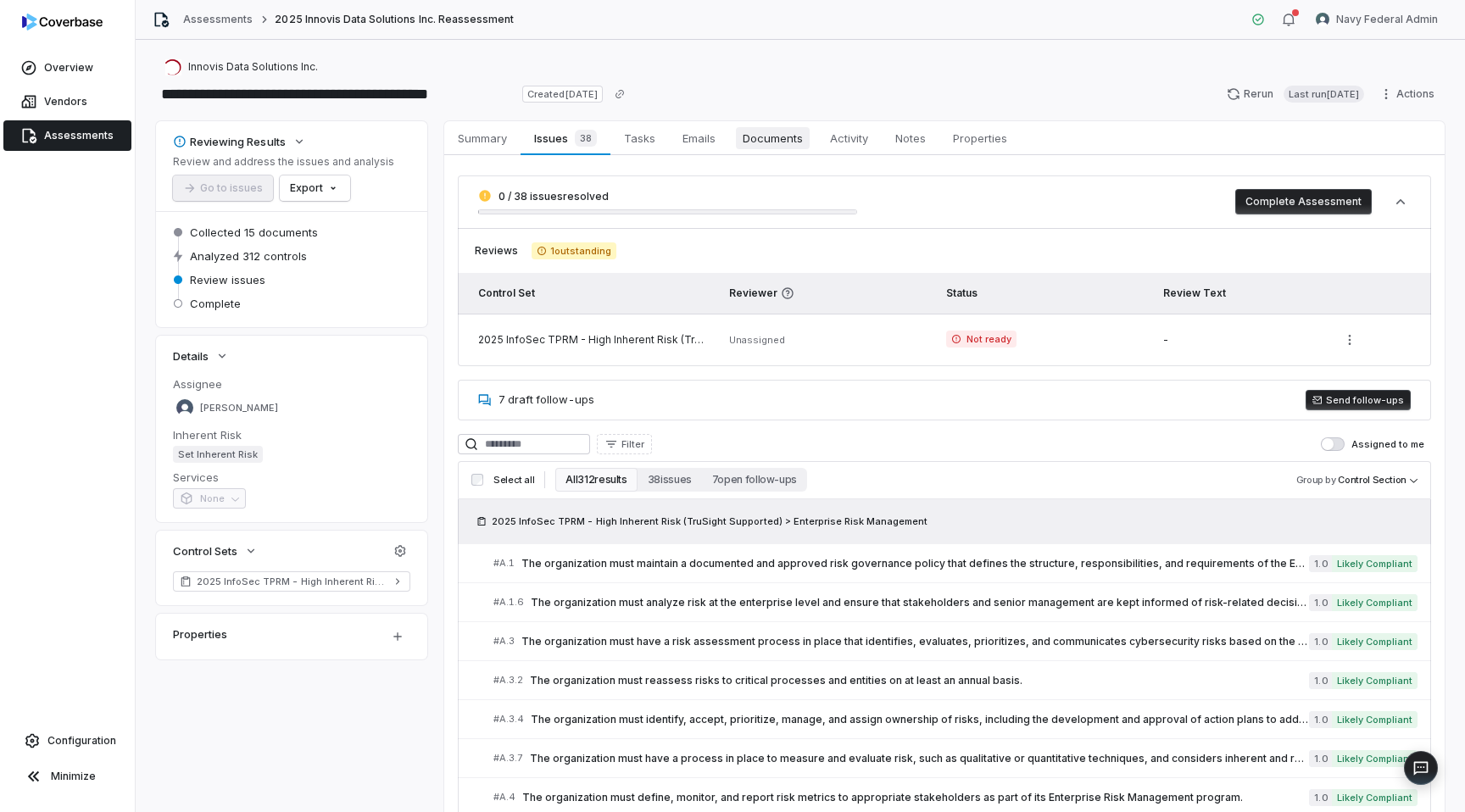
click at [784, 140] on span "Documents" at bounding box center [772, 138] width 74 height 22
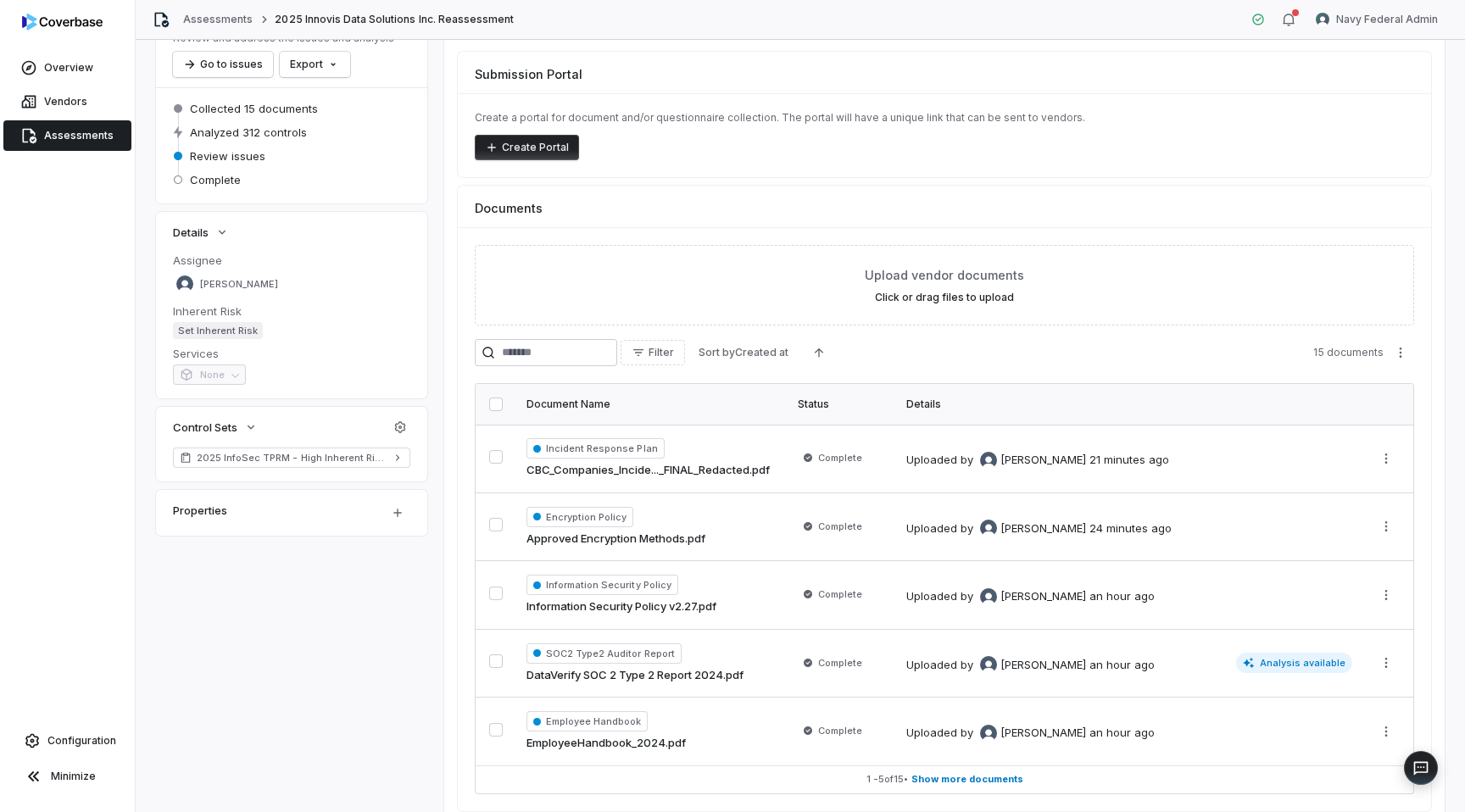
scroll to position [133, 0]
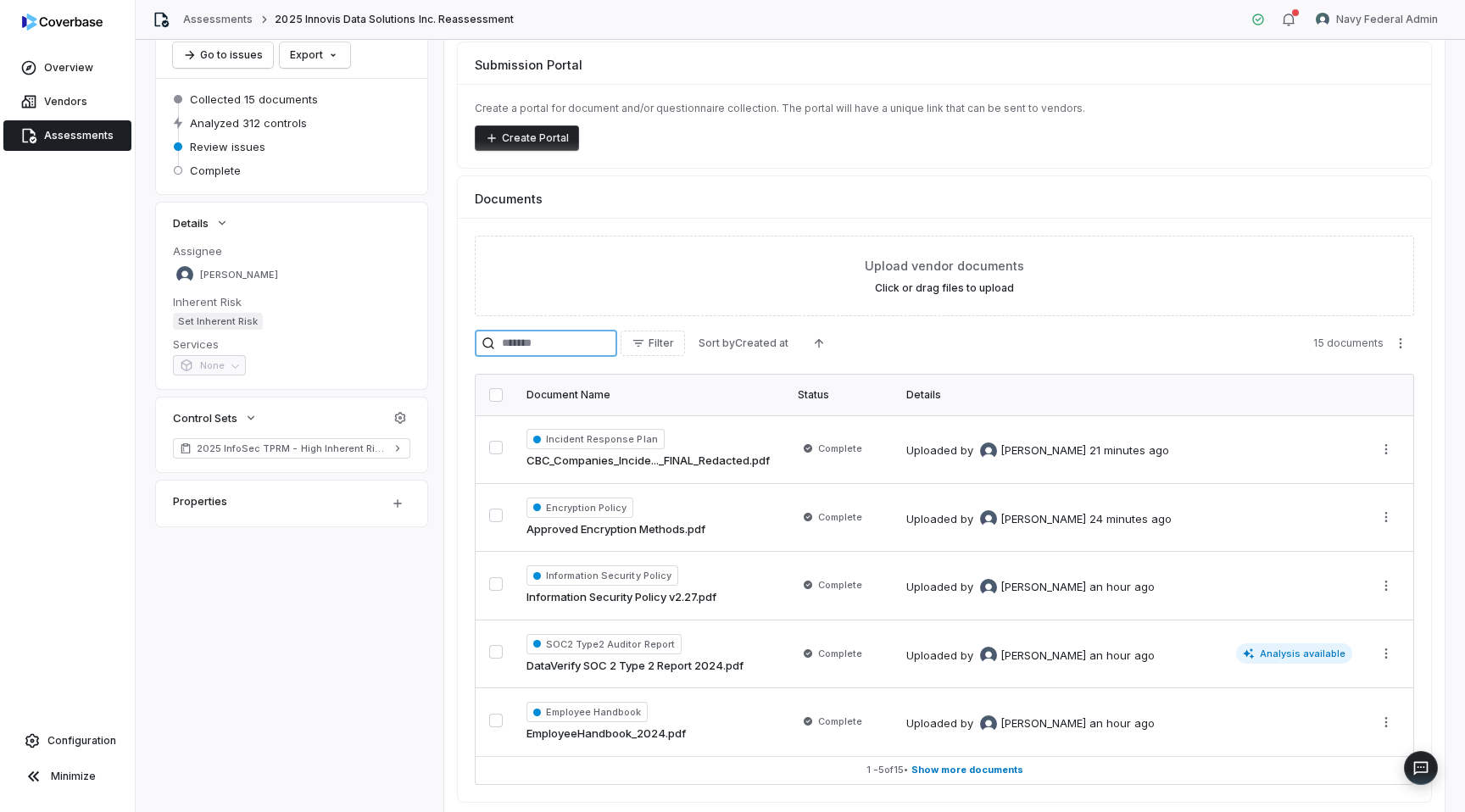
click at [565, 344] on input "search" at bounding box center [545, 344] width 143 height 28
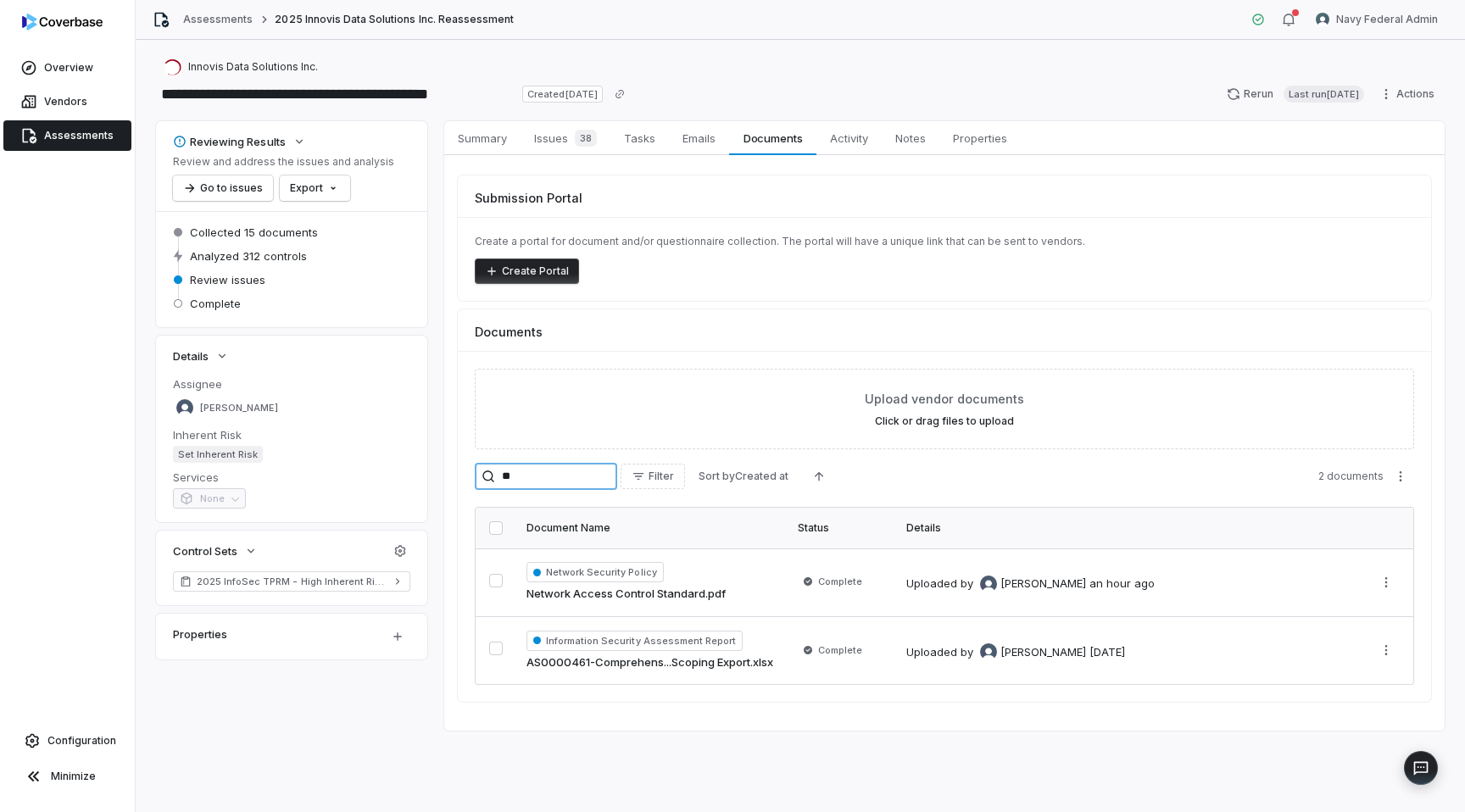
scroll to position [0, 0]
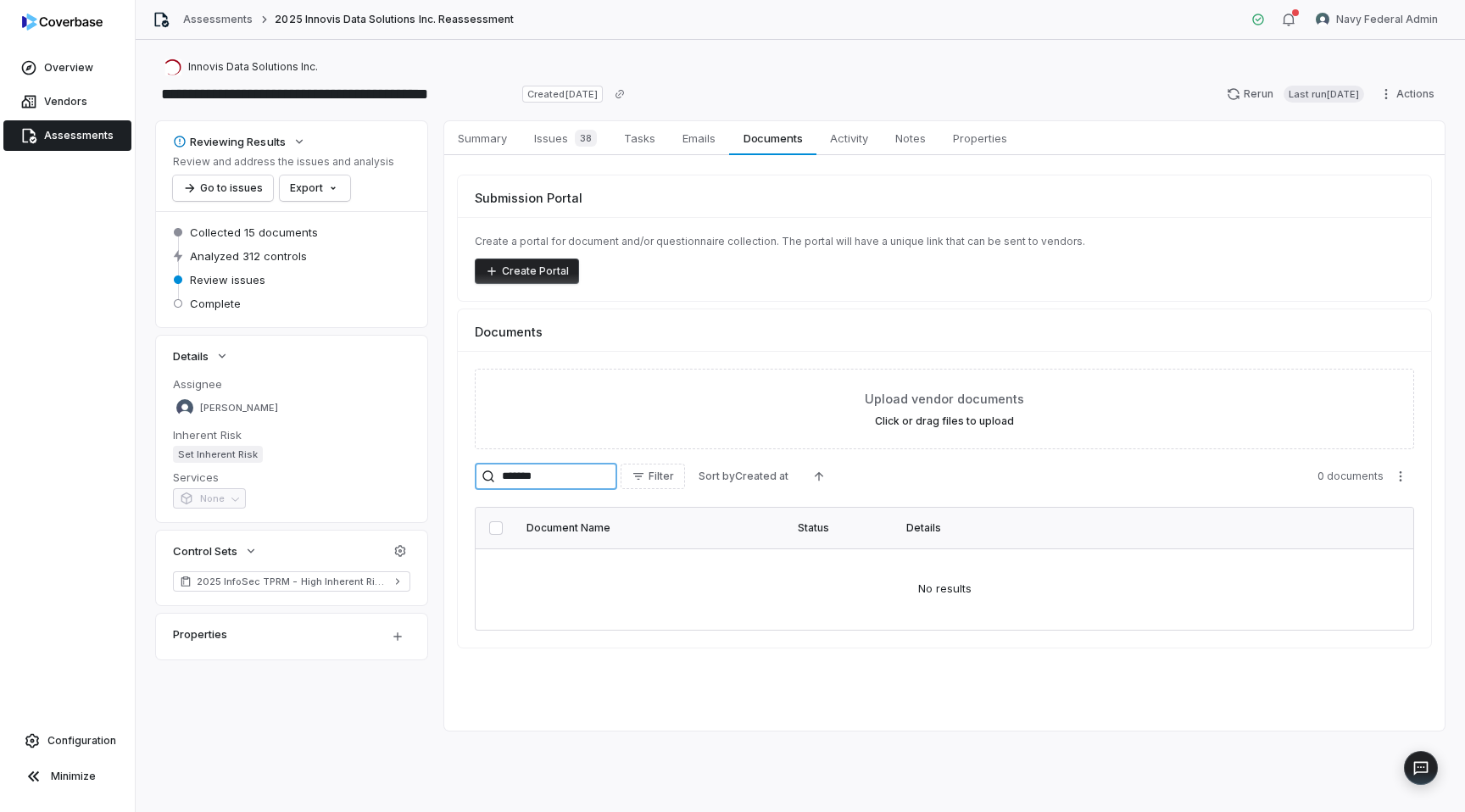
type input "********"
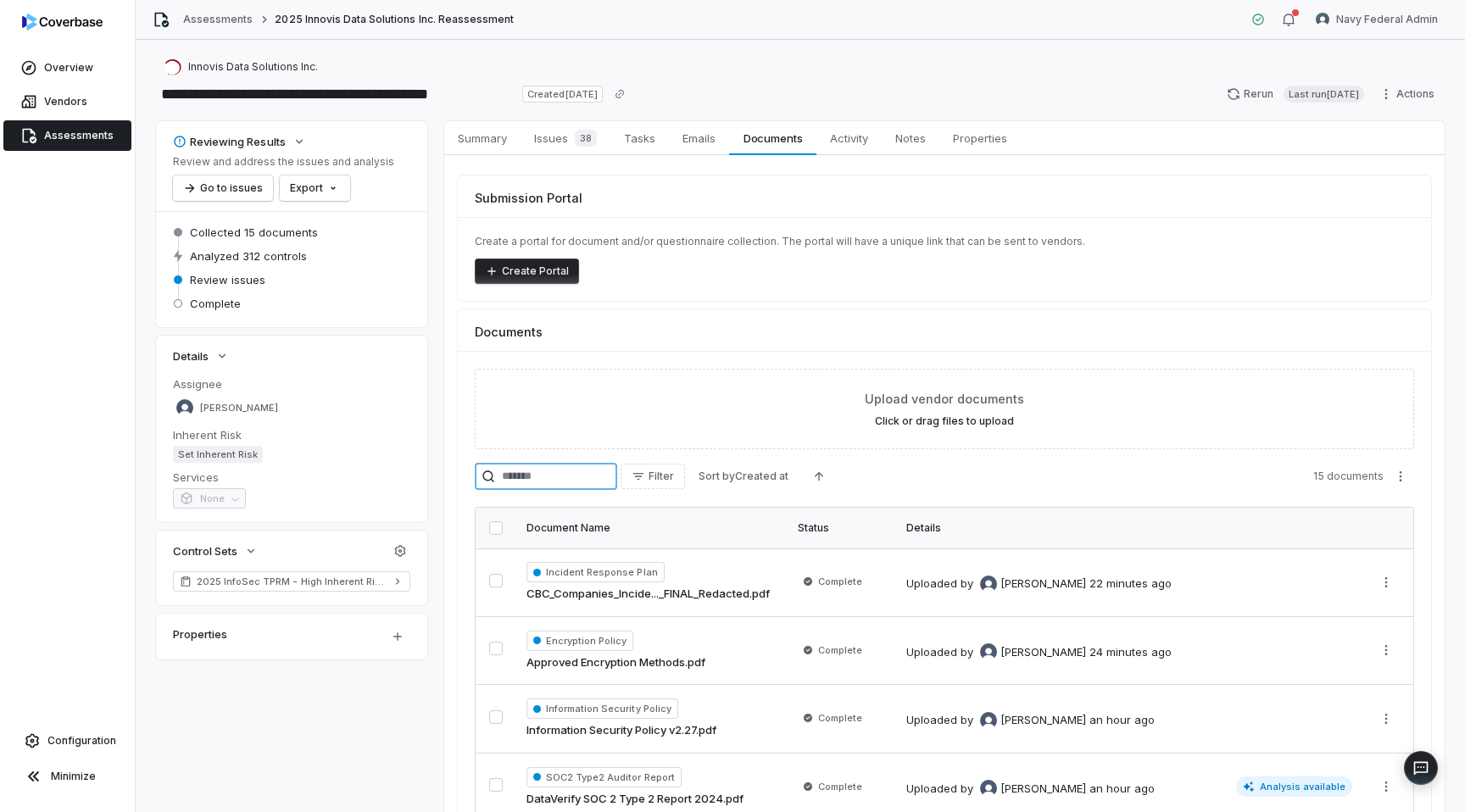
scroll to position [197, 0]
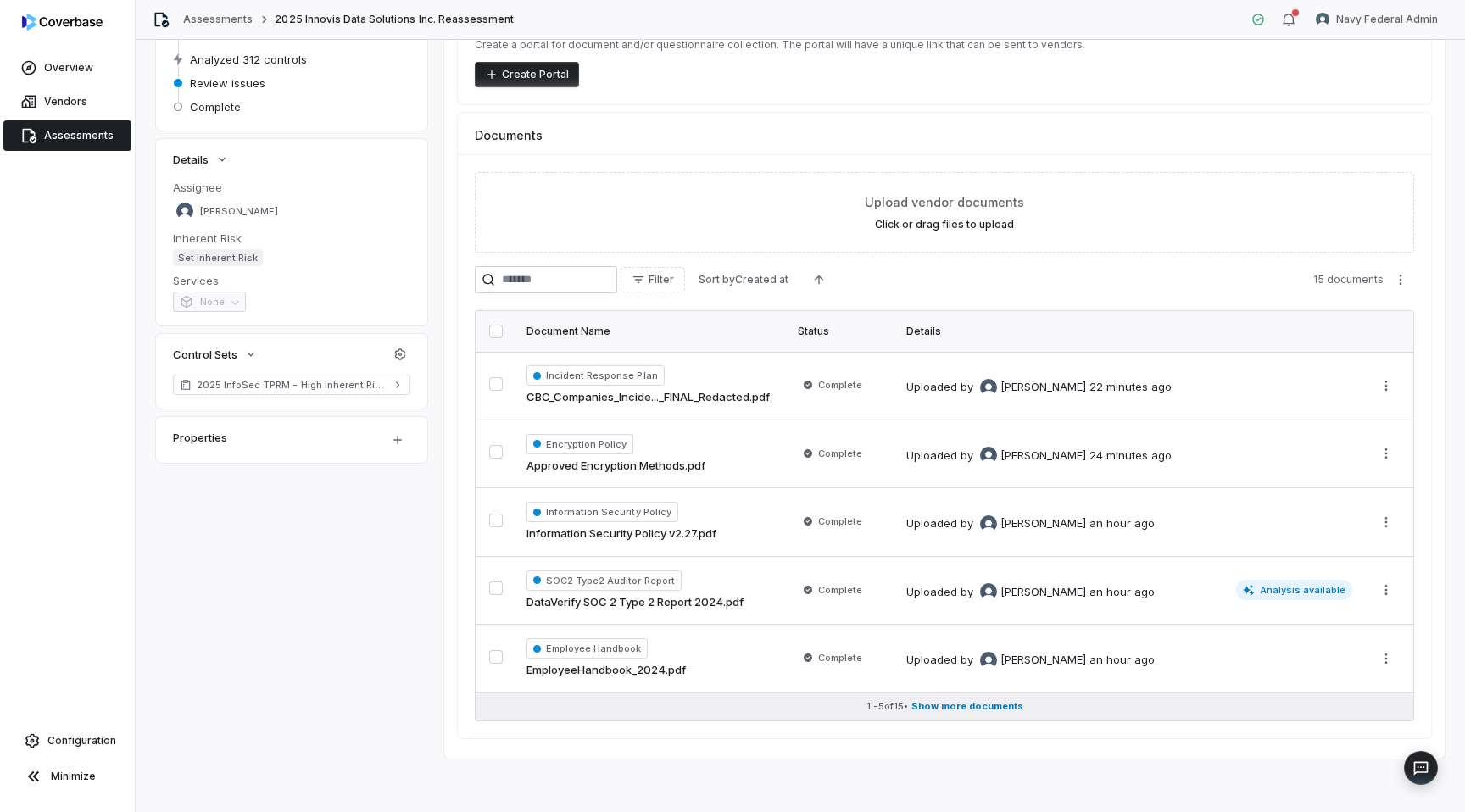
click at [957, 705] on span "Show more documents" at bounding box center [968, 706] width 112 height 13
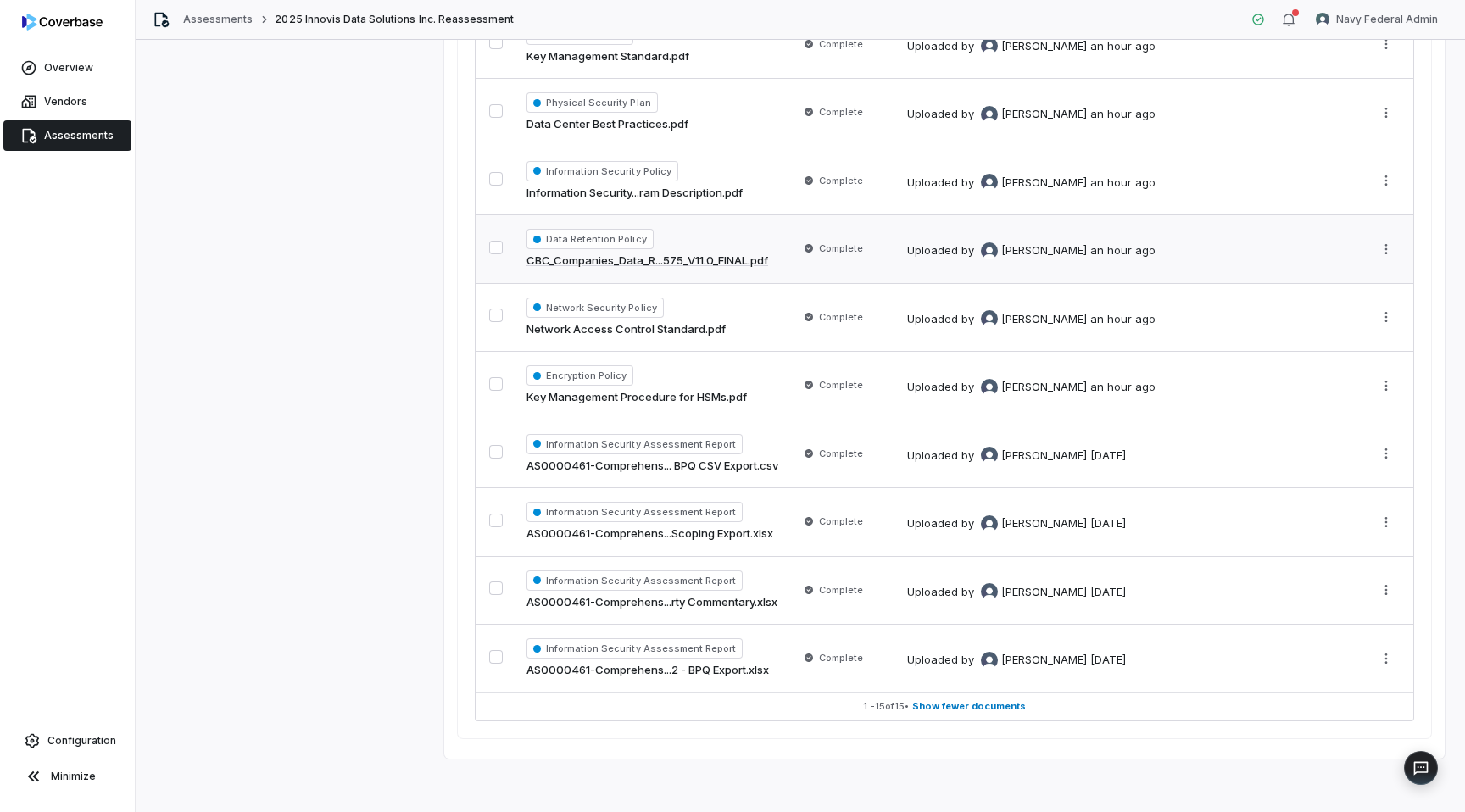
scroll to position [0, 0]
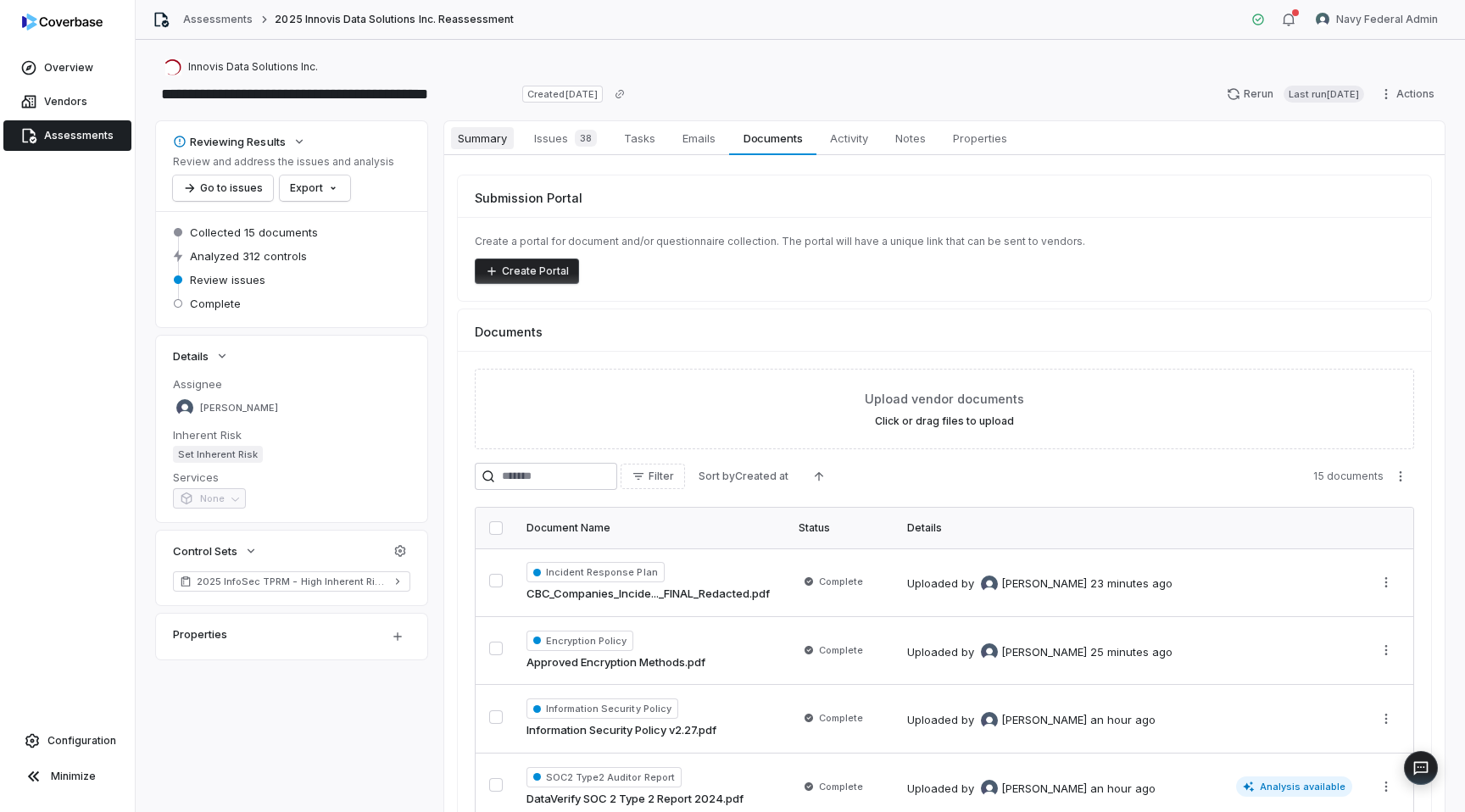
click at [467, 140] on span "Summary" at bounding box center [482, 138] width 63 height 22
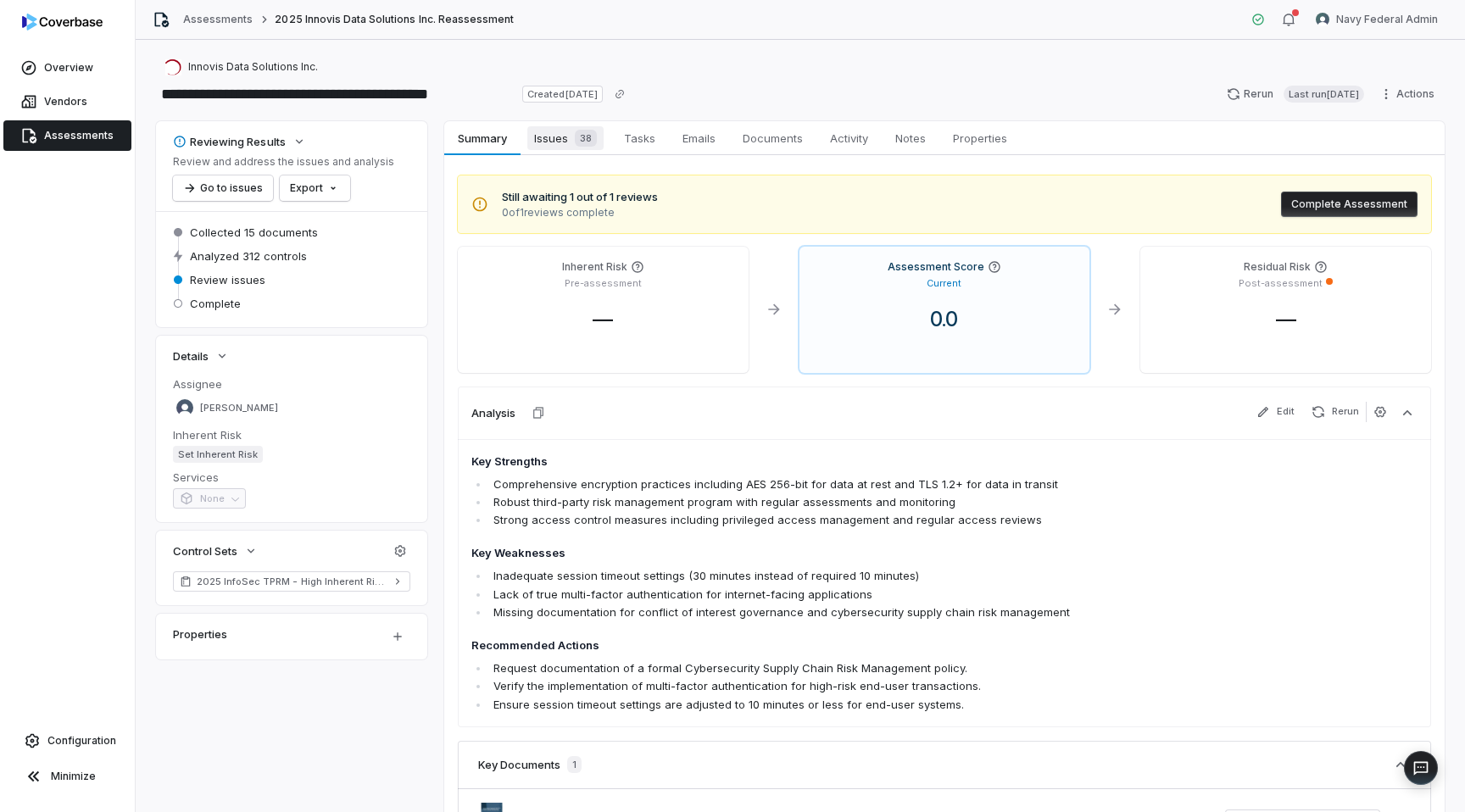
click at [550, 130] on span "Issues 38" at bounding box center [565, 138] width 76 height 24
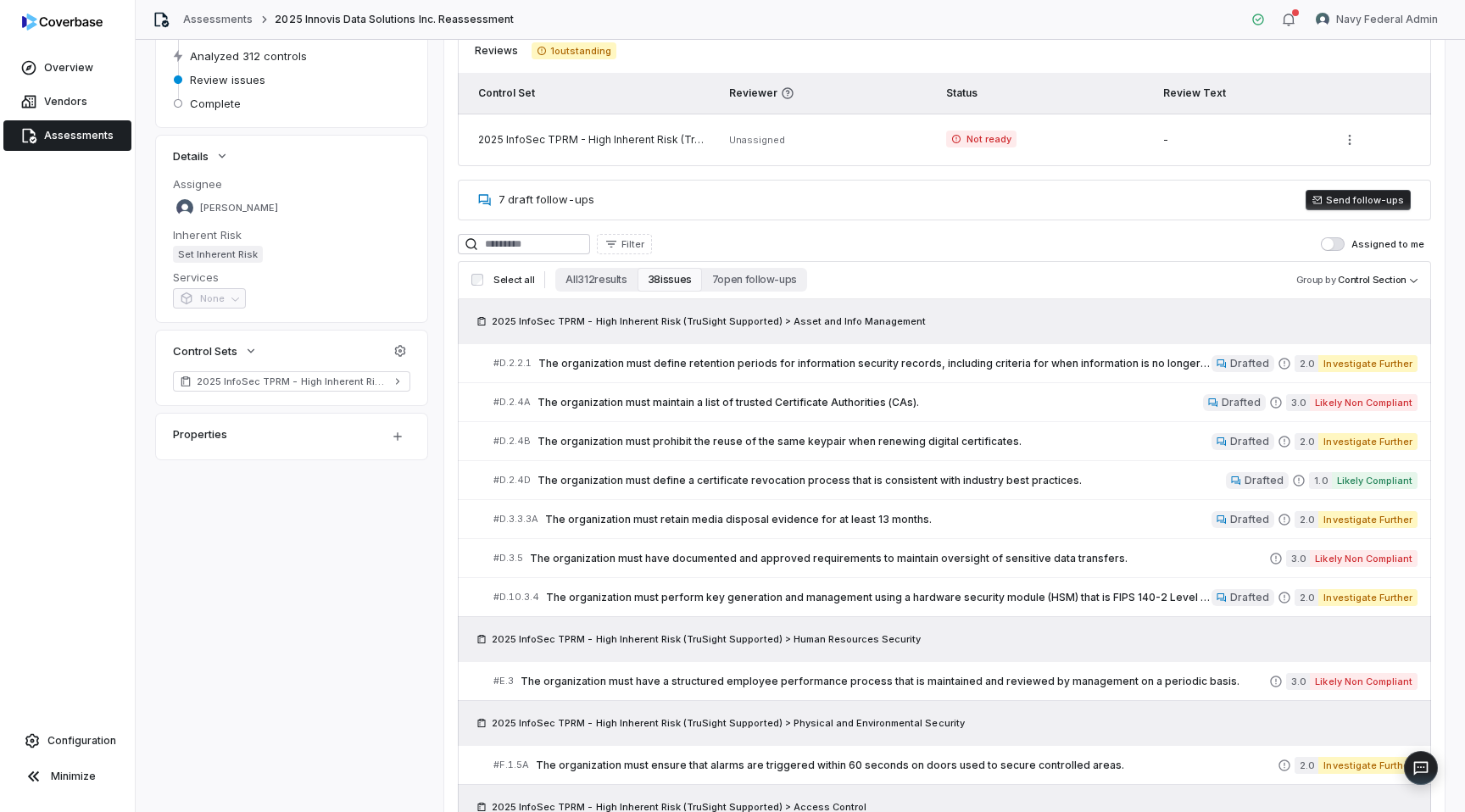
scroll to position [190, 0]
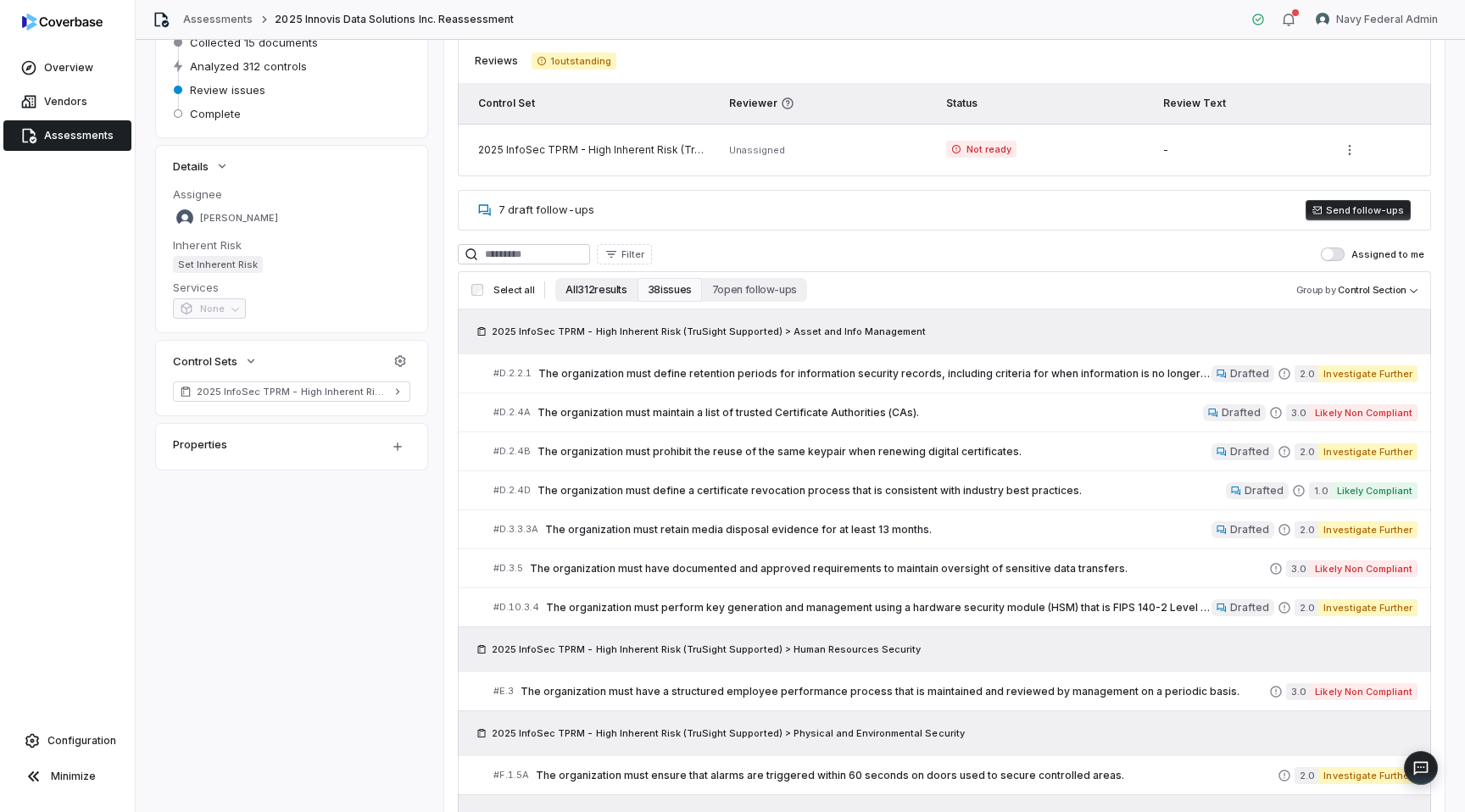
click at [589, 283] on button "All 312 results" at bounding box center [596, 289] width 82 height 24
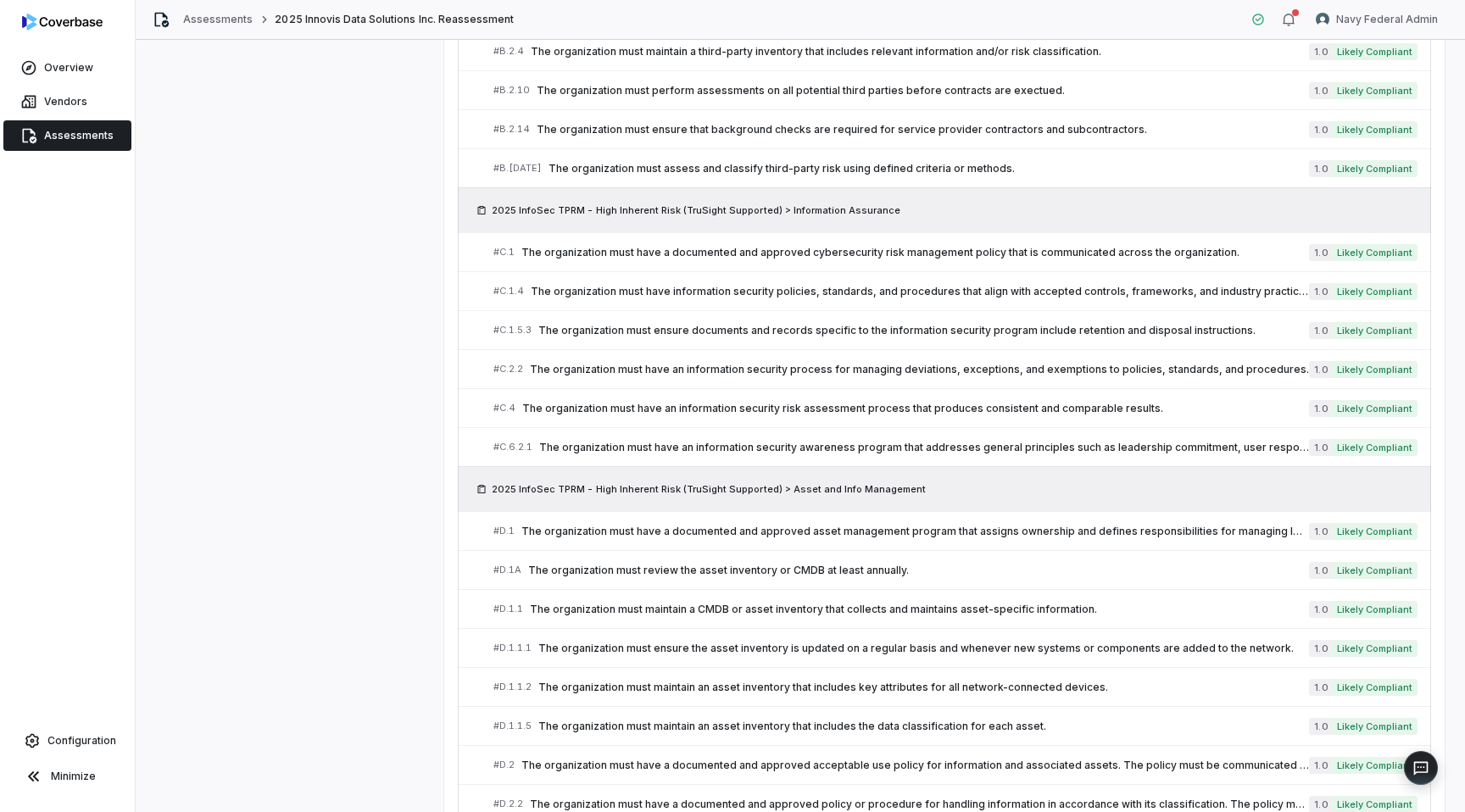
scroll to position [1027, 0]
click at [572, 602] on span "The organization must maintain a CMDB or asset inventory that collects and main…" at bounding box center [919, 608] width 779 height 14
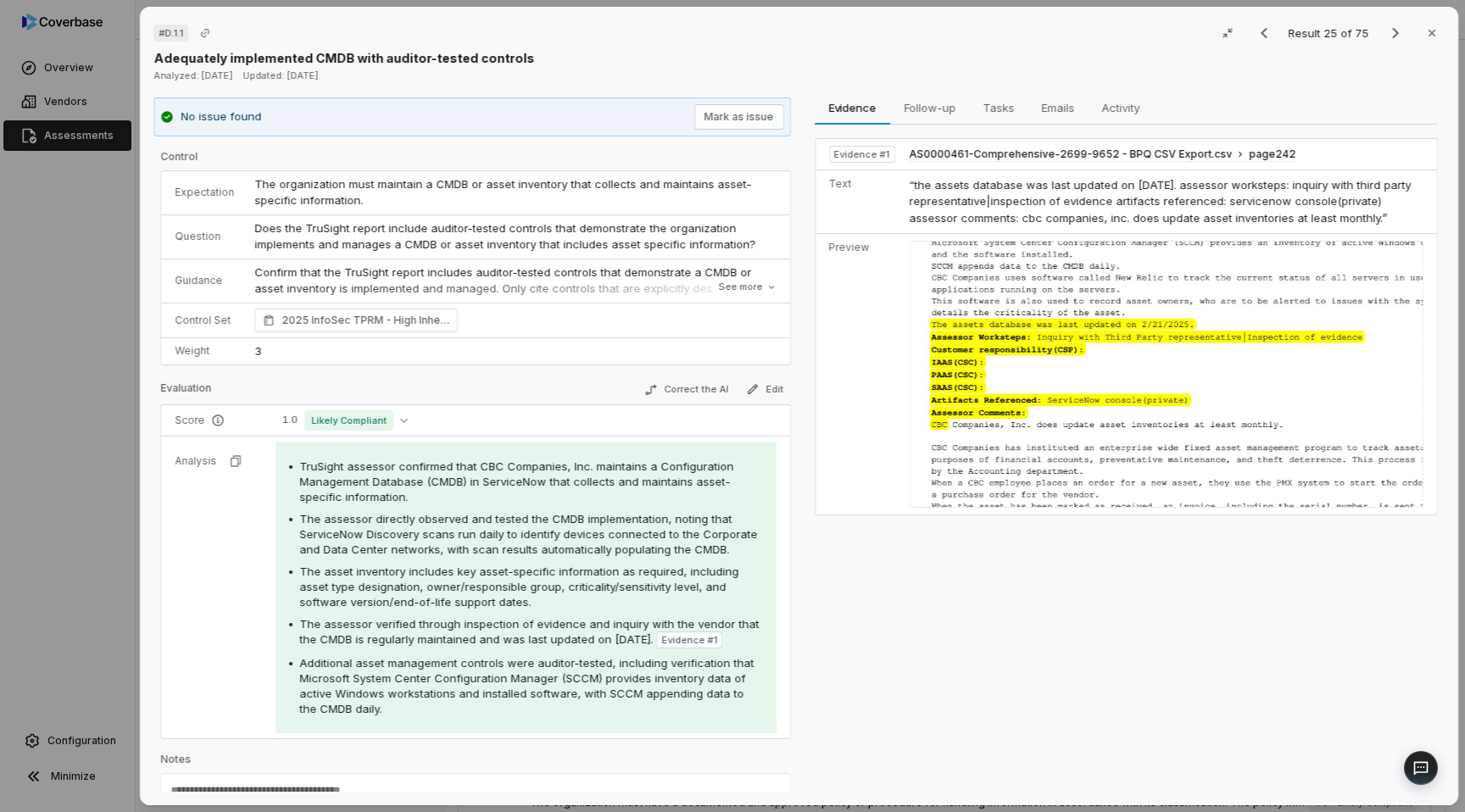
click at [526, 577] on div "The asset inventory includes key asset-specific information as required, includ…" at bounding box center [531, 587] width 464 height 45
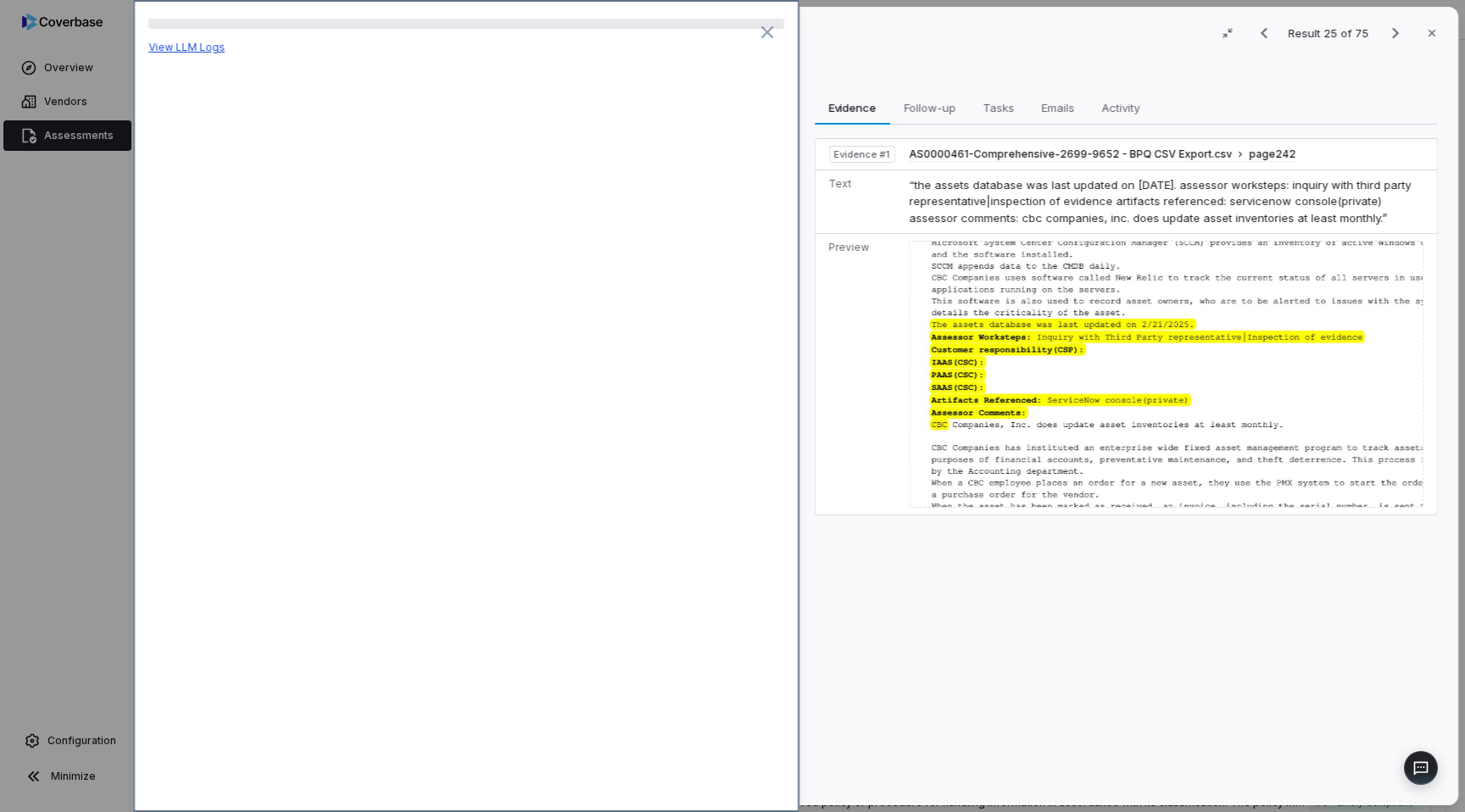
click at [180, 50] on link "View LLM Logs" at bounding box center [186, 46] width 76 height 13
click at [765, 31] on icon at bounding box center [766, 32] width 10 height 10
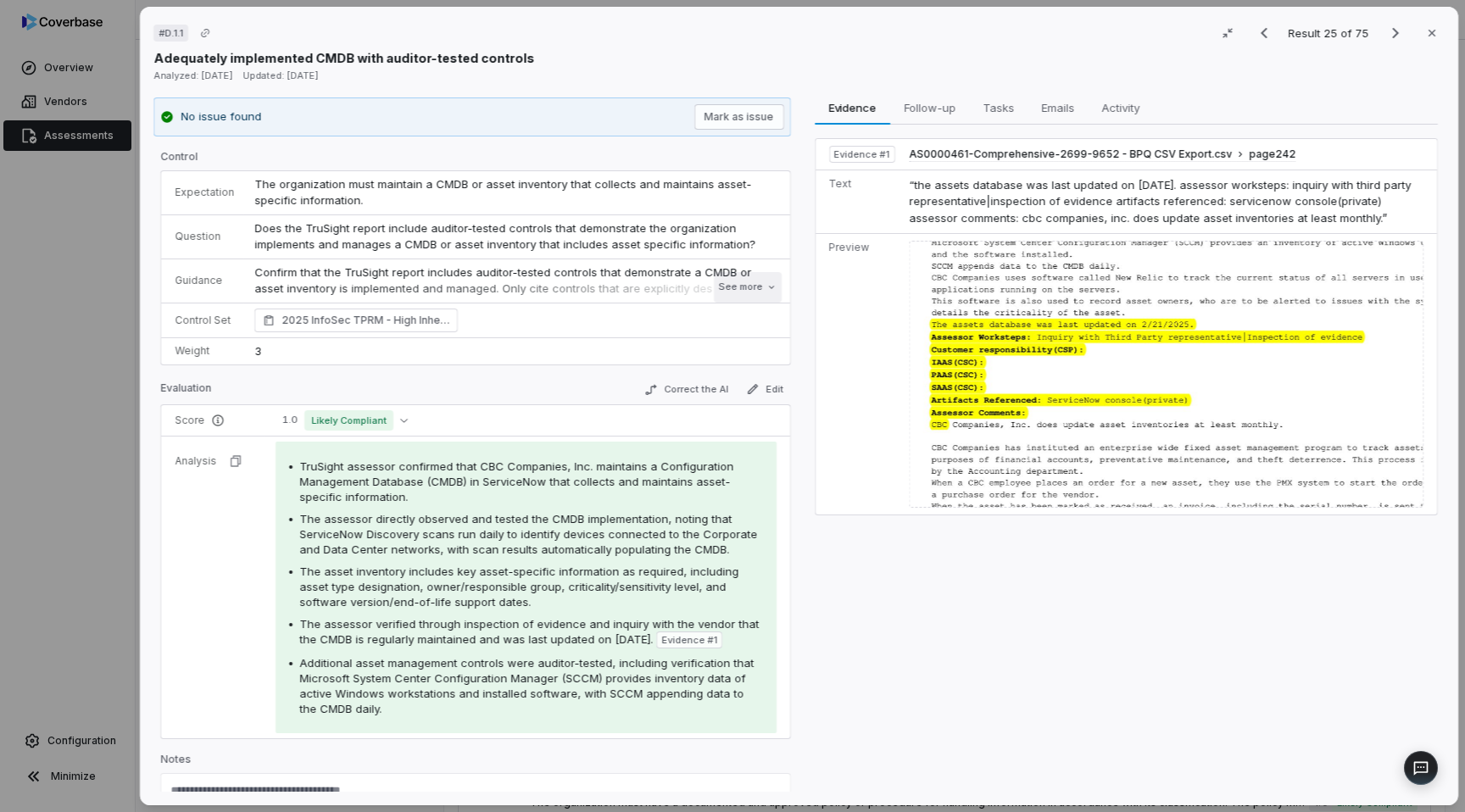
click at [718, 281] on button "See more" at bounding box center [746, 286] width 68 height 31
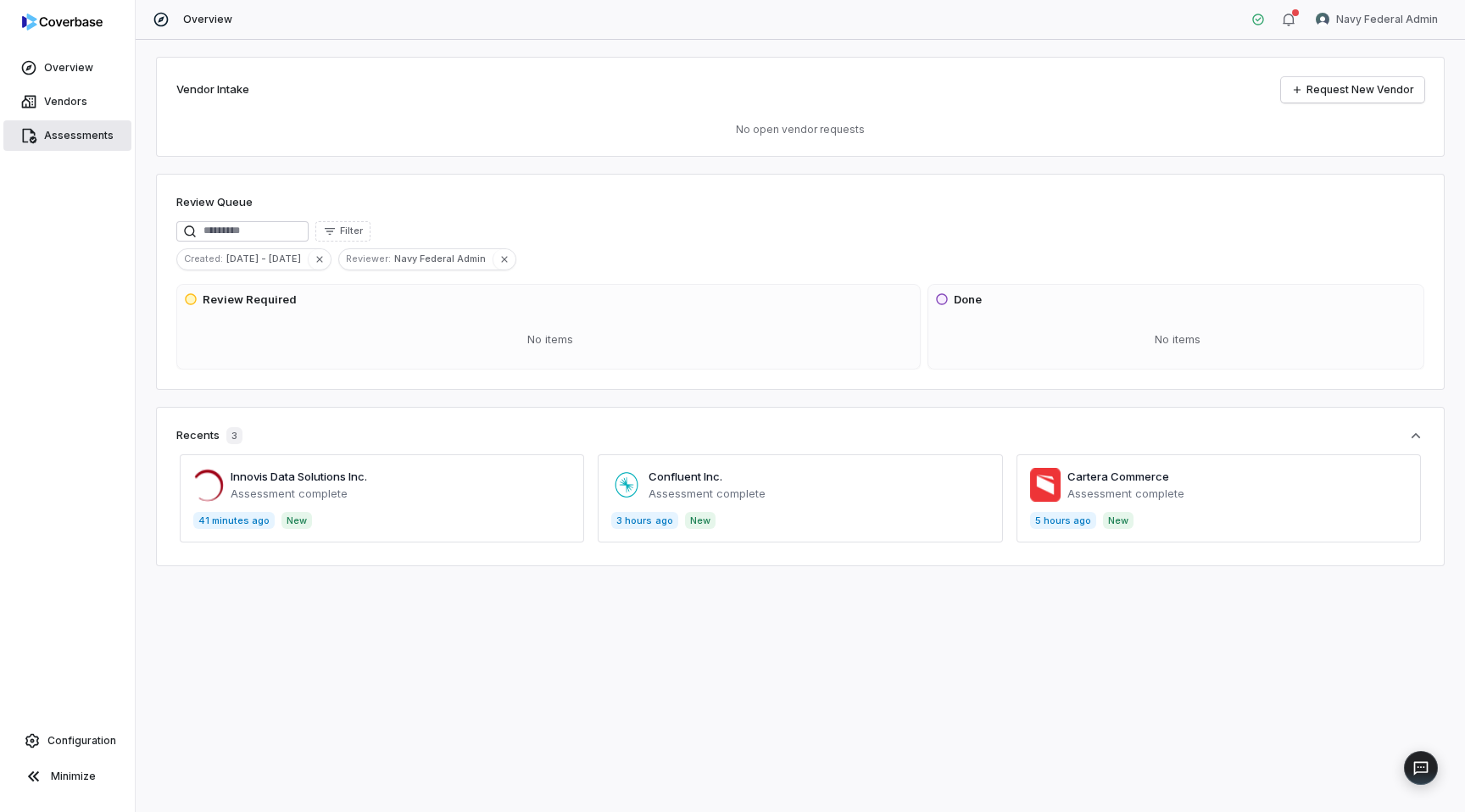
click at [59, 130] on span "Assessments" at bounding box center [79, 136] width 70 height 14
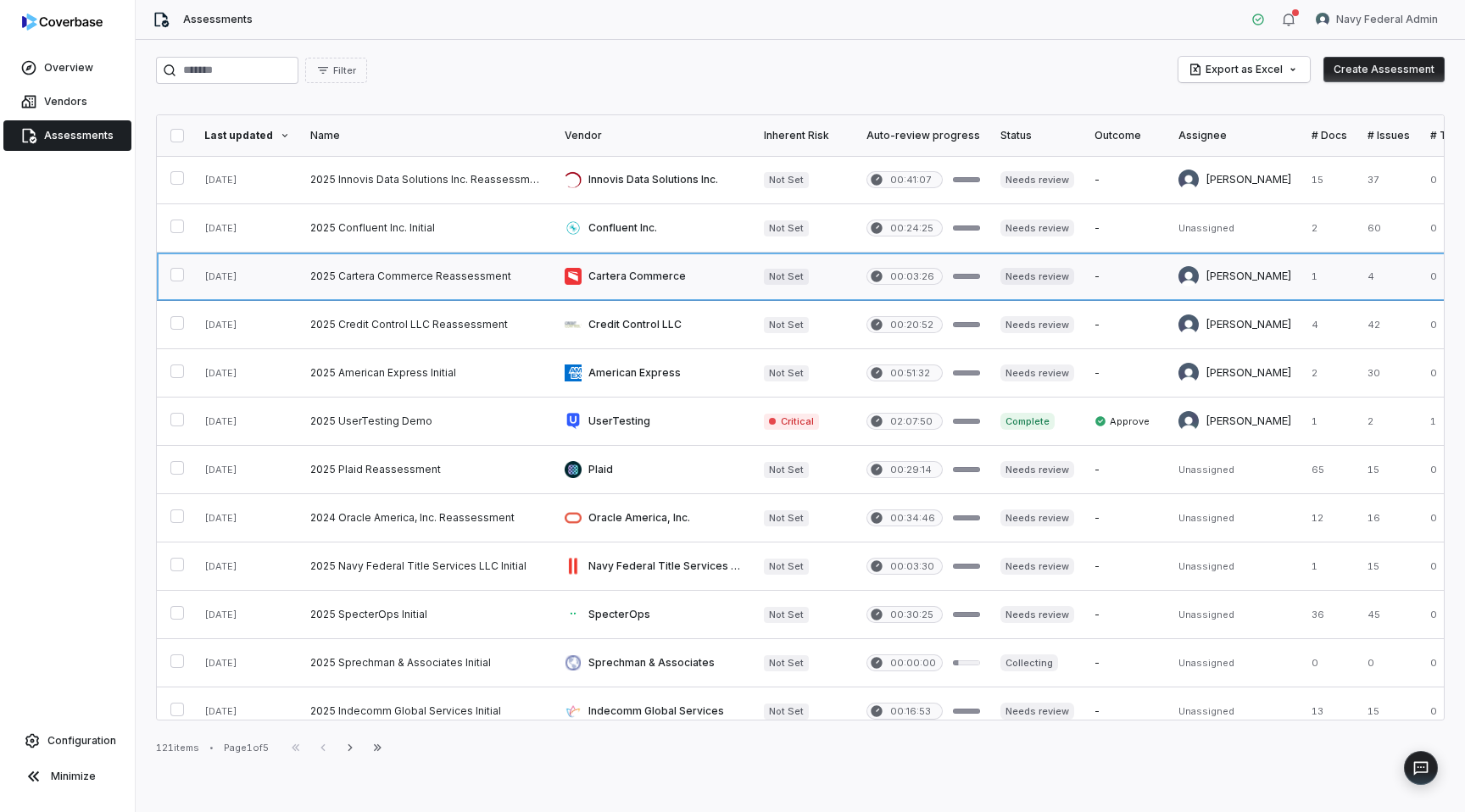
click at [689, 276] on link at bounding box center [654, 277] width 199 height 47
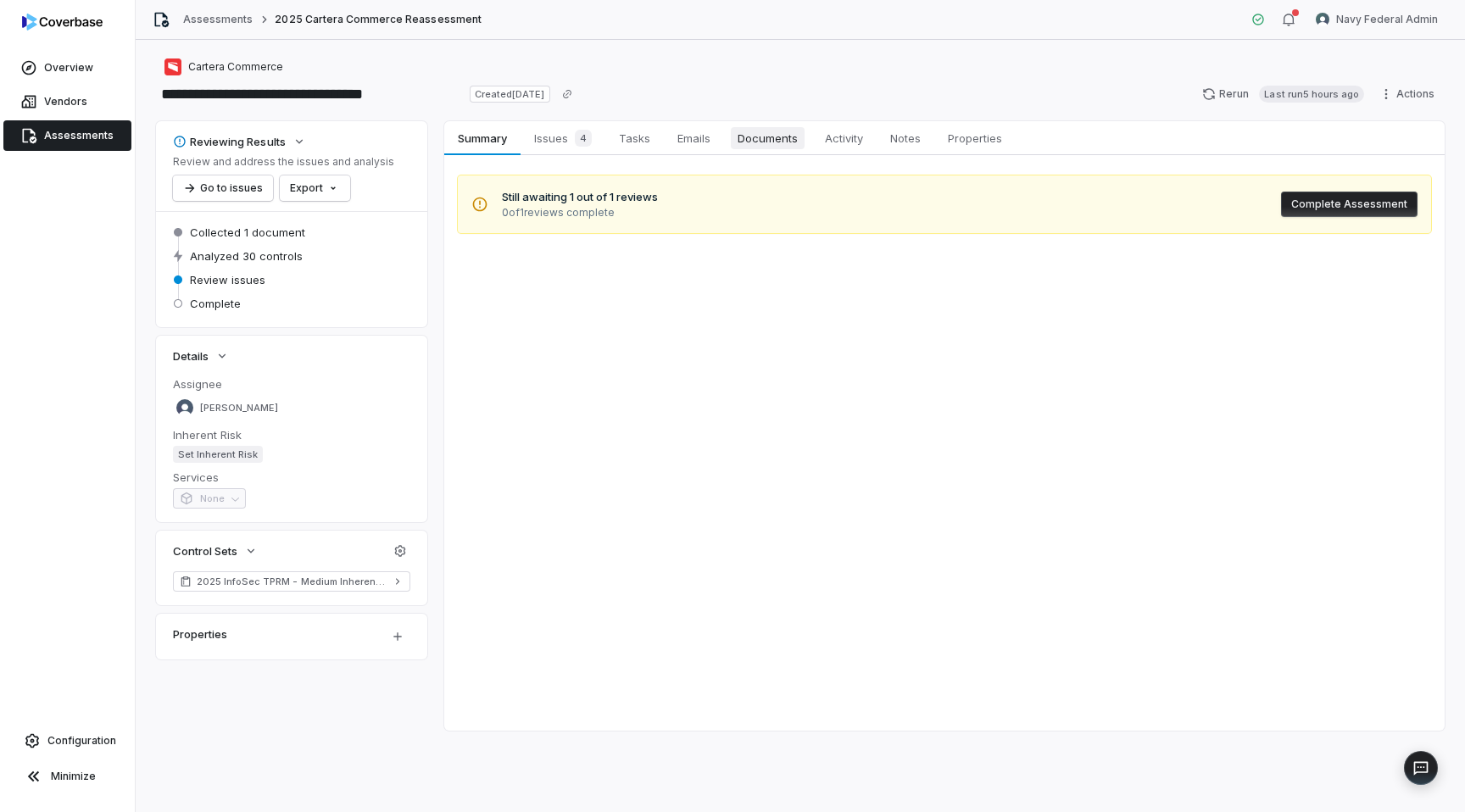
click at [769, 137] on span "Documents" at bounding box center [767, 138] width 74 height 22
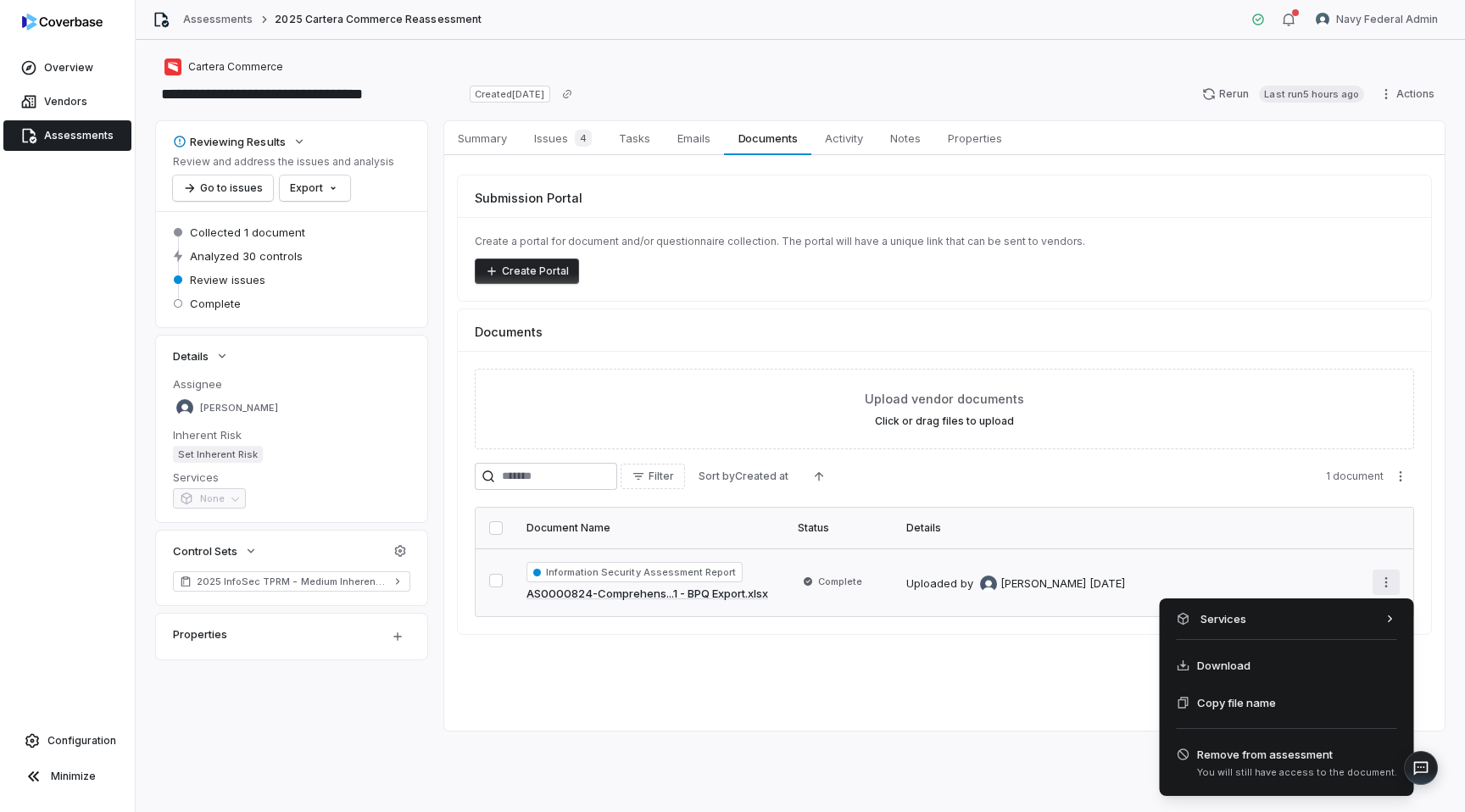
click at [1382, 583] on html "**********" at bounding box center [732, 406] width 1465 height 812
click at [1246, 707] on span "Copy file name" at bounding box center [1237, 702] width 79 height 17
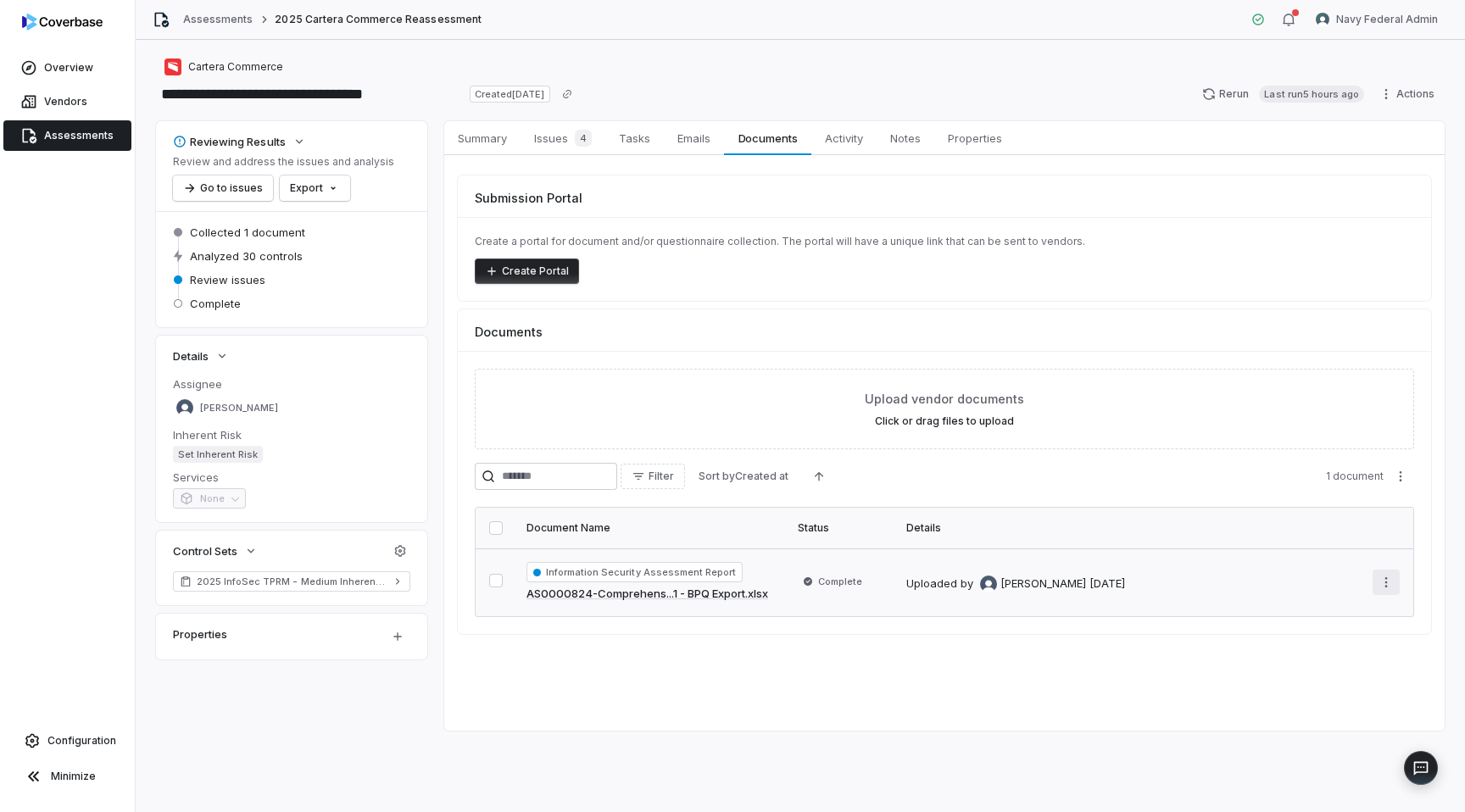
click at [1385, 584] on html "**********" at bounding box center [732, 406] width 1465 height 812
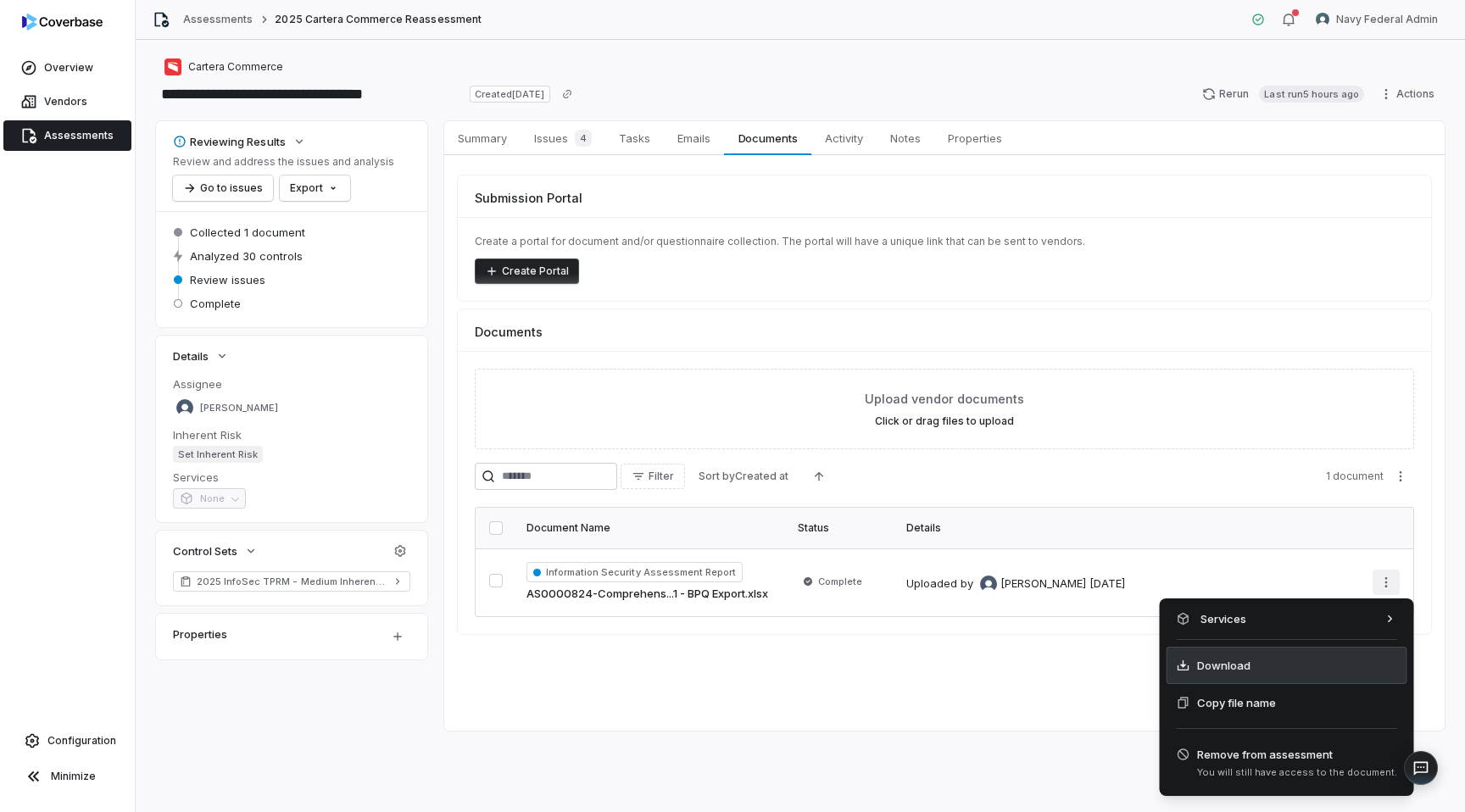
click at [1226, 671] on span "Download" at bounding box center [1224, 664] width 53 height 17
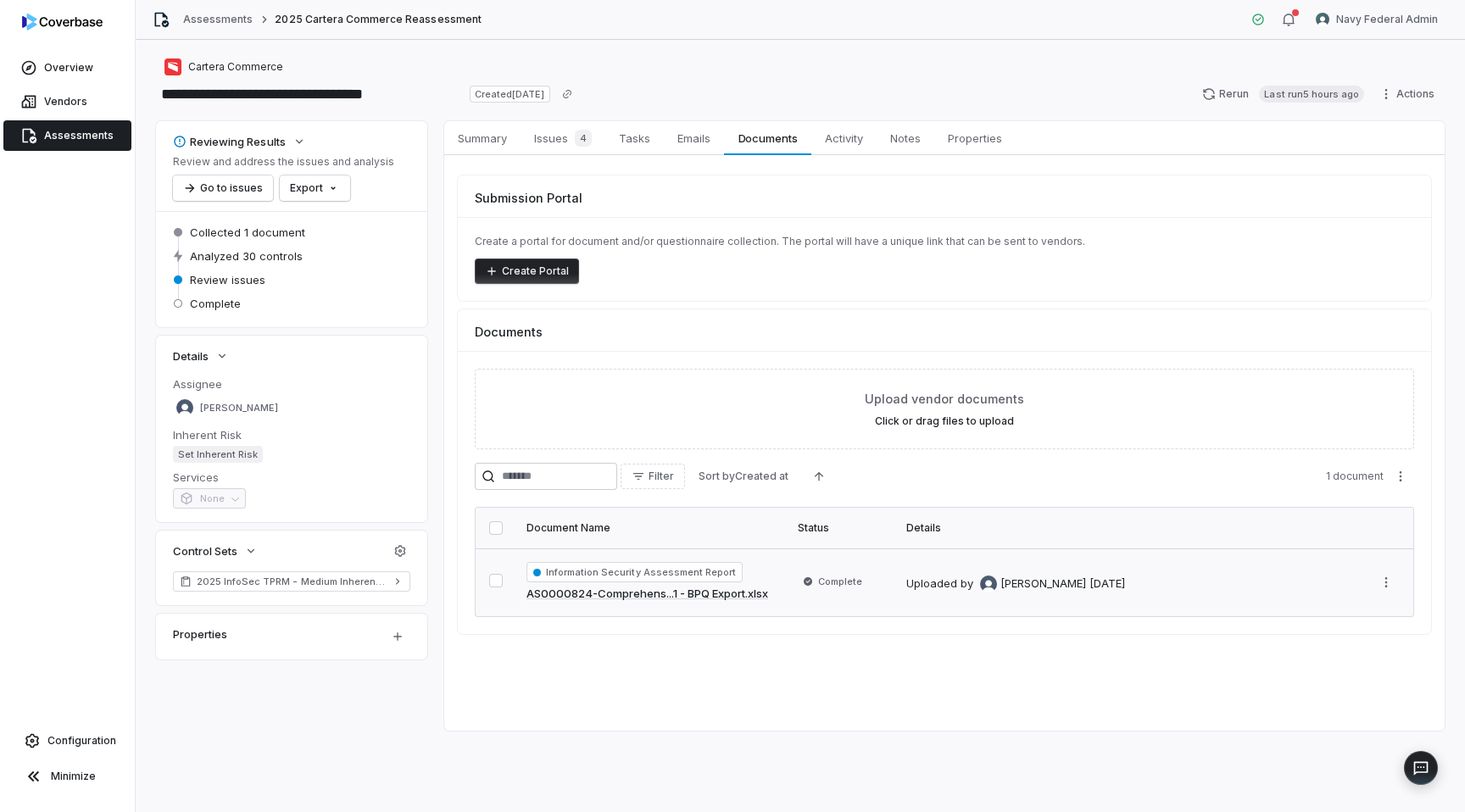
click at [906, 574] on td "Uploaded by [PERSON_NAME] [DATE]" at bounding box center [1129, 582] width 467 height 68
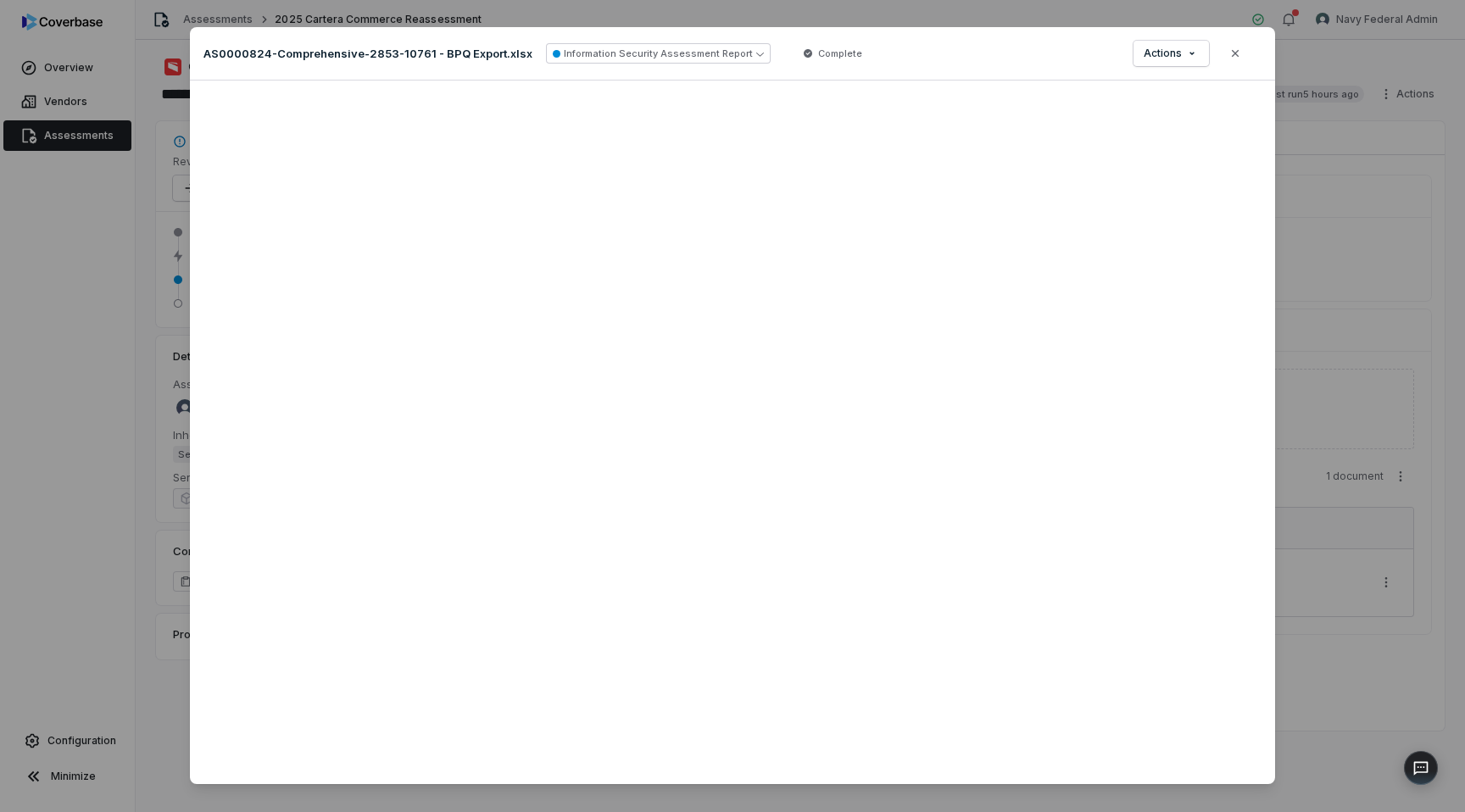
click at [1379, 521] on div "Document Preview AS0000824-Comprehensive-2853-10761 - BPQ Export.xlsx Informati…" at bounding box center [732, 406] width 1465 height 812
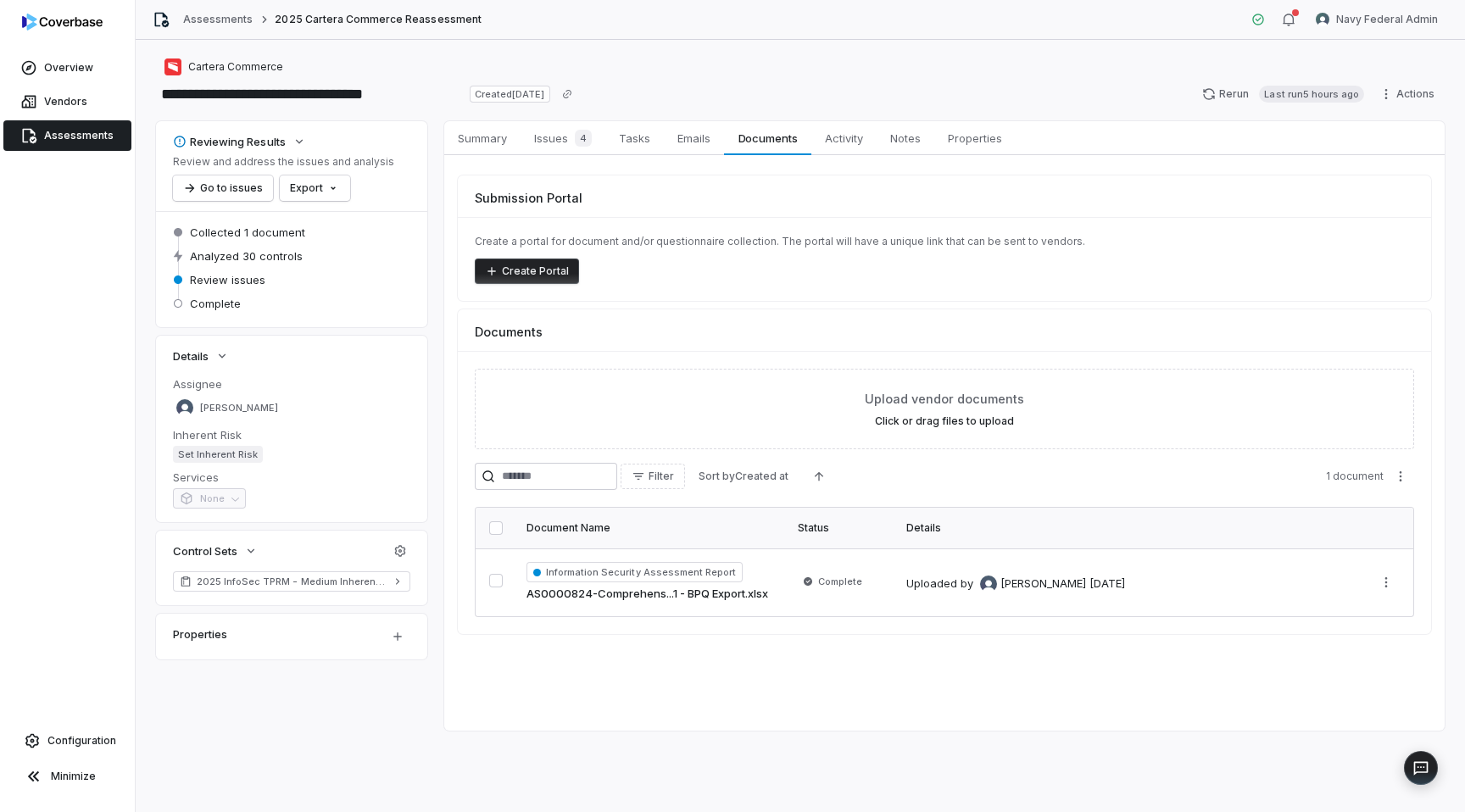
click at [100, 133] on span "Assessments" at bounding box center [79, 136] width 70 height 14
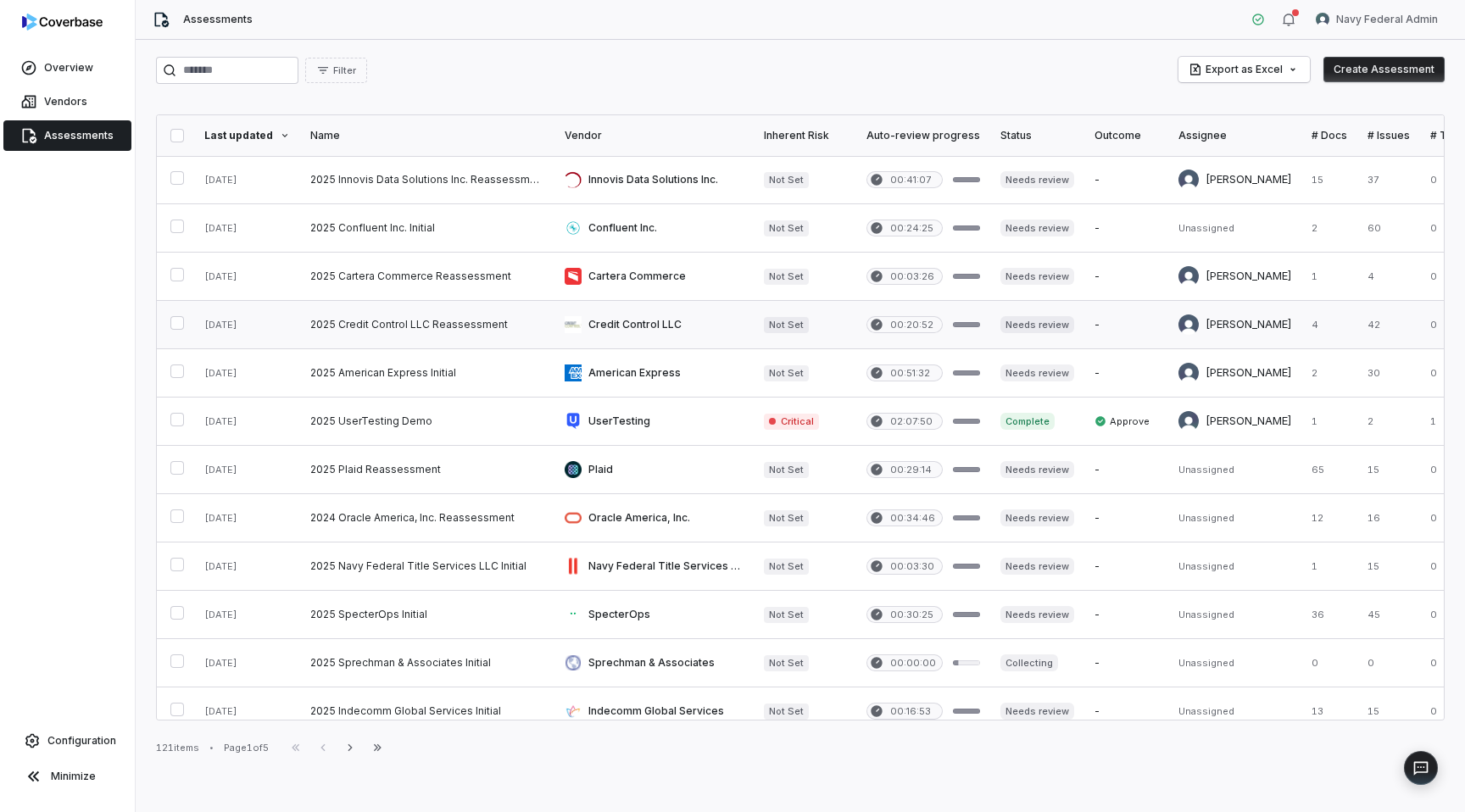
click at [883, 314] on link at bounding box center [924, 325] width 134 height 47
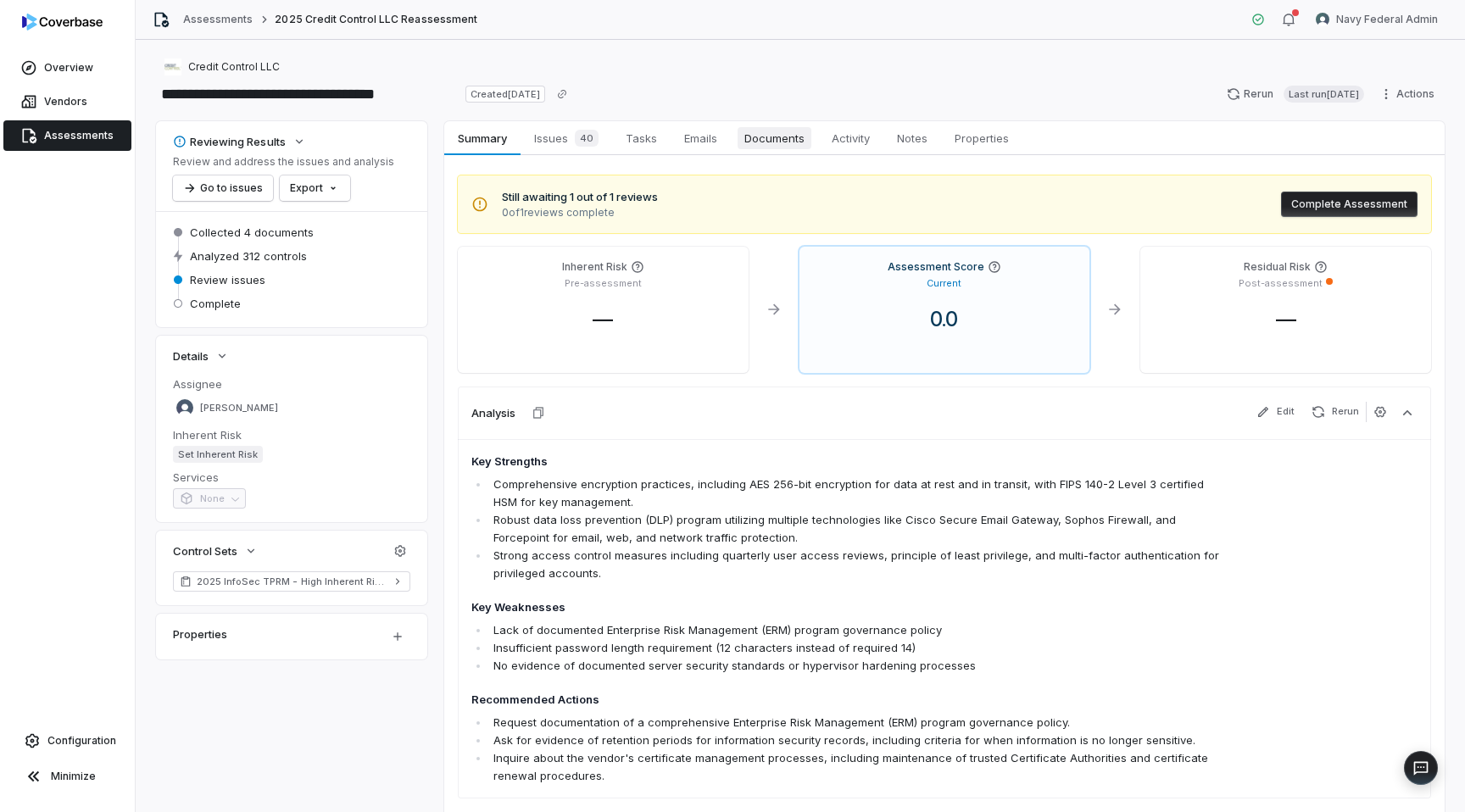
click at [771, 136] on span "Documents" at bounding box center [774, 138] width 74 height 22
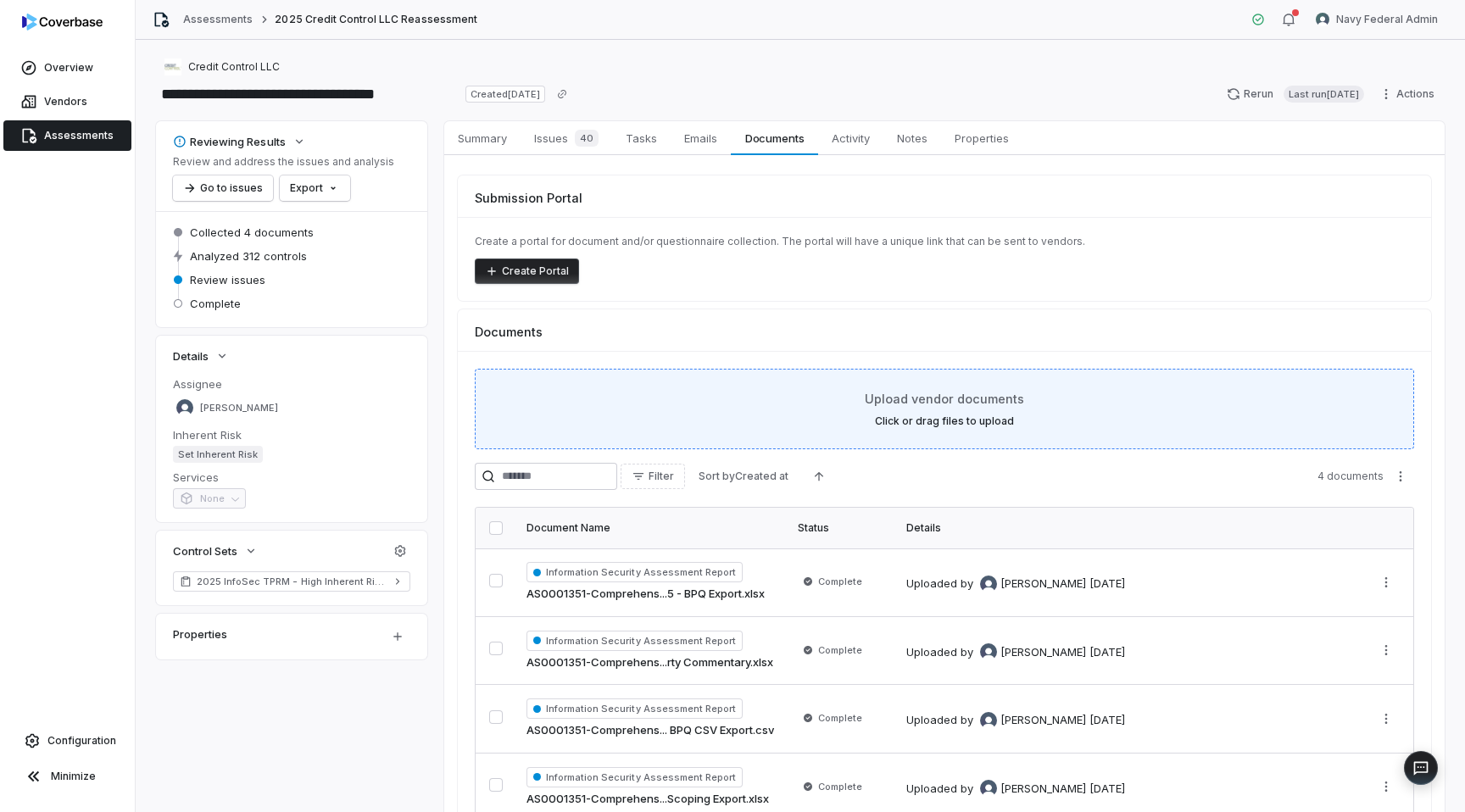
scroll to position [100, 0]
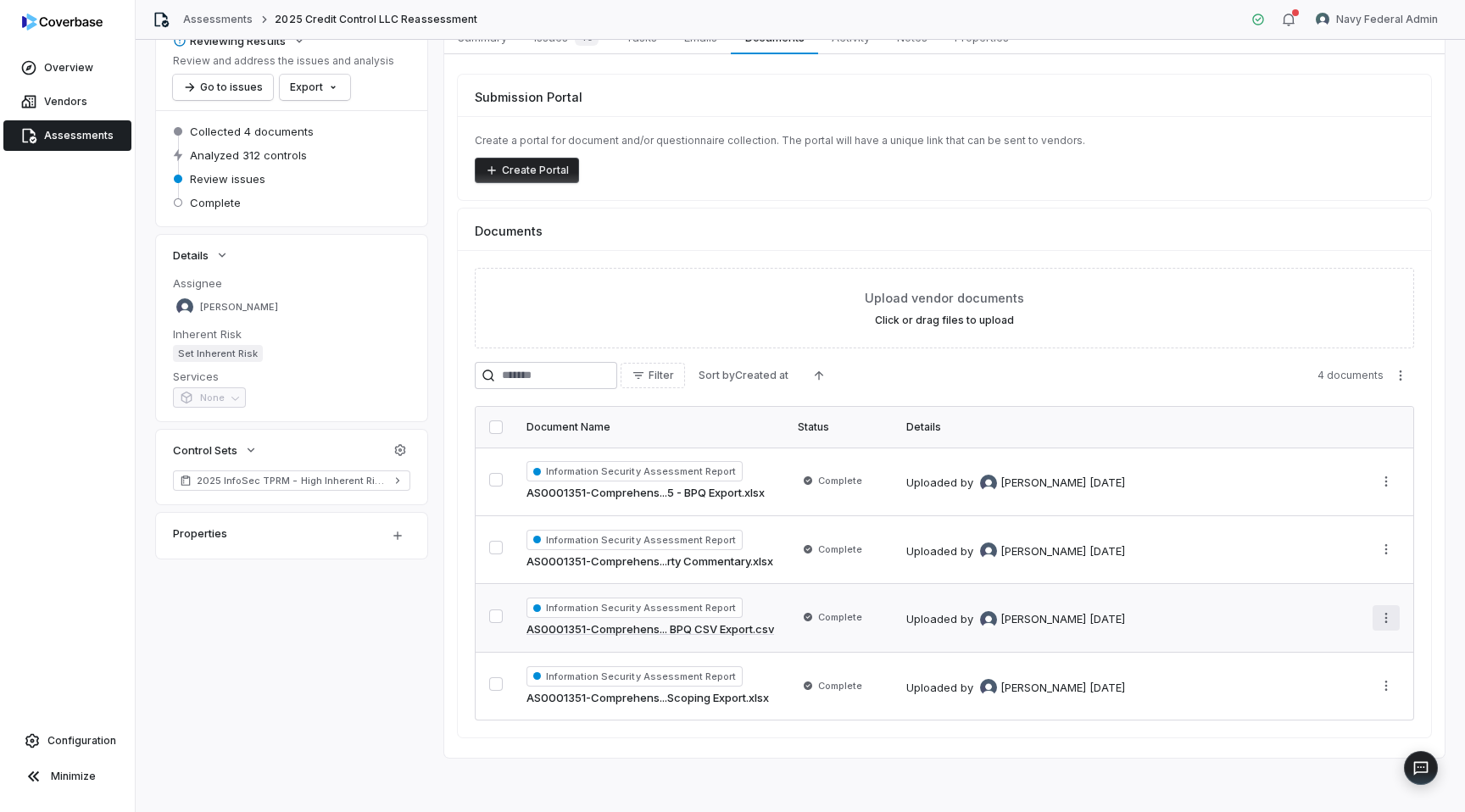
click at [1388, 616] on html "**********" at bounding box center [732, 406] width 1465 height 812
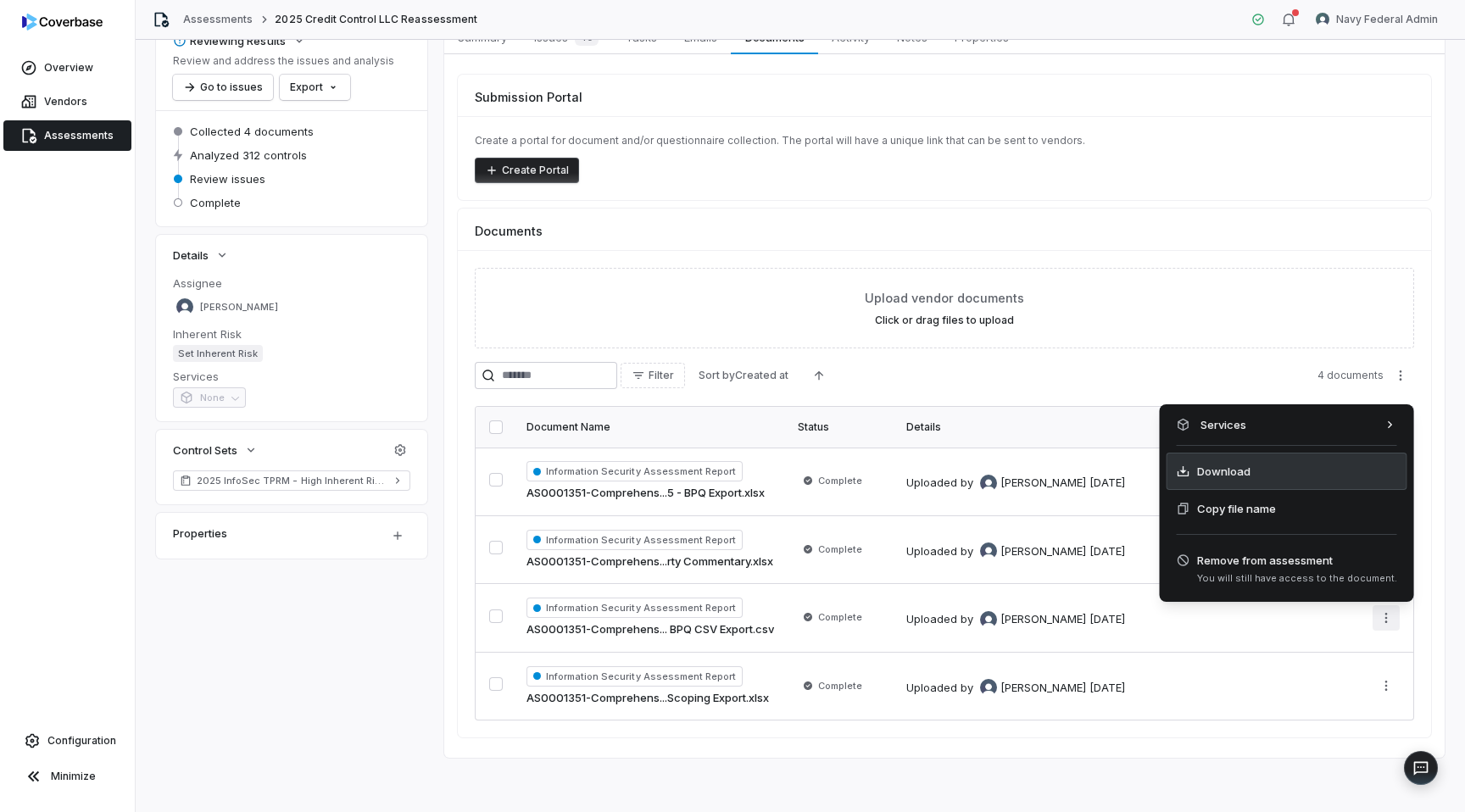
click at [1211, 469] on span "Download" at bounding box center [1224, 470] width 53 height 17
